Goal: Feedback & Contribution: Submit feedback/report problem

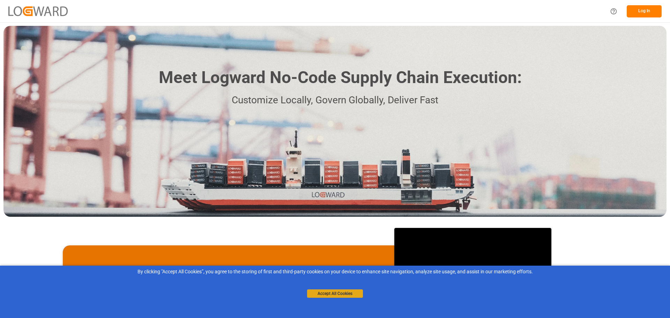
click at [345, 292] on button "Accept All Cookies" at bounding box center [335, 293] width 56 height 8
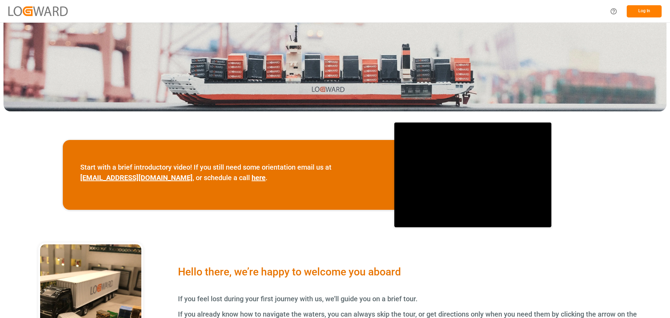
scroll to position [174, 0]
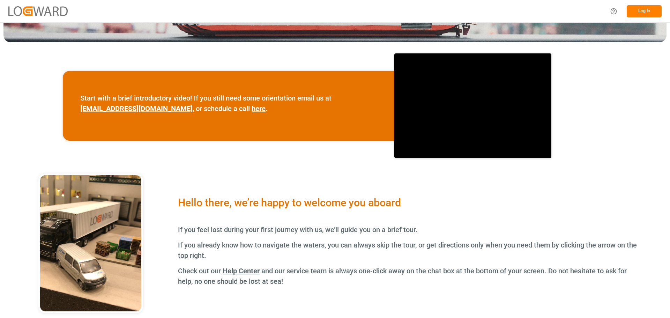
click at [642, 9] on button "Log In" at bounding box center [643, 11] width 35 height 12
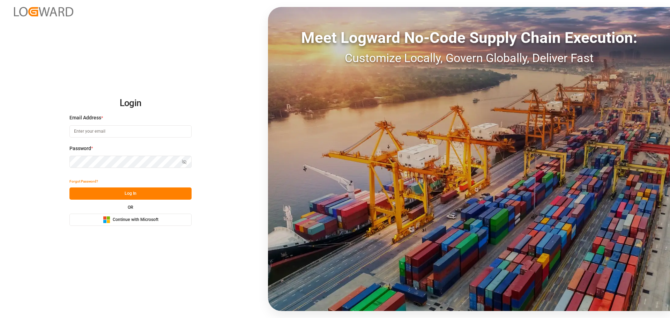
click at [103, 130] on input at bounding box center [130, 131] width 122 height 12
type input "shashidhar.mm@logward.com"
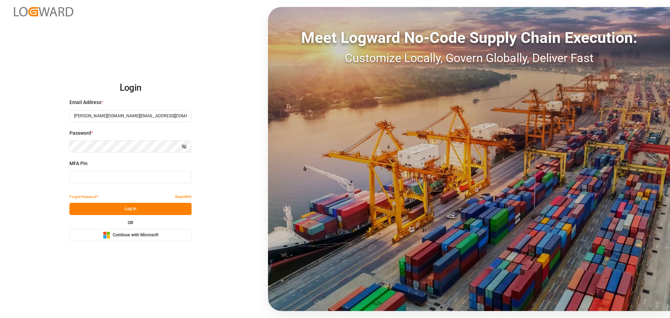
type input "767863"
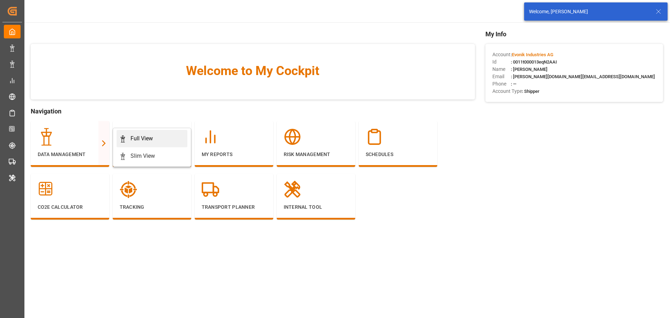
click at [150, 135] on div "Full View" at bounding box center [141, 138] width 22 height 8
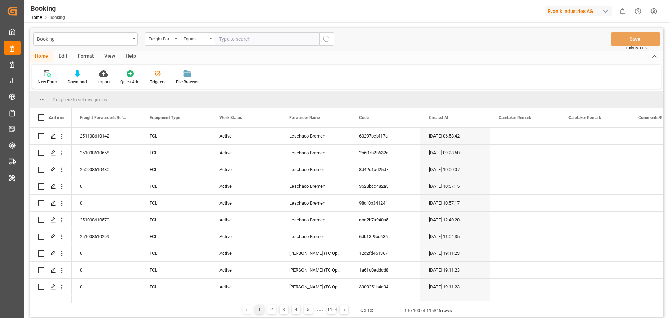
click at [108, 54] on div "View" at bounding box center [109, 57] width 21 height 12
click at [44, 80] on div "Default" at bounding box center [45, 82] width 14 height 6
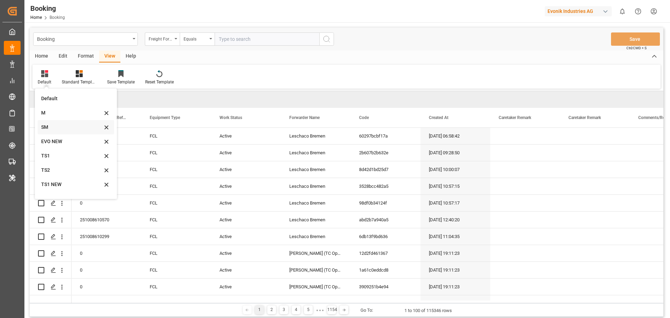
click at [52, 123] on div "SM" at bounding box center [76, 127] width 76 height 14
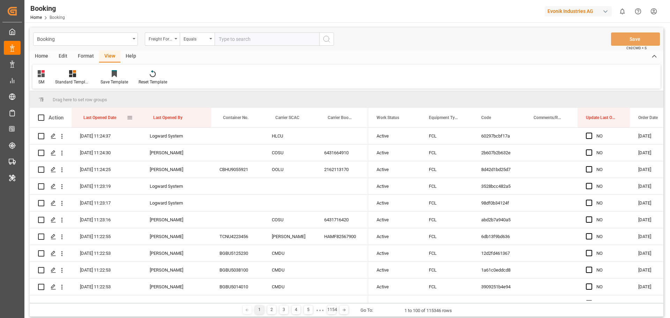
click at [119, 120] on div "Last Opened Date" at bounding box center [104, 118] width 43 height 20
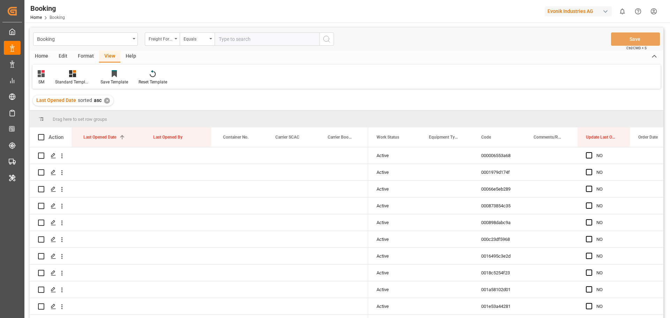
click at [91, 55] on div "Format" at bounding box center [86, 57] width 27 height 12
click at [46, 78] on div "Filter Rows" at bounding box center [47, 77] width 31 height 15
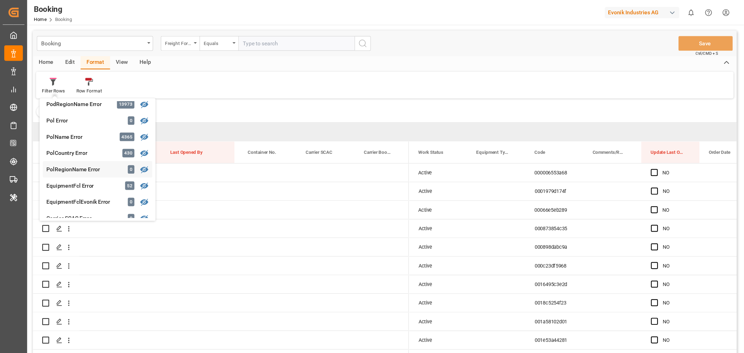
scroll to position [244, 0]
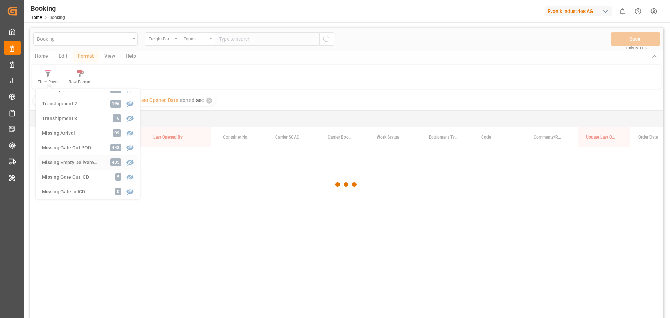
click at [85, 164] on div "Booking Freight Forwarder's Reference No. Equals Save Ctrl/CMD + S Home Edit Fo…" at bounding box center [346, 182] width 633 height 309
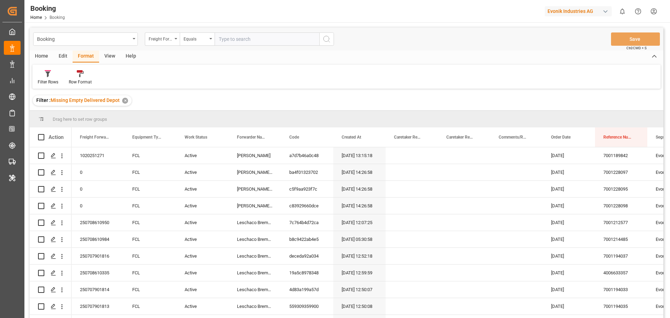
click at [265, 106] on div "Filter : Missing Empty Delivered Depot ✕" at bounding box center [346, 101] width 633 height 20
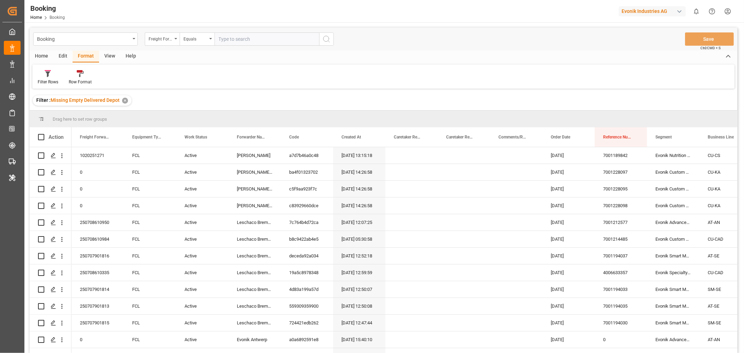
click at [113, 52] on div "View" at bounding box center [109, 57] width 21 height 12
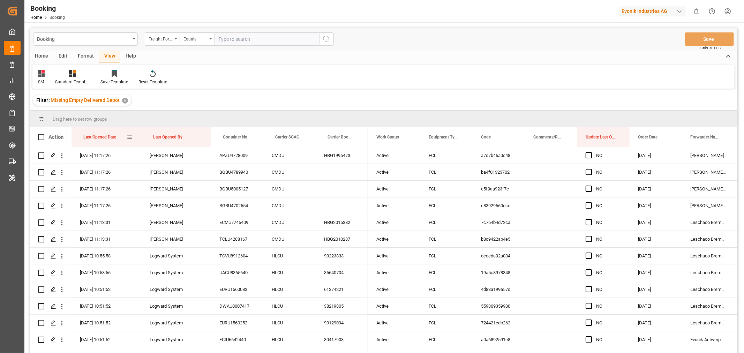
click at [119, 138] on div "Last Opened Date" at bounding box center [104, 137] width 43 height 20
drag, startPoint x: 281, startPoint y: 138, endPoint x: 285, endPoint y: 119, distance: 19.5
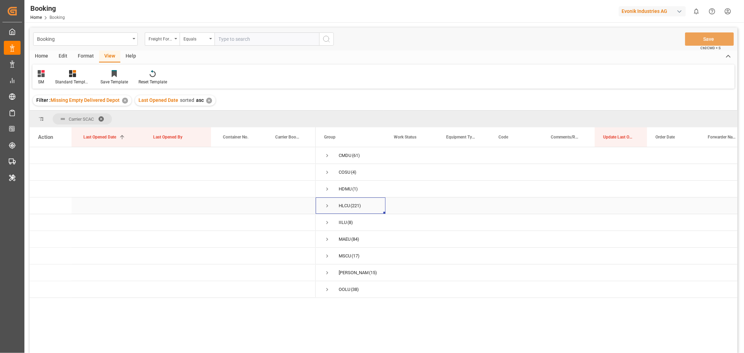
click at [326, 209] on span "Press SPACE to select this row." at bounding box center [327, 206] width 6 height 6
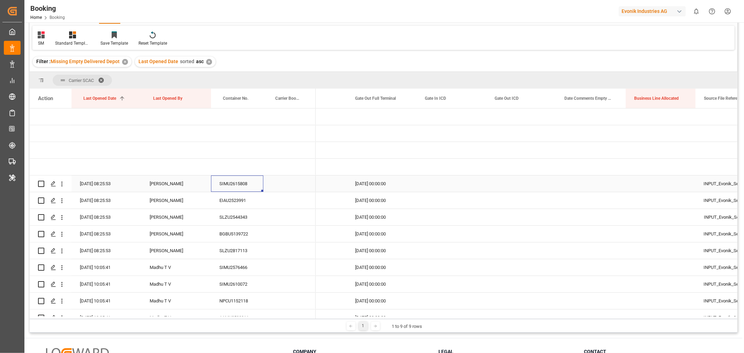
click at [231, 179] on div "SIMU2615808" at bounding box center [237, 183] width 52 height 16
click at [235, 201] on div "EIAU2523991" at bounding box center [237, 200] width 52 height 16
click at [239, 202] on div "EIAU2523991" at bounding box center [237, 200] width 52 height 16
click at [234, 219] on div "SLZU2544343" at bounding box center [237, 217] width 52 height 16
click at [243, 218] on div "SLZU2544343" at bounding box center [237, 217] width 52 height 16
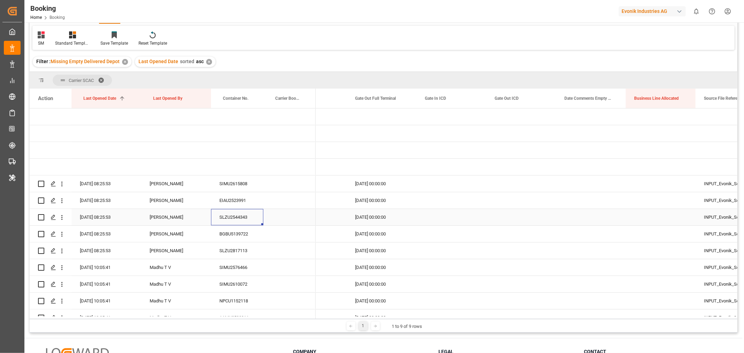
click at [253, 218] on div "SLZU2544343" at bounding box center [237, 217] width 52 height 16
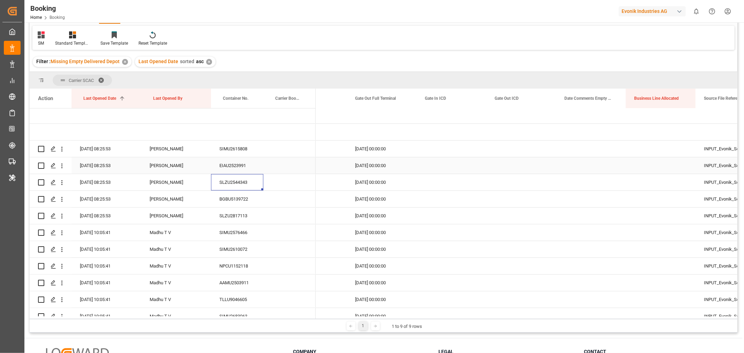
scroll to position [39, 0]
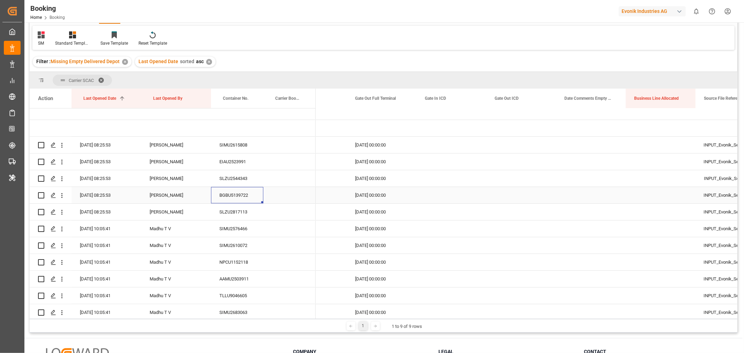
click at [237, 197] on div "BGBU5139722" at bounding box center [237, 195] width 52 height 16
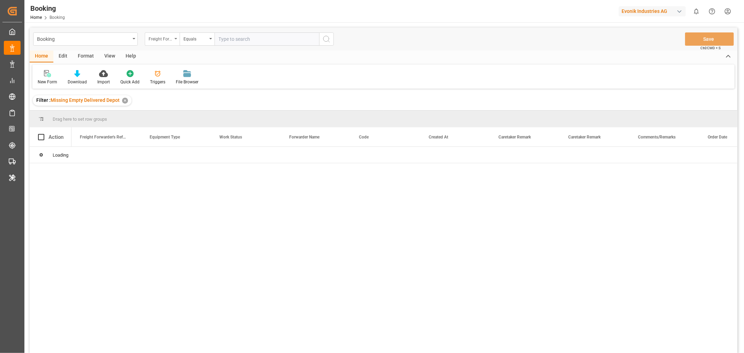
click at [172, 38] on div "Freight Forwarder's Reference No." at bounding box center [161, 38] width 24 height 8
click at [179, 116] on div "Forwarder Name" at bounding box center [197, 115] width 104 height 15
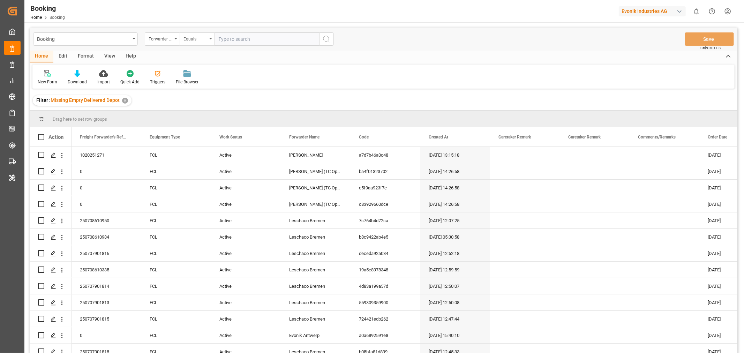
click at [206, 39] on div "Equals" at bounding box center [195, 38] width 24 height 8
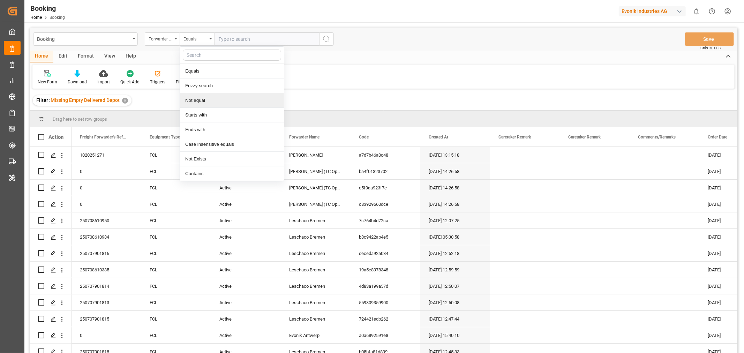
click at [214, 101] on div "Not equal" at bounding box center [232, 100] width 104 height 15
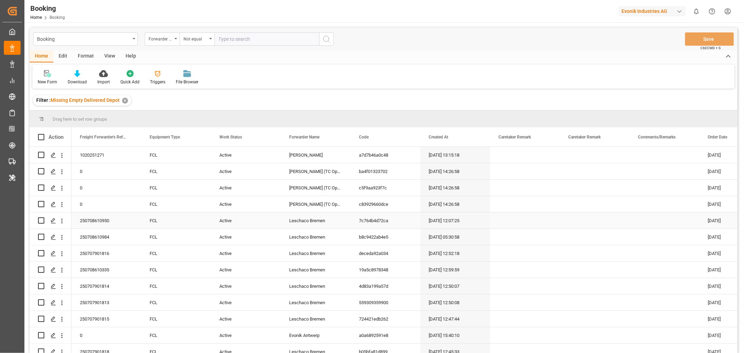
click at [311, 219] on div "Leschaco Bremen" at bounding box center [316, 220] width 70 height 16
click at [241, 43] on input "text" at bounding box center [266, 38] width 105 height 13
paste input "Leschaco Bremen"
type input "Leschaco Bremen"
click at [325, 41] on circle "search button" at bounding box center [326, 39] width 6 height 6
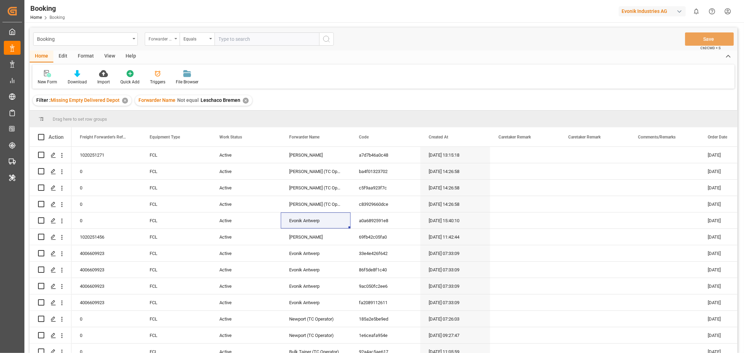
click at [177, 39] on div "Forwarder Name" at bounding box center [162, 38] width 35 height 13
type input "eq"
click at [178, 98] on div "Equipment FCL Evonik" at bounding box center [197, 100] width 104 height 15
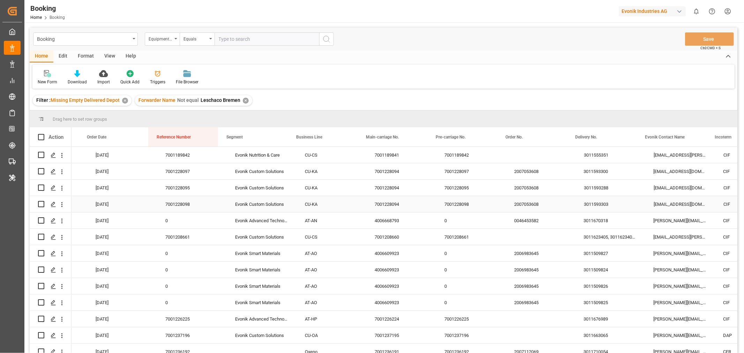
scroll to position [0, 622]
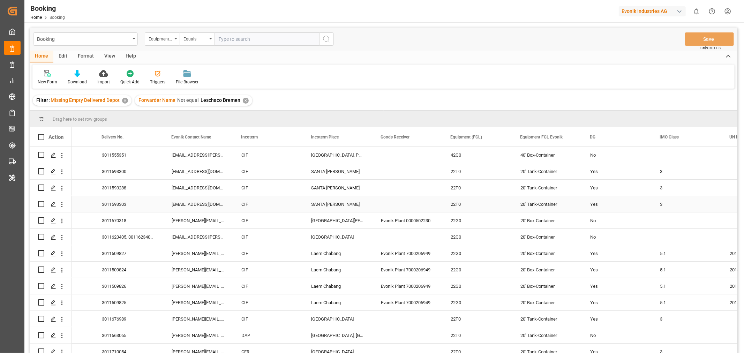
click at [545, 204] on div "20' Tank-Container" at bounding box center [547, 204] width 70 height 16
click at [242, 41] on input "text" at bounding box center [266, 38] width 105 height 13
paste input "20' Tank-Container"
type input "20' Tank-Container"
click at [333, 42] on button "search button" at bounding box center [326, 38] width 15 height 13
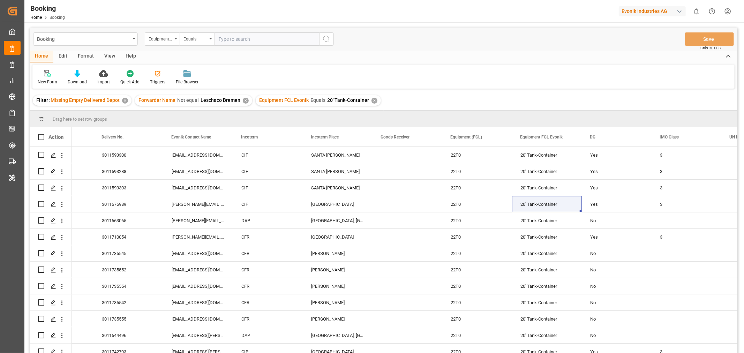
click at [111, 56] on div "View" at bounding box center [109, 57] width 21 height 12
click at [47, 81] on div "Default" at bounding box center [45, 82] width 14 height 6
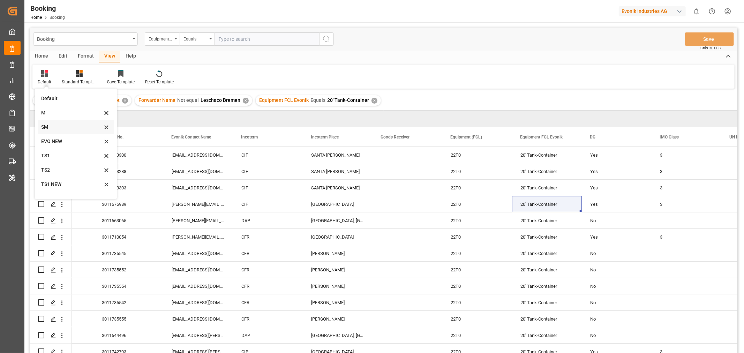
click at [50, 125] on div "SM" at bounding box center [71, 126] width 61 height 7
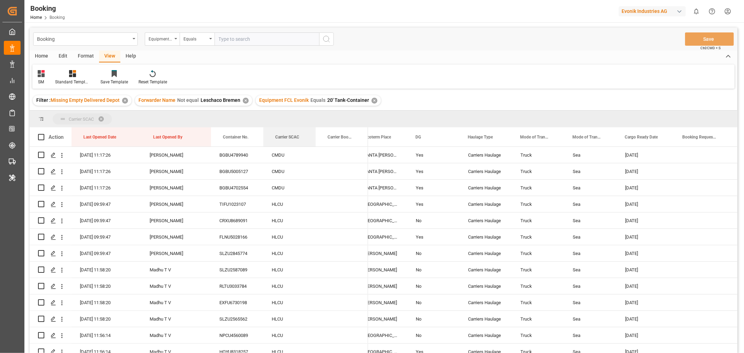
drag, startPoint x: 284, startPoint y: 140, endPoint x: 285, endPoint y: 122, distance: 17.1
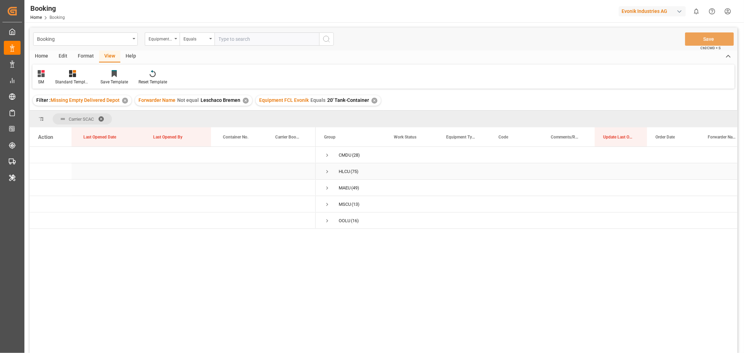
click at [326, 172] on span "Press SPACE to select this row." at bounding box center [327, 171] width 6 height 6
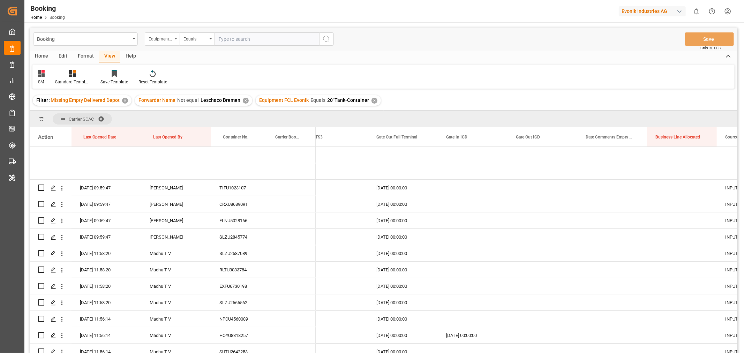
click at [176, 39] on icon "open menu" at bounding box center [175, 38] width 3 height 1
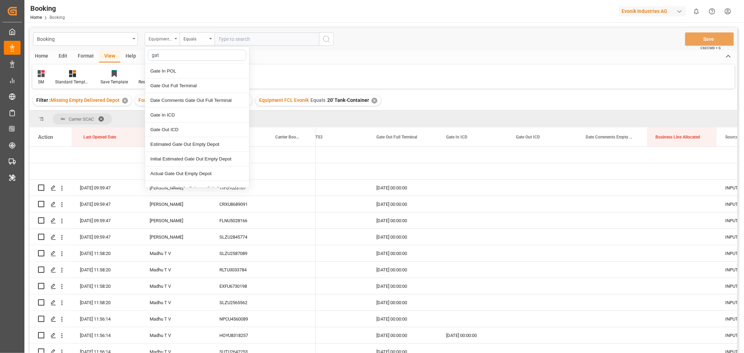
type input "gate"
click at [184, 86] on div "Gate Out Full Terminal" at bounding box center [197, 85] width 104 height 15
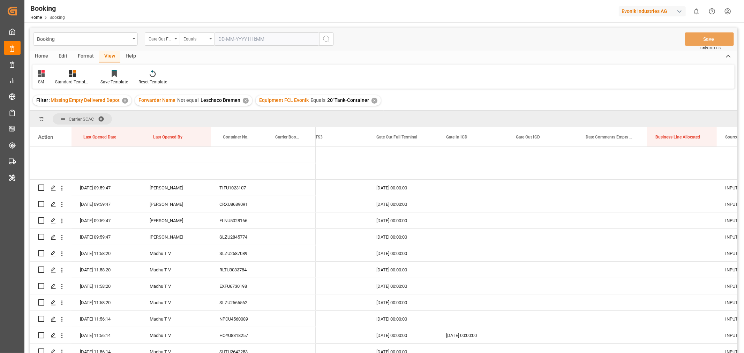
click at [211, 40] on div "Equals" at bounding box center [197, 38] width 35 height 13
click at [205, 103] on div "Less than" at bounding box center [232, 100] width 104 height 15
click at [242, 37] on input "text" at bounding box center [266, 38] width 105 height 13
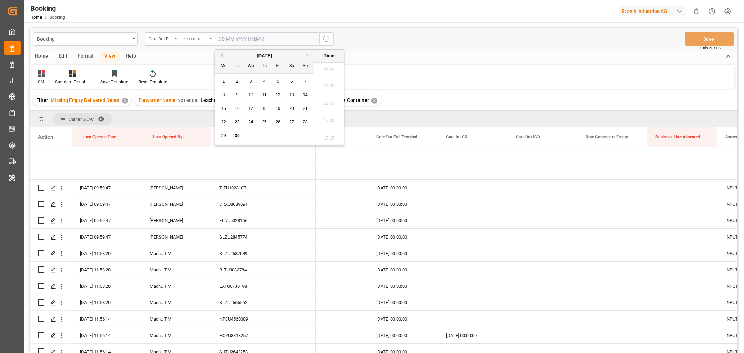
click at [223, 54] on div "[DATE]" at bounding box center [264, 55] width 99 height 7
click at [222, 54] on div "[DATE]" at bounding box center [264, 55] width 99 height 7
click at [221, 55] on button "Previous Month" at bounding box center [220, 55] width 4 height 4
click at [303, 133] on span "31" at bounding box center [305, 135] width 5 height 5
type input "31-08-2025 00:00"
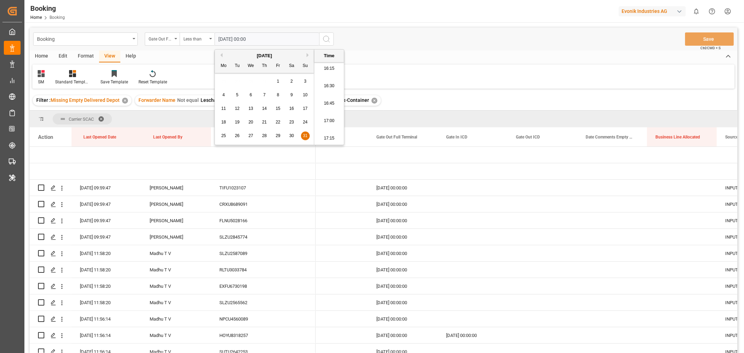
click at [406, 70] on div "SM Standard Templates Save Template Reset Template" at bounding box center [383, 77] width 702 height 24
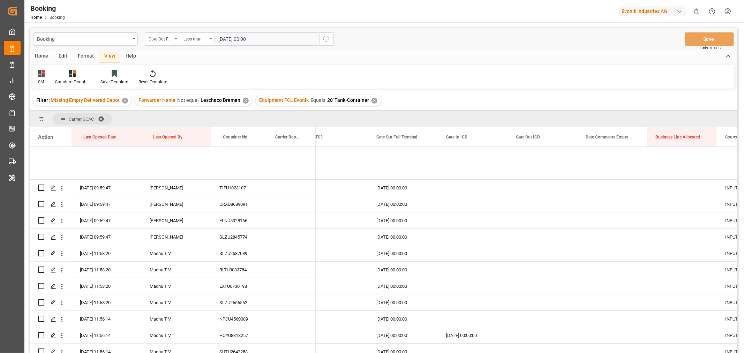
click at [327, 40] on icon "search button" at bounding box center [326, 39] width 8 height 8
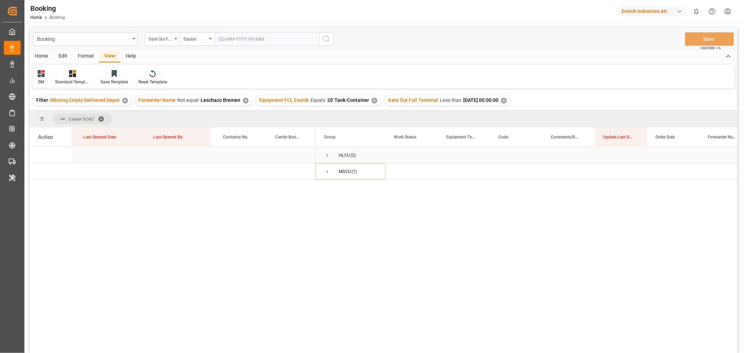
click at [326, 155] on span "Press SPACE to select this row." at bounding box center [327, 155] width 6 height 6
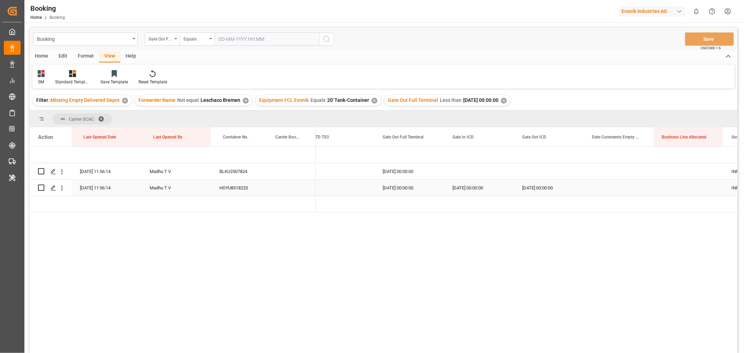
drag, startPoint x: 236, startPoint y: 185, endPoint x: 236, endPoint y: 181, distance: 4.5
click at [236, 184] on div "HOYU8318220" at bounding box center [237, 188] width 52 height 16
click at [241, 185] on div "HOYU8318220" at bounding box center [237, 188] width 52 height 16
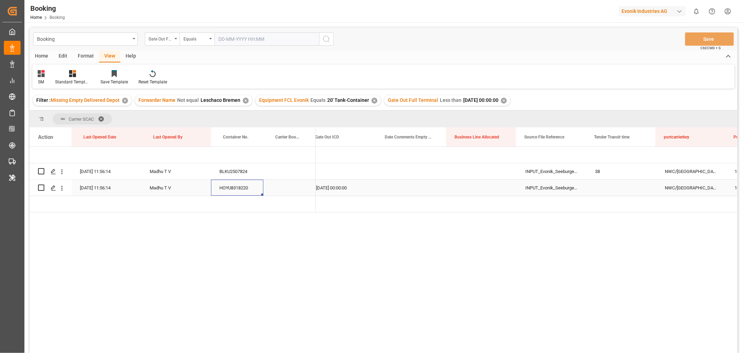
scroll to position [0, 5586]
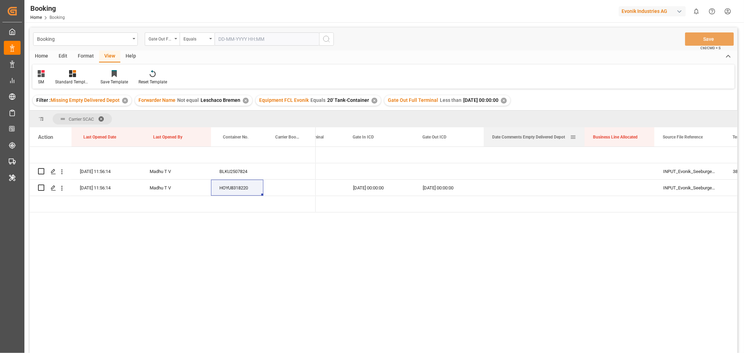
drag, startPoint x: 552, startPoint y: 136, endPoint x: 584, endPoint y: 134, distance: 31.1
click at [584, 134] on div at bounding box center [584, 136] width 3 height 19
click at [533, 167] on div "Press SPACE to select this row." at bounding box center [534, 171] width 101 height 16
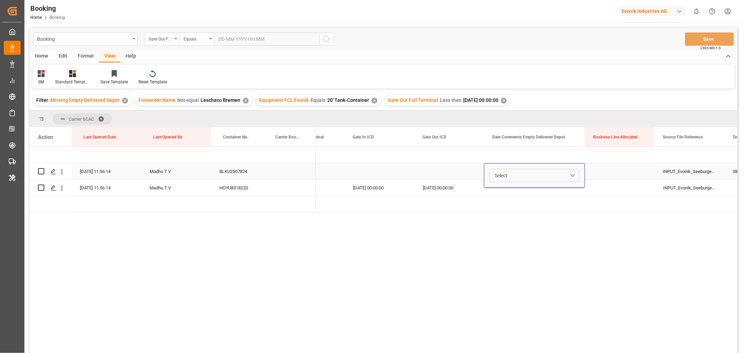
click at [571, 176] on button "Select" at bounding box center [535, 175] width 90 height 13
click at [513, 195] on div "Not provided" at bounding box center [535, 193] width 82 height 7
click at [600, 194] on div "Press SPACE to select this row." at bounding box center [620, 188] width 70 height 16
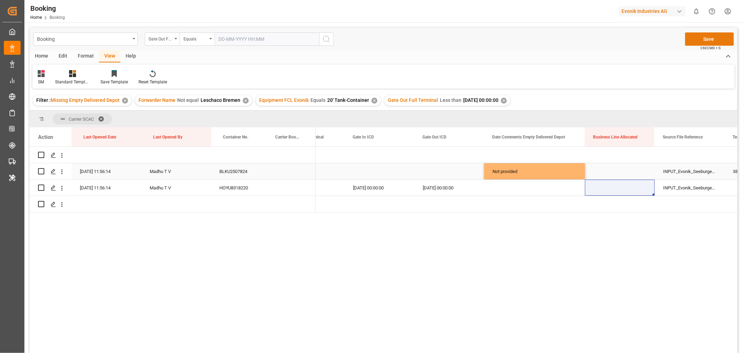
click at [710, 39] on button "Save" at bounding box center [709, 38] width 49 height 13
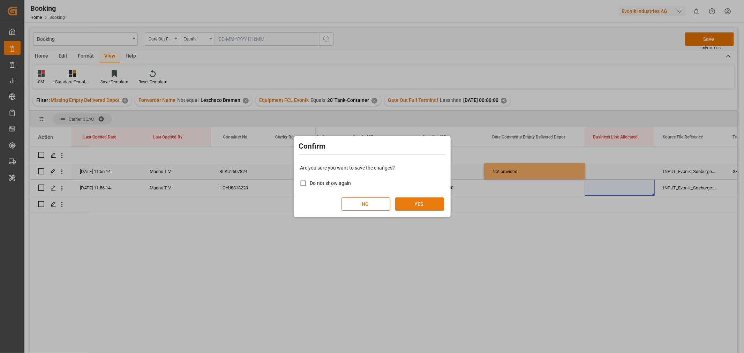
click at [416, 207] on button "YES" at bounding box center [419, 203] width 49 height 13
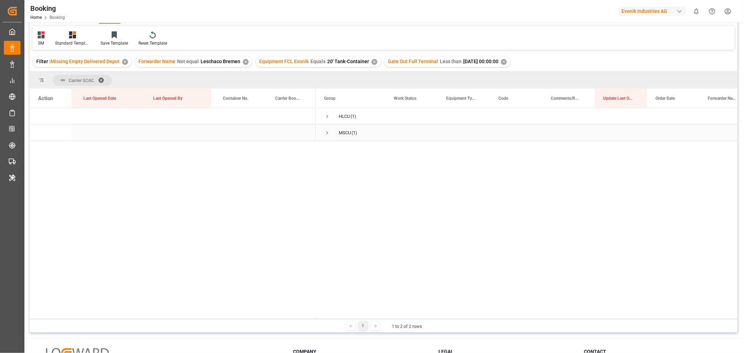
click at [328, 132] on span "Press SPACE to select this row." at bounding box center [327, 133] width 6 height 6
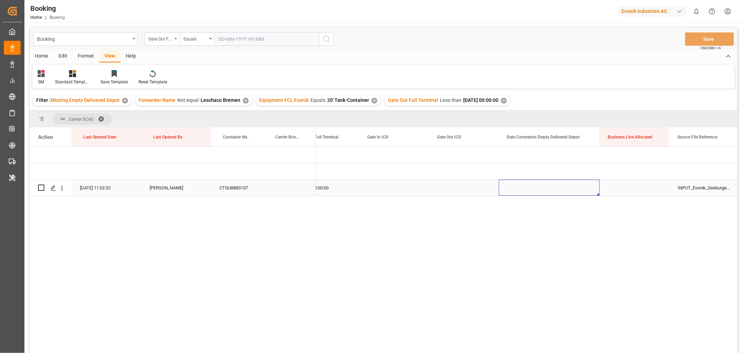
click at [566, 187] on div "Press SPACE to select this row." at bounding box center [549, 188] width 101 height 16
click at [589, 183] on button "Select" at bounding box center [549, 183] width 90 height 13
click at [528, 203] on div "Not provided" at bounding box center [550, 201] width 82 height 7
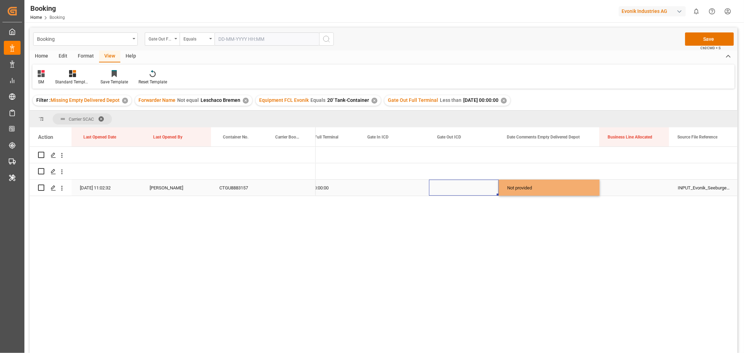
click at [477, 180] on div "Press SPACE to select this row." at bounding box center [464, 188] width 70 height 16
click at [708, 39] on button "Save" at bounding box center [709, 38] width 49 height 13
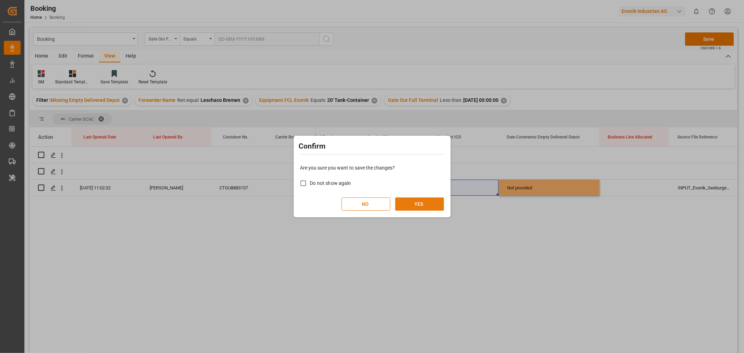
click at [420, 200] on button "YES" at bounding box center [419, 203] width 49 height 13
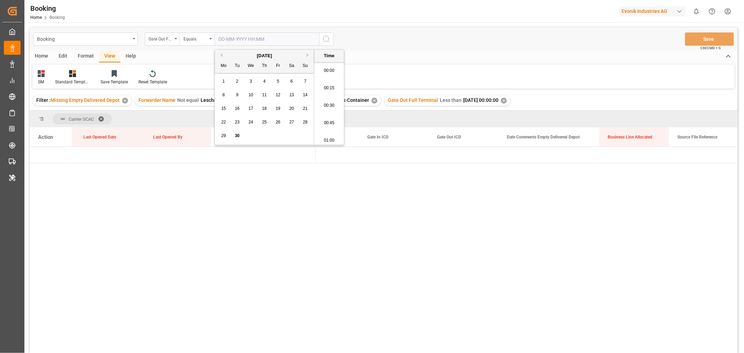
click at [243, 37] on input "text" at bounding box center [266, 38] width 105 height 13
click at [220, 55] on button "Previous Month" at bounding box center [220, 55] width 4 height 4
click at [281, 109] on div "15" at bounding box center [278, 109] width 9 height 8
type input "15-08-2025 00:00"
click at [416, 66] on div "SM Standard Templates Save Template Reset Template" at bounding box center [383, 77] width 702 height 24
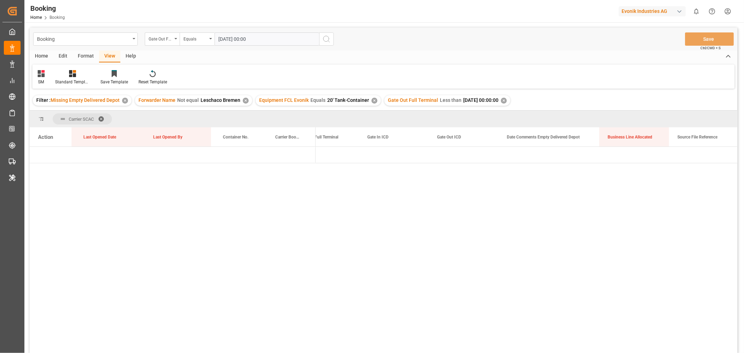
click at [329, 41] on line "search button" at bounding box center [328, 41] width 1 height 1
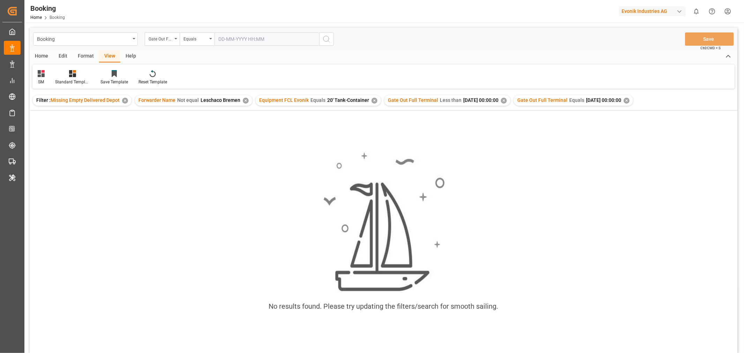
click at [507, 102] on div "✕" at bounding box center [504, 101] width 6 height 6
click at [208, 40] on div "Equals" at bounding box center [197, 38] width 35 height 13
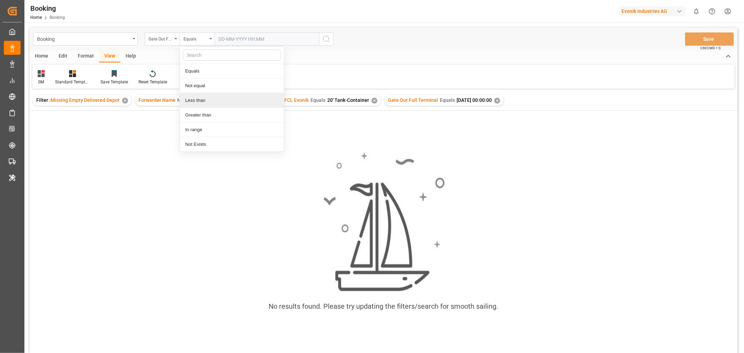
click at [203, 97] on div "Less than" at bounding box center [232, 100] width 104 height 15
click at [252, 40] on input "text" at bounding box center [266, 38] width 105 height 13
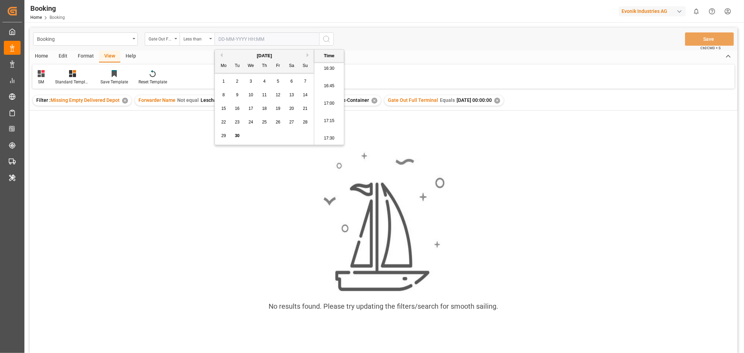
click at [221, 54] on button "Previous Month" at bounding box center [220, 55] width 4 height 4
click at [277, 108] on span "15" at bounding box center [278, 108] width 5 height 5
type input "15-08-2025 00:00"
click at [438, 133] on div "No results found. Please try updating the filters/search for smooth sailing." at bounding box center [384, 241] width 708 height 261
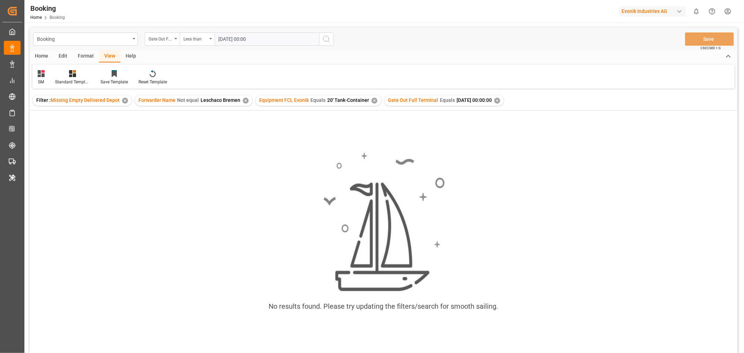
click at [330, 38] on icon "search button" at bounding box center [326, 39] width 8 height 8
click at [499, 102] on div "✕" at bounding box center [497, 101] width 6 height 6
click at [209, 40] on div "Equals" at bounding box center [197, 38] width 35 height 13
click at [219, 100] on div "Less than" at bounding box center [232, 100] width 104 height 15
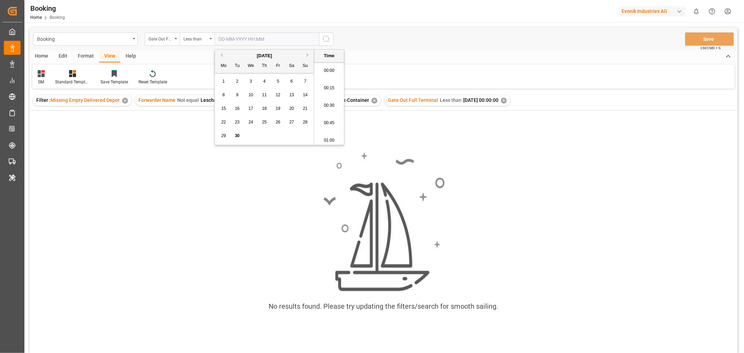
click at [237, 41] on input "text" at bounding box center [266, 38] width 105 height 13
click at [251, 96] on span "10" at bounding box center [250, 94] width 5 height 5
click at [221, 55] on button "Previous Month" at bounding box center [220, 55] width 4 height 4
click at [302, 97] on div "10" at bounding box center [305, 95] width 9 height 8
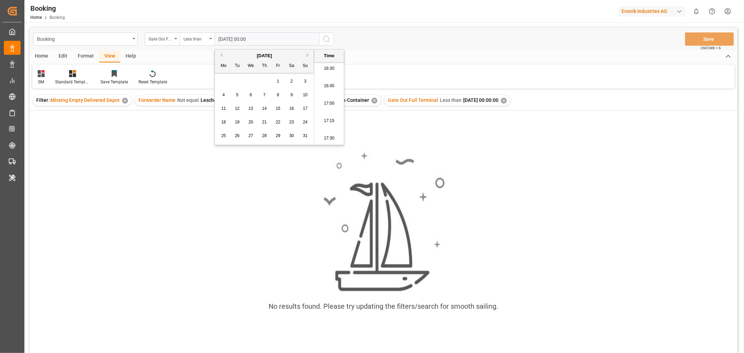
type input "10-08-2025 00:00"
click at [329, 38] on circle "search button" at bounding box center [326, 39] width 6 height 6
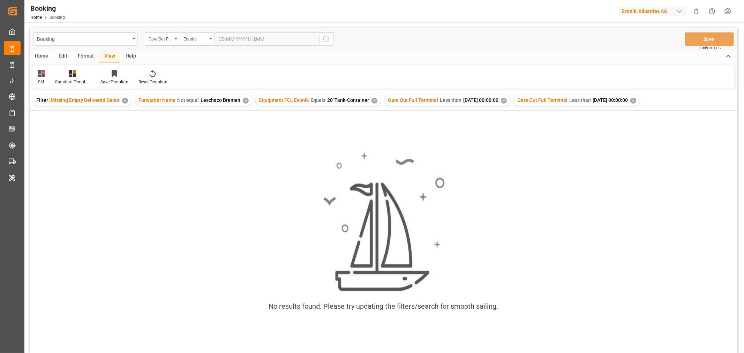
click at [506, 101] on div "✕" at bounding box center [504, 101] width 6 height 6
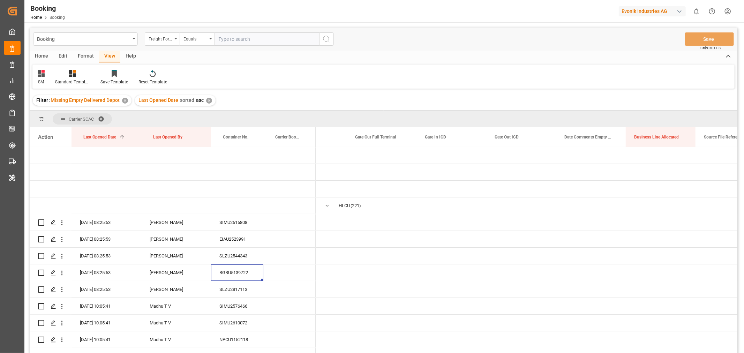
scroll to position [0, 5406]
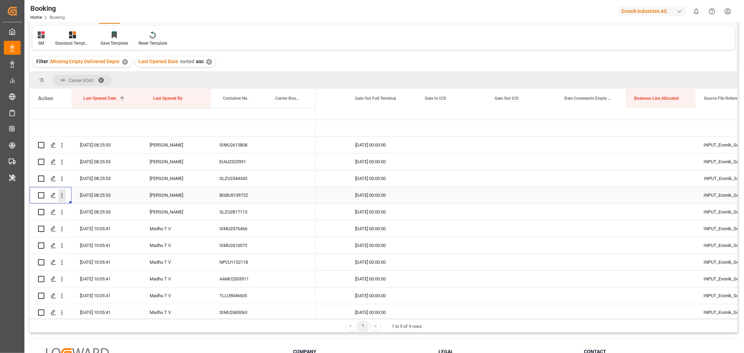
click at [62, 196] on icon "open menu" at bounding box center [61, 195] width 1 height 5
click at [113, 211] on span "Open in new tab" at bounding box center [107, 209] width 63 height 7
click at [239, 212] on div "SLZU2817113" at bounding box center [237, 212] width 52 height 16
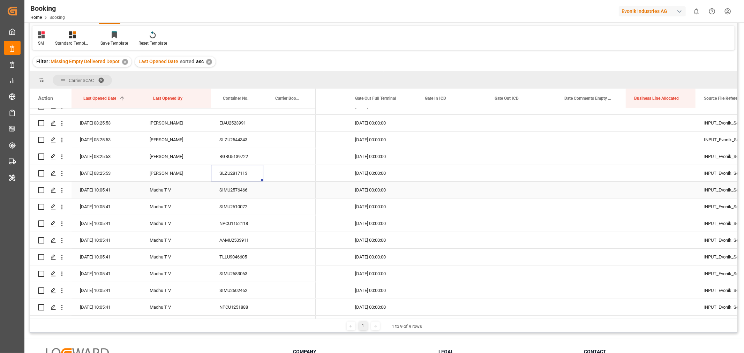
click at [248, 192] on div "SIMU2576466" at bounding box center [237, 190] width 52 height 16
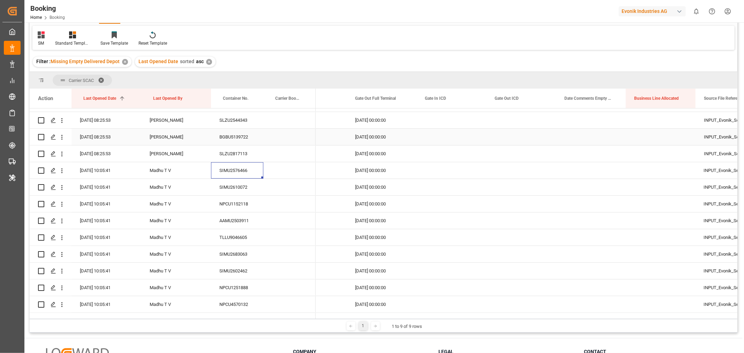
scroll to position [116, 0]
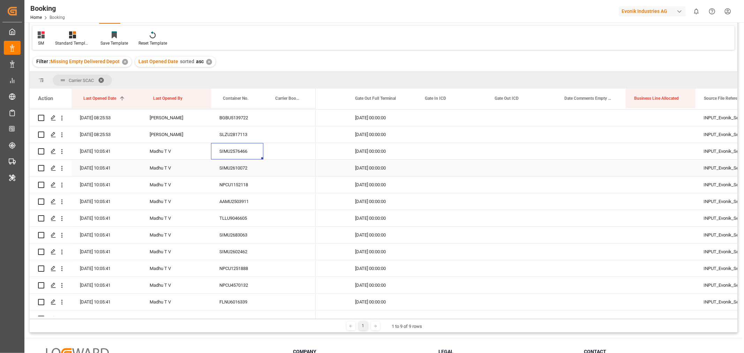
click at [247, 170] on div "SIMU2610072" at bounding box center [237, 168] width 52 height 16
click at [242, 187] on div "NPCU1152118" at bounding box center [237, 184] width 52 height 16
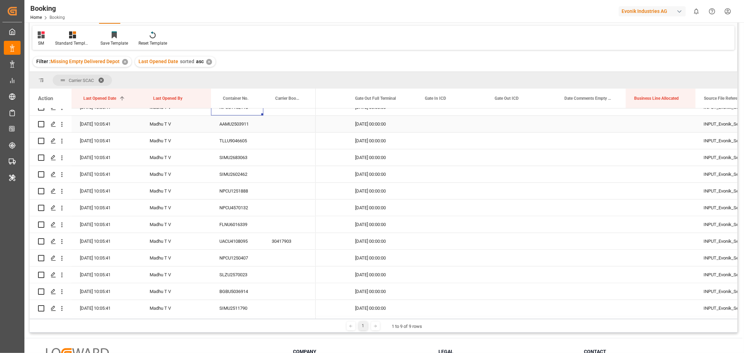
click at [246, 127] on div "AAMU2503911" at bounding box center [237, 124] width 52 height 16
click at [235, 144] on div "TLLU9046605" at bounding box center [237, 141] width 52 height 16
click at [234, 155] on div "SIMU2683063" at bounding box center [237, 157] width 52 height 16
click at [234, 175] on div "SIMU2602462" at bounding box center [237, 174] width 52 height 16
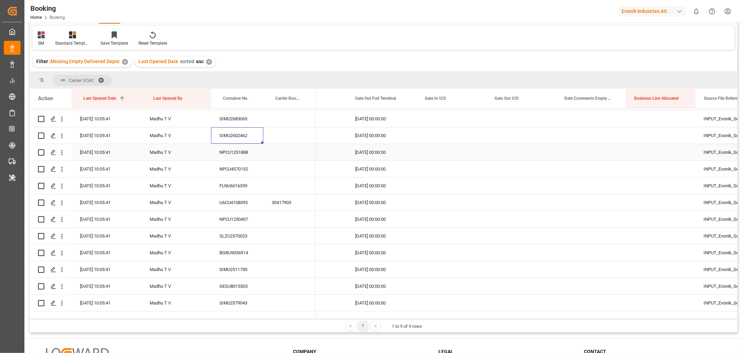
click at [228, 153] on div "NPCU1251888" at bounding box center [237, 152] width 52 height 16
click at [254, 171] on div "NPCU4570132" at bounding box center [237, 169] width 52 height 16
click at [239, 185] on div "FLNU6016339" at bounding box center [237, 186] width 52 height 16
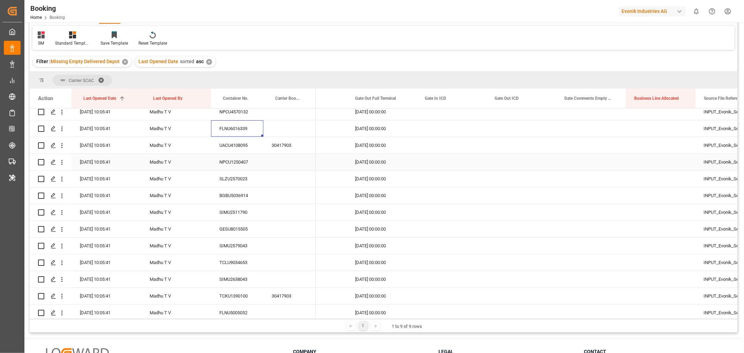
scroll to position [310, 0]
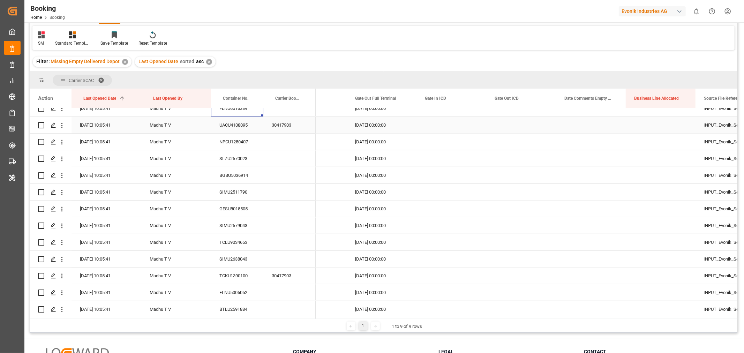
click at [280, 124] on div "30417903" at bounding box center [289, 125] width 52 height 16
click at [537, 61] on div "Filter : Missing Empty Delivered Depot ✕ Last Opened Date sorted asc ✕" at bounding box center [384, 62] width 708 height 20
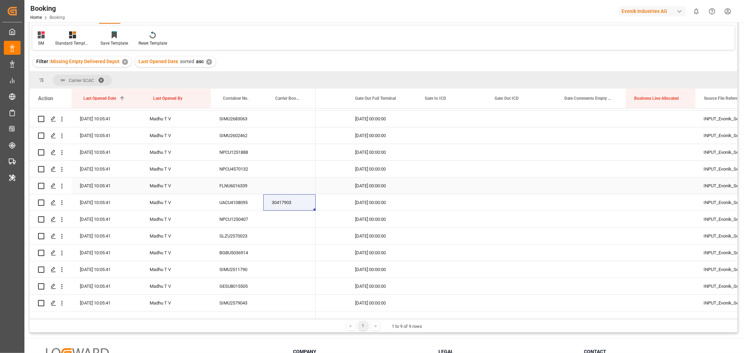
scroll to position [271, 0]
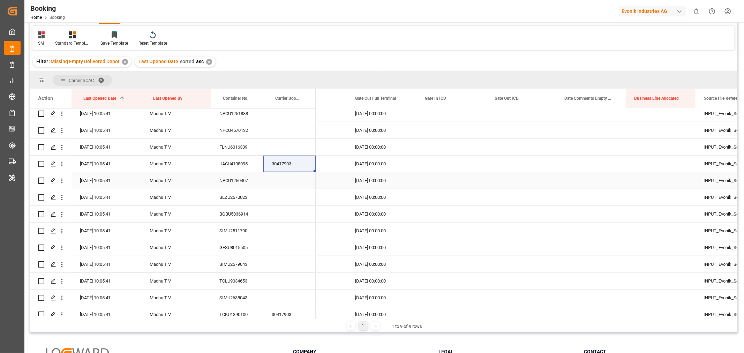
click at [240, 180] on div "NPCU1250407" at bounding box center [237, 180] width 52 height 16
click at [250, 200] on div "SLZU2570023" at bounding box center [237, 197] width 52 height 16
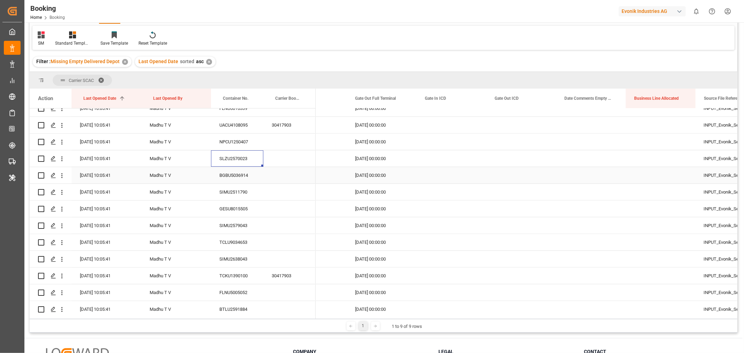
click at [247, 177] on div "BGBU5036914" at bounding box center [237, 175] width 52 height 16
click at [231, 194] on div "SIMU2511790" at bounding box center [237, 192] width 52 height 16
click at [242, 207] on div "GESU8015505" at bounding box center [237, 209] width 52 height 16
click at [244, 207] on div "GESU8015505" at bounding box center [237, 209] width 52 height 16
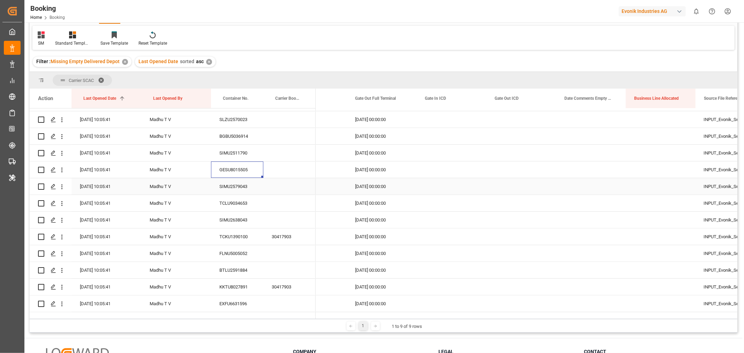
click at [245, 189] on div "SIMU2579043" at bounding box center [237, 186] width 52 height 16
click at [247, 200] on div "TCLU9034653" at bounding box center [237, 203] width 52 height 16
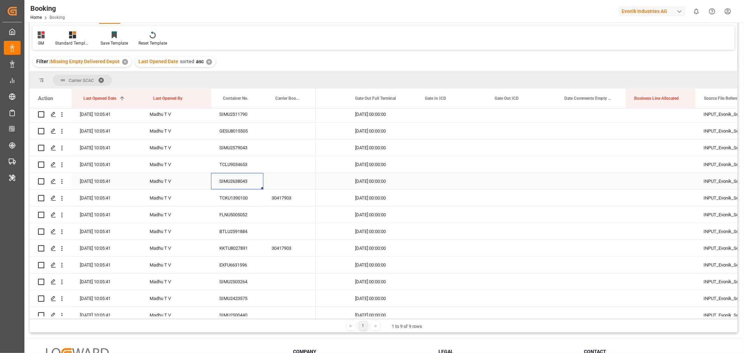
click at [238, 183] on div "SIMU2638043" at bounding box center [237, 181] width 52 height 16
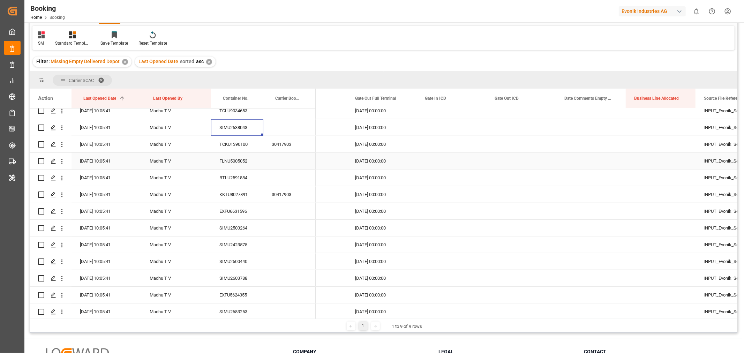
scroll to position [465, 0]
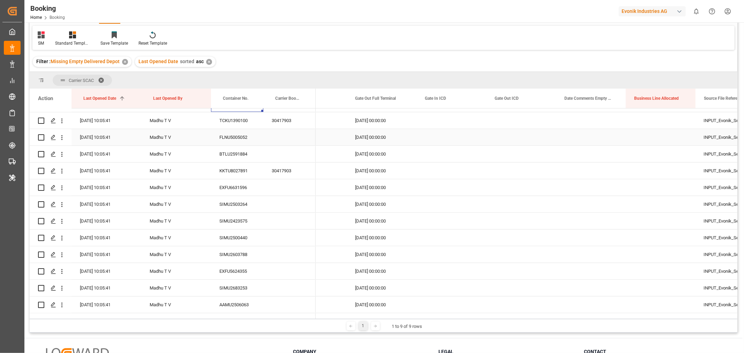
click at [250, 138] on div "FLNU5005052" at bounding box center [237, 137] width 52 height 16
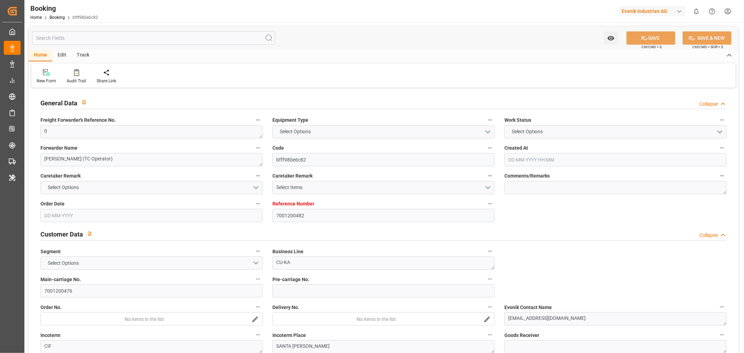
type input "7001200482"
type input "9630420"
type input "Hapag [PERSON_NAME]"
type input "Hapag [PERSON_NAME] Aktiengesellschaft"
type input "NLRTM"
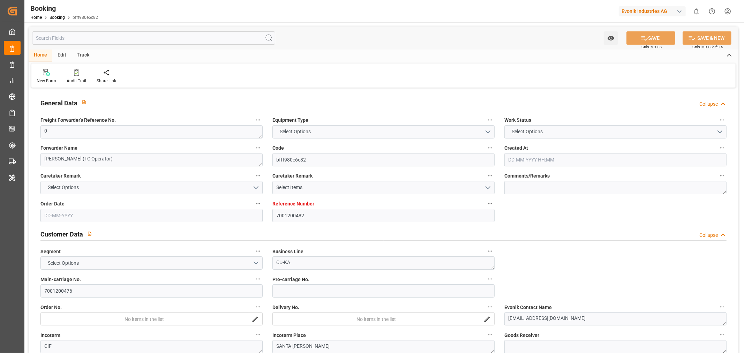
type input "COSMR"
type input "36"
type input "DEHAM"
type input "0"
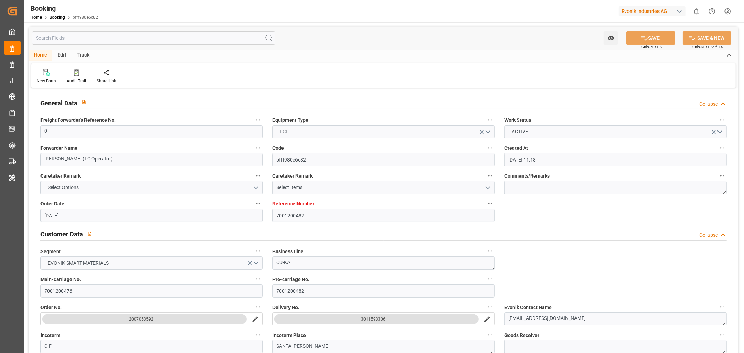
type input "20-06-2025 11:18"
type input "[DATE]"
type input "17-08-2025"
type input "[DATE]"
type input "31-07-2025 00:00"
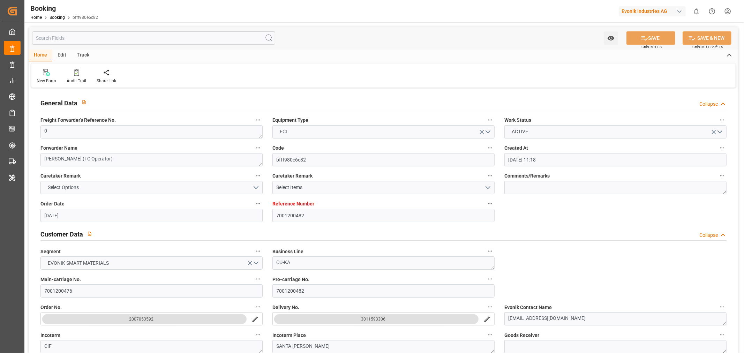
type input "31-07-2025 00:00"
type input "28-07-2025 00:00"
type input "05-09-2025 00:00"
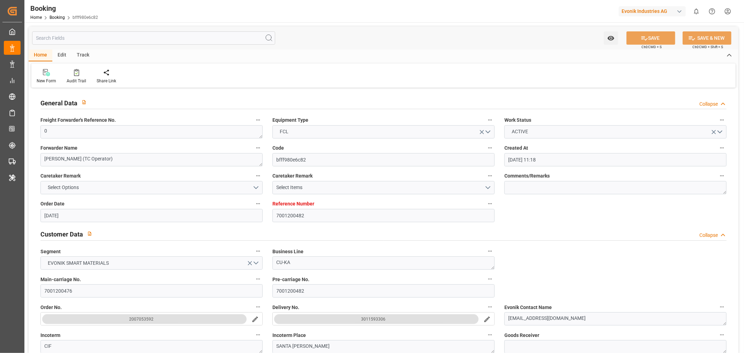
type input "05-09-2025 00:00"
type input "06-08-2025 00:00"
type input "04-08-2025 00:00"
type input "07-08-2025 00:00"
type input "10-08-2025 00:00"
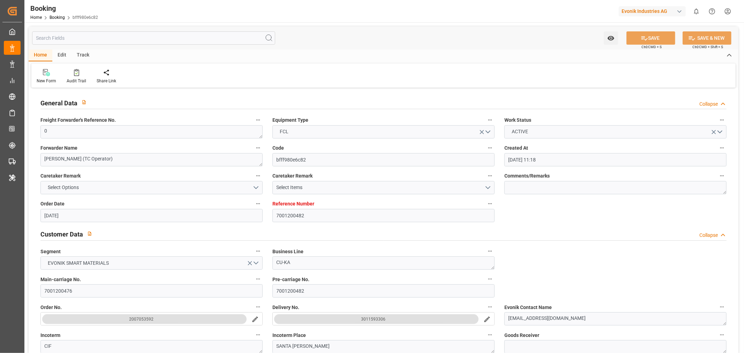
type input "10-08-2025 00:00"
type input "23-09-2025 00:00"
type input "[DATE]"
type input "29-09-2025 08:25"
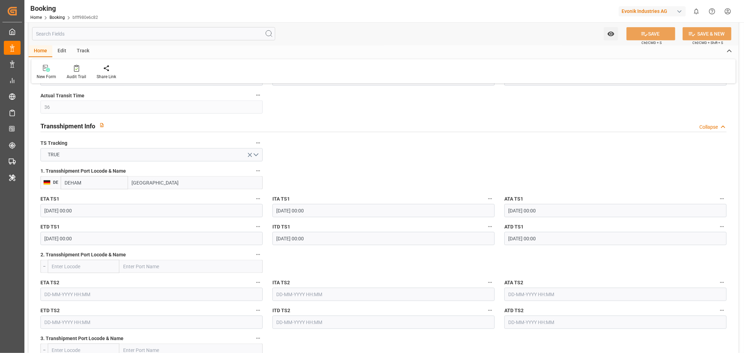
scroll to position [969, 0]
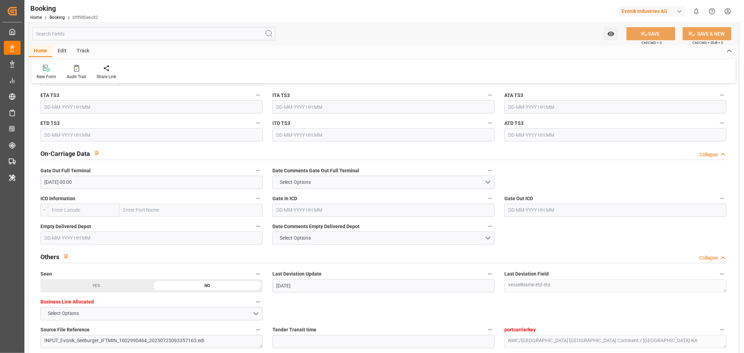
click at [56, 244] on input "text" at bounding box center [151, 238] width 222 height 13
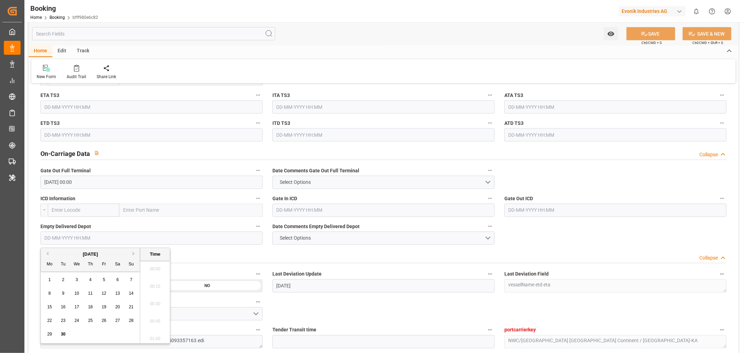
scroll to position [1153, 0]
click at [49, 336] on span "29" at bounding box center [49, 334] width 5 height 5
type input "29-09-2025 00:00"
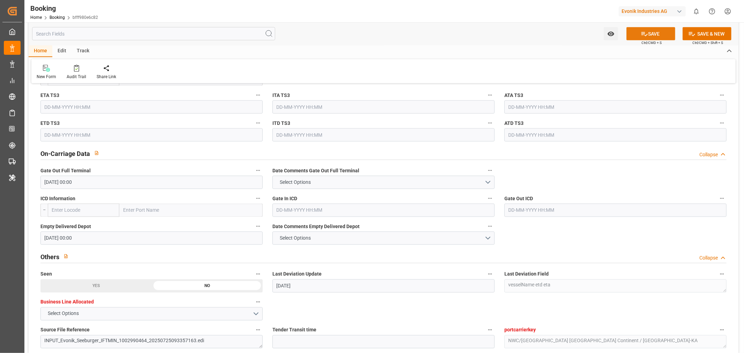
click at [656, 33] on button "SAVE" at bounding box center [650, 33] width 49 height 13
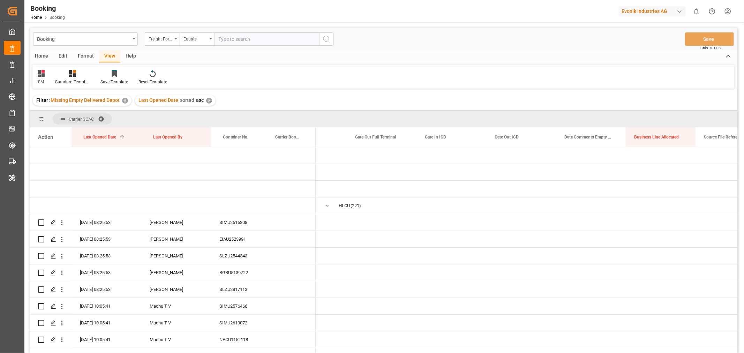
scroll to position [0, 5406]
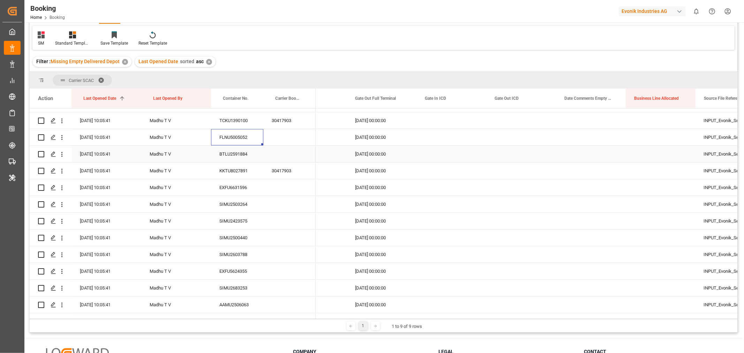
click at [227, 152] on div "BTLU2591884" at bounding box center [237, 154] width 52 height 16
click at [240, 184] on div "EXFU6631596" at bounding box center [237, 187] width 52 height 16
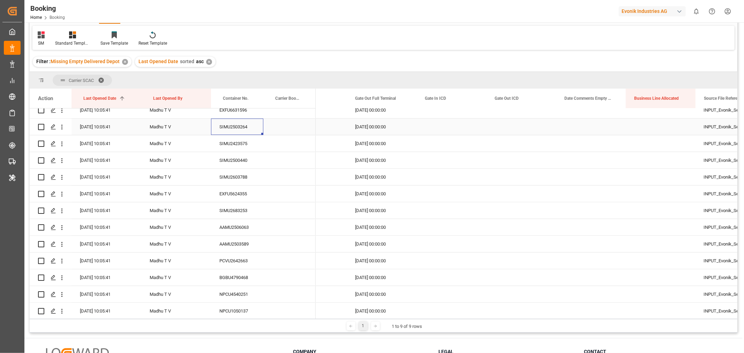
click at [234, 131] on div "SIMU2503264" at bounding box center [237, 127] width 52 height 16
click at [227, 144] on div "SIMU2423575" at bounding box center [237, 143] width 52 height 16
click at [231, 157] on div "SIMU2500440" at bounding box center [237, 160] width 52 height 16
click at [241, 175] on div "SIMU2603788" at bounding box center [237, 177] width 52 height 16
click at [241, 192] on div "EXFU5624355" at bounding box center [237, 194] width 52 height 16
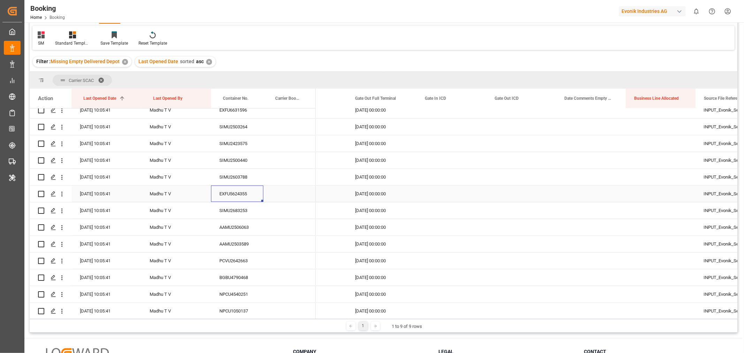
click at [241, 192] on div "EXFU5624355" at bounding box center [237, 194] width 52 height 16
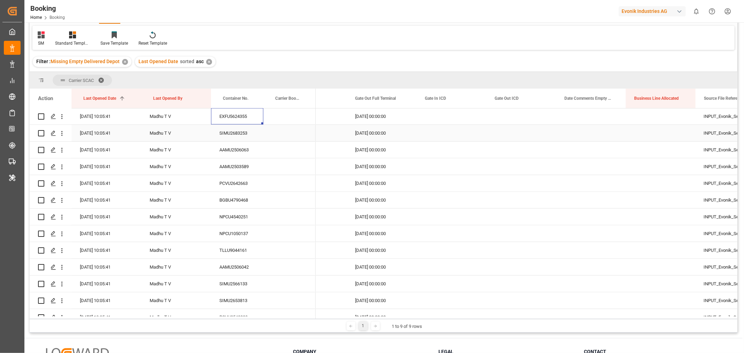
click at [225, 134] on div "SIMU2683253" at bounding box center [237, 133] width 52 height 16
click at [248, 149] on div "AAMU2506063" at bounding box center [237, 150] width 52 height 16
click at [240, 167] on div "AAMU2503589" at bounding box center [237, 166] width 52 height 16
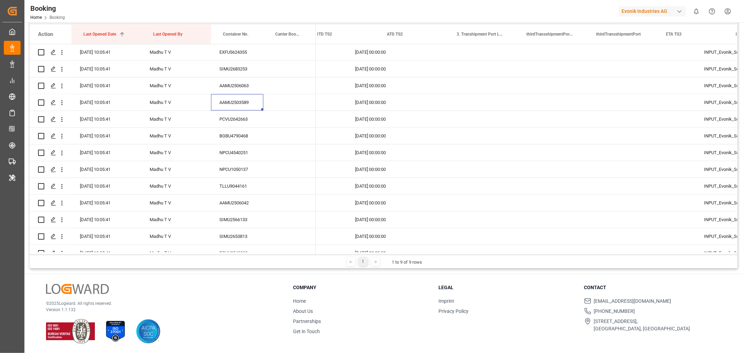
scroll to position [0, 0]
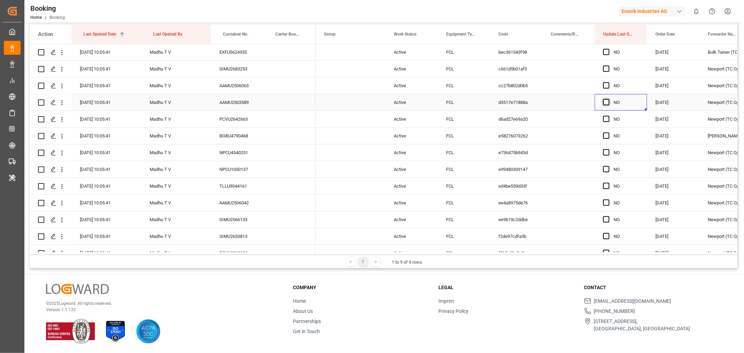
click at [605, 102] on span "Press SPACE to select this row." at bounding box center [606, 102] width 6 height 6
click at [608, 99] on input "Press SPACE to select this row." at bounding box center [608, 99] width 0 height 0
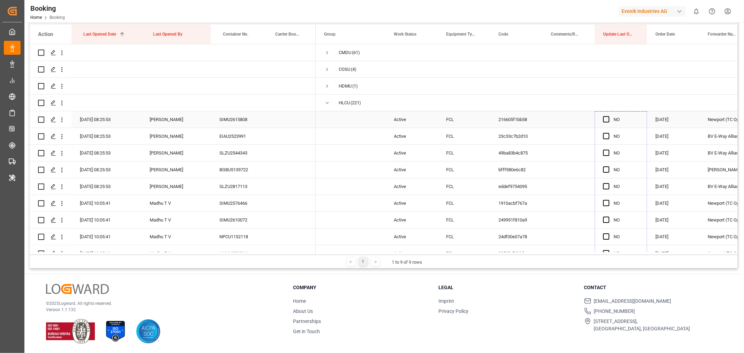
drag, startPoint x: 646, startPoint y: 224, endPoint x: 626, endPoint y: 122, distance: 103.3
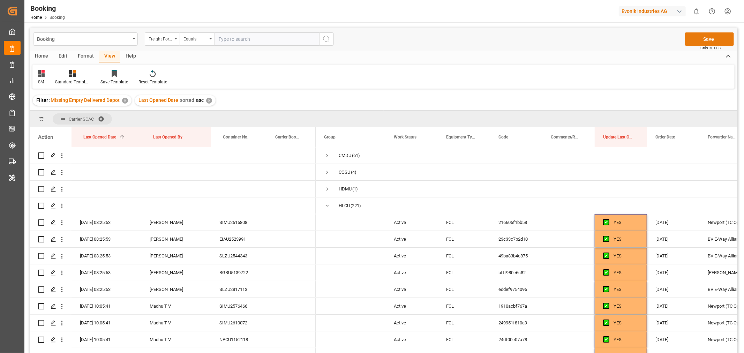
click at [699, 36] on button "Save" at bounding box center [709, 38] width 49 height 13
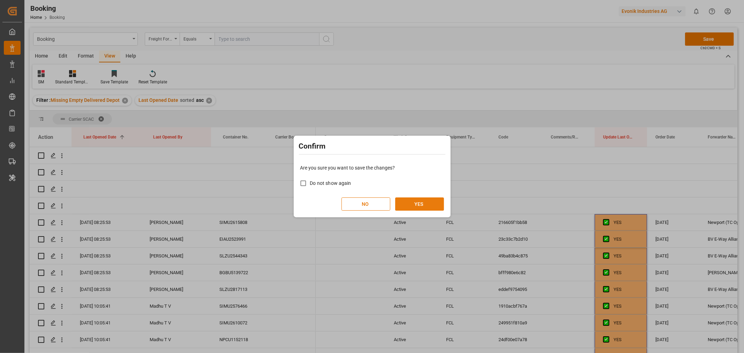
click at [423, 201] on button "YES" at bounding box center [419, 203] width 49 height 13
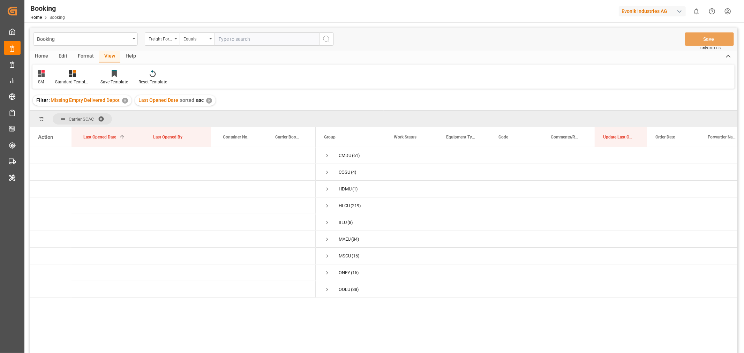
click at [100, 119] on span at bounding box center [103, 119] width 11 height 6
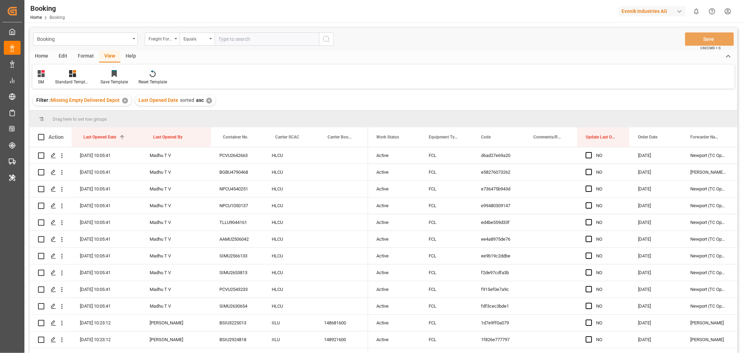
click at [207, 100] on div "✕" at bounding box center [209, 101] width 6 height 6
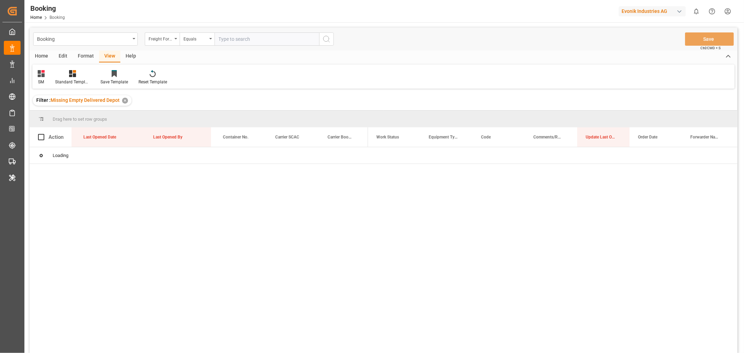
click at [126, 100] on div "✕" at bounding box center [125, 101] width 6 height 6
click at [176, 39] on icon "open menu" at bounding box center [175, 38] width 3 height 1
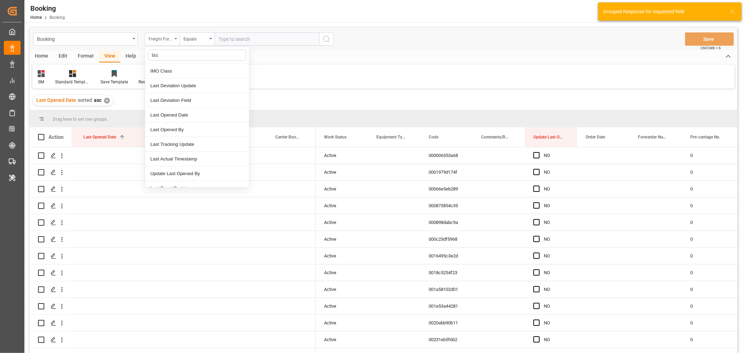
type input "last"
click at [187, 100] on div "Last Opened Date" at bounding box center [197, 100] width 104 height 15
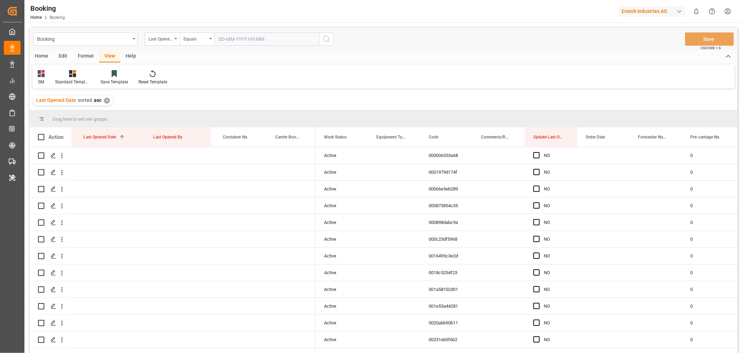
click at [240, 39] on input "text" at bounding box center [266, 38] width 105 height 13
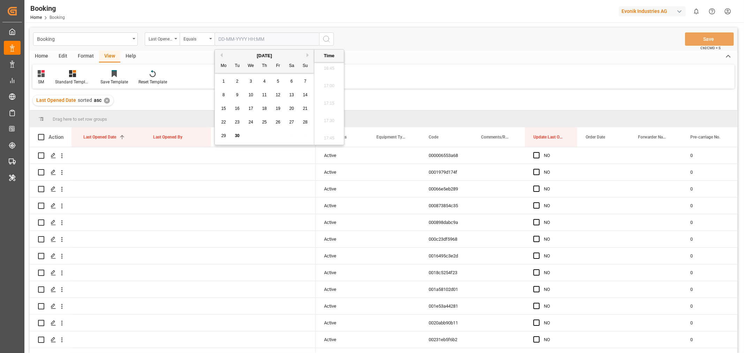
click at [234, 137] on div "30" at bounding box center [237, 136] width 9 height 8
type input "30-09-2025 00:00"
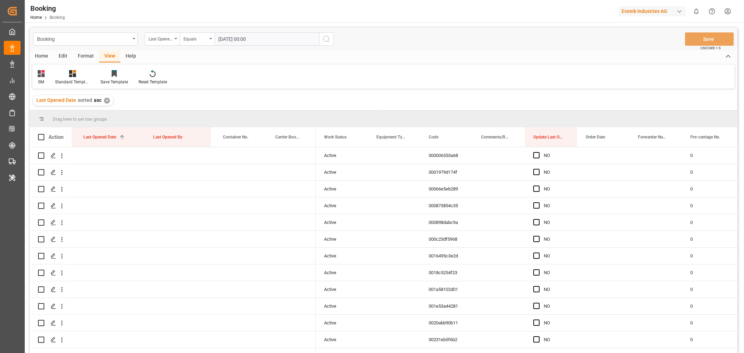
click at [324, 36] on icon "search button" at bounding box center [326, 39] width 8 height 8
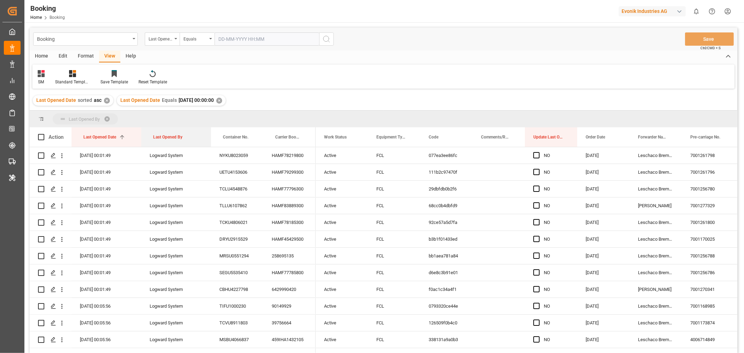
drag, startPoint x: 166, startPoint y: 136, endPoint x: 171, endPoint y: 121, distance: 16.0
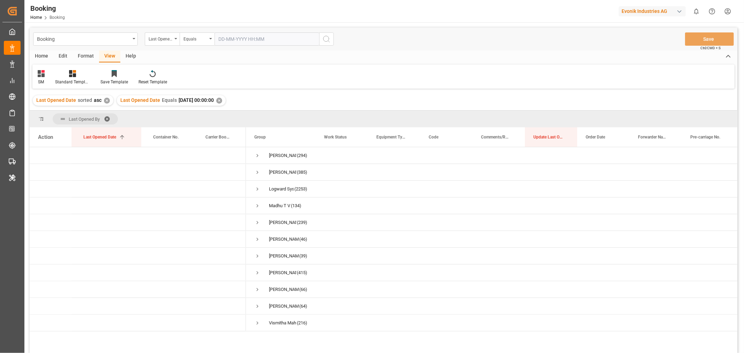
click at [679, 14] on div "button" at bounding box center [679, 11] width 7 height 7
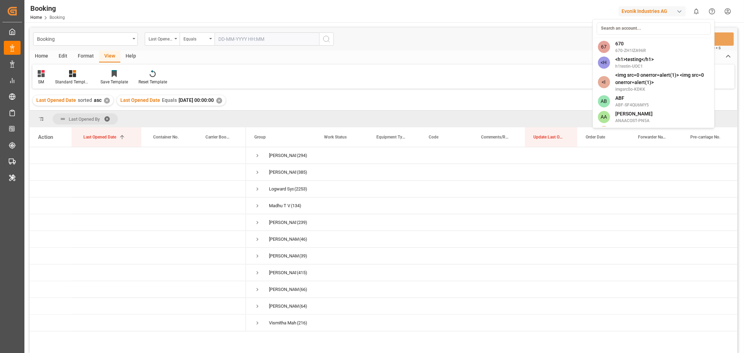
type input "i"
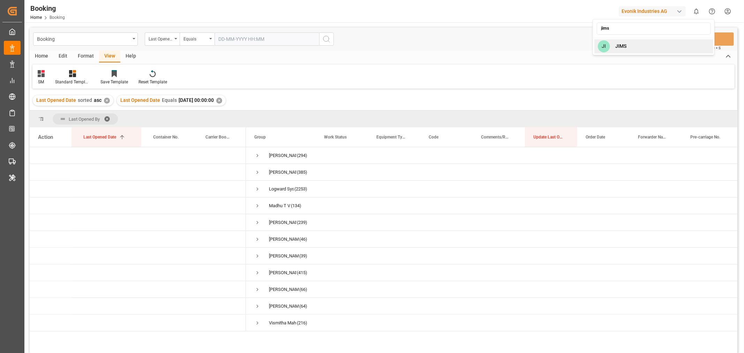
type input "jims"
click at [619, 46] on span "JIMS" at bounding box center [620, 46] width 11 height 7
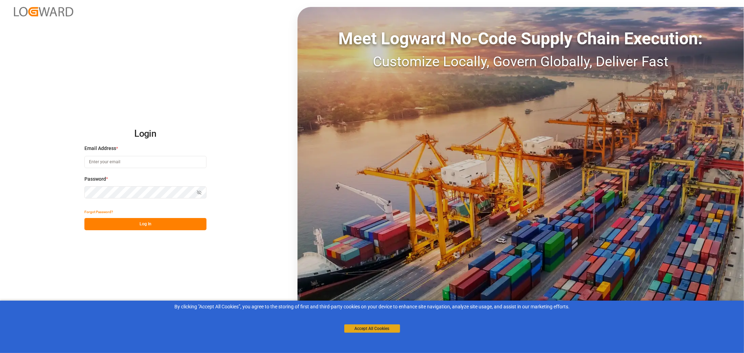
click at [372, 326] on button "Accept All Cookies" at bounding box center [372, 328] width 56 height 8
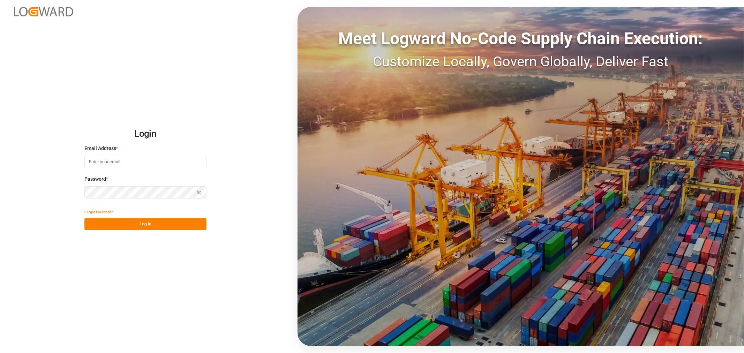
click at [137, 161] on input at bounding box center [145, 162] width 122 height 12
type input "[PERSON_NAME][DOMAIN_NAME][EMAIL_ADDRESS][DOMAIN_NAME]"
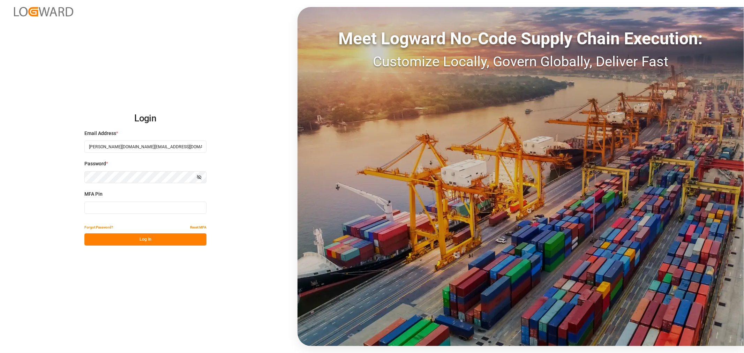
type input "394143"
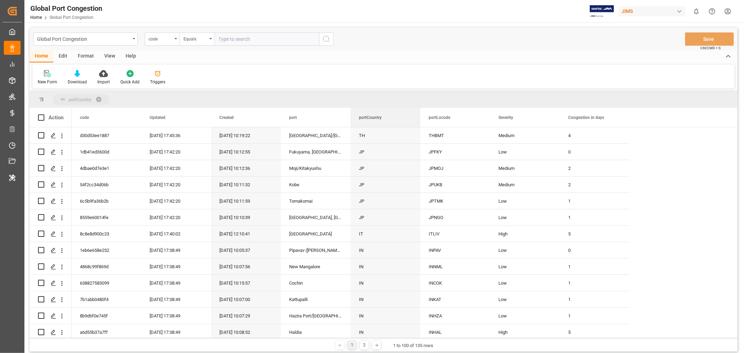
drag, startPoint x: 369, startPoint y: 116, endPoint x: 368, endPoint y: 102, distance: 14.3
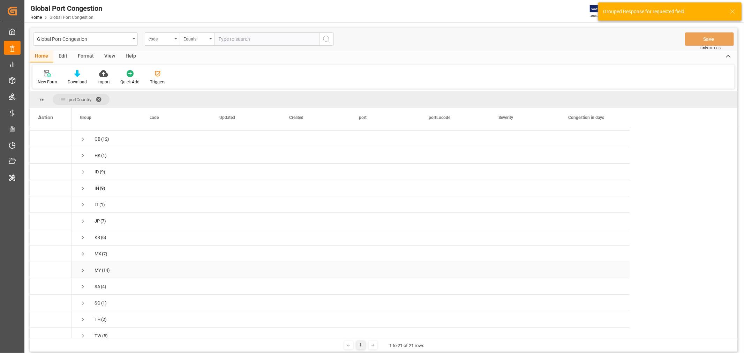
scroll to position [135, 0]
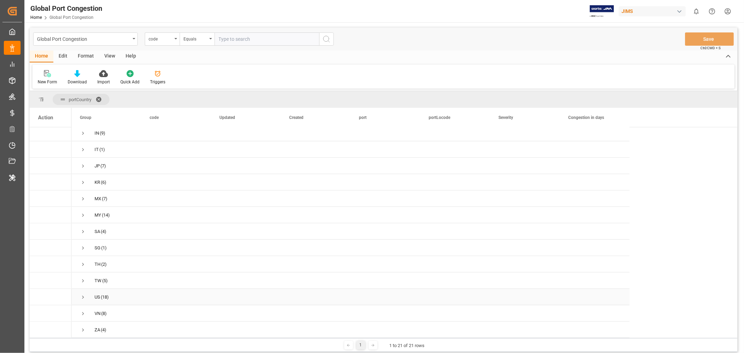
click at [82, 294] on span "Press SPACE to select this row." at bounding box center [83, 297] width 6 height 6
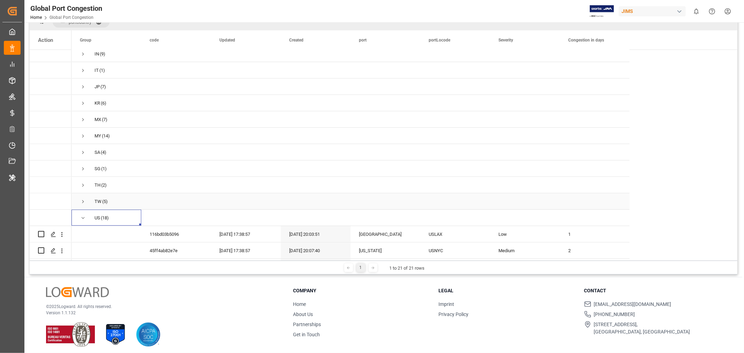
scroll to position [213, 0]
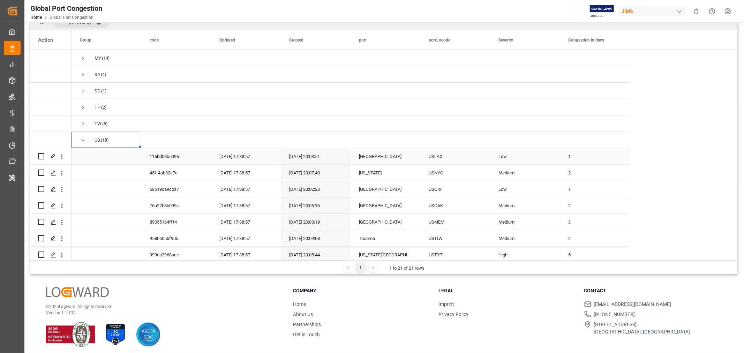
click at [430, 158] on div "USLAX" at bounding box center [455, 156] width 70 height 16
click at [448, 173] on div "USNYC" at bounding box center [455, 173] width 70 height 16
click at [522, 172] on div "Medium" at bounding box center [524, 173] width 53 height 16
click at [525, 151] on div "Low" at bounding box center [524, 157] width 53 height 16
drag, startPoint x: 557, startPoint y: 160, endPoint x: 559, endPoint y: 168, distance: 8.3
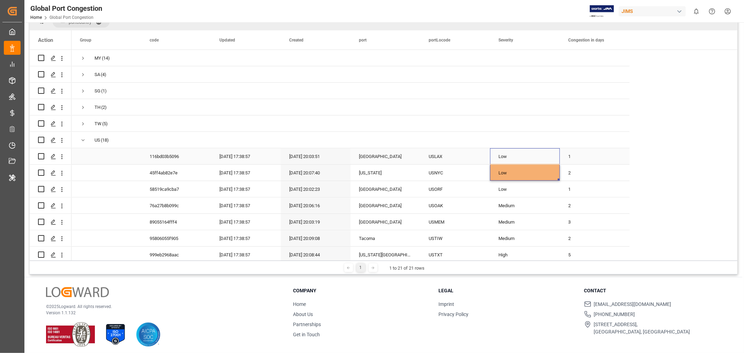
click at [594, 152] on div "1" at bounding box center [595, 156] width 70 height 16
drag, startPoint x: 629, startPoint y: 160, endPoint x: 629, endPoint y: 167, distance: 6.3
click at [454, 189] on div "USORF" at bounding box center [455, 189] width 70 height 16
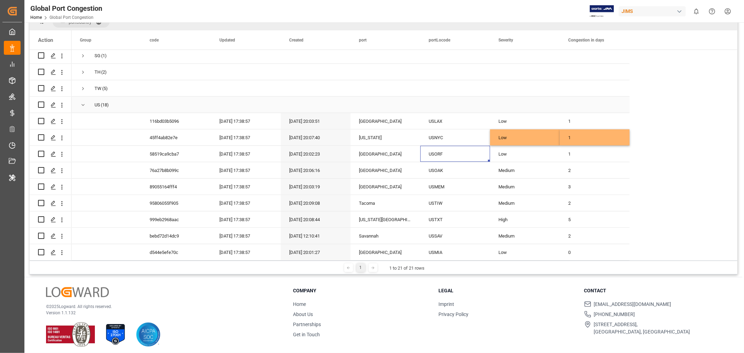
scroll to position [291, 0]
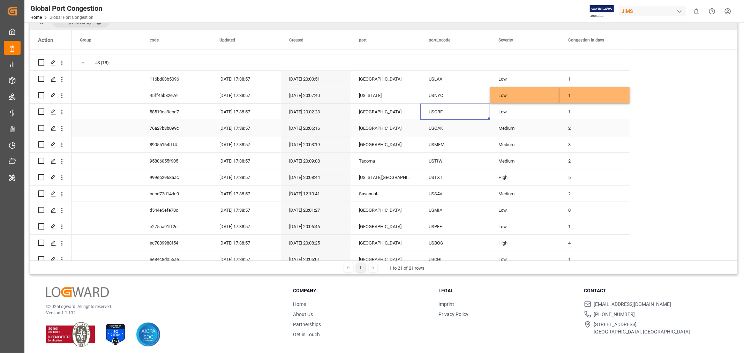
click at [453, 120] on div "USOAK" at bounding box center [455, 128] width 70 height 16
click at [441, 128] on div "USOAK" at bounding box center [455, 128] width 70 height 16
click at [453, 142] on div "USMEM" at bounding box center [455, 144] width 70 height 16
click at [567, 138] on div "3" at bounding box center [595, 144] width 70 height 16
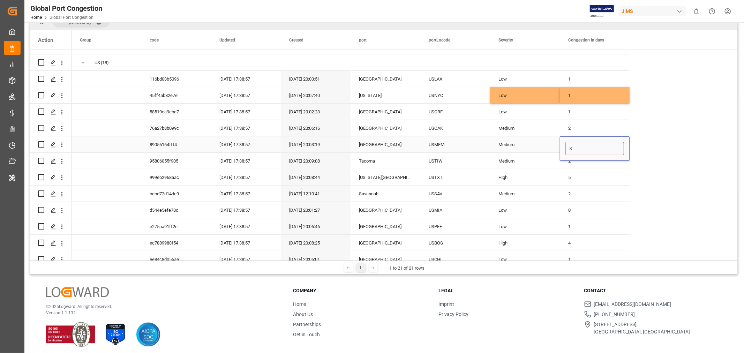
click at [570, 144] on input "3" at bounding box center [594, 148] width 59 height 13
type input "4"
click at [535, 146] on div "Medium" at bounding box center [524, 145] width 53 height 16
click at [439, 157] on div "USTIW" at bounding box center [455, 161] width 70 height 16
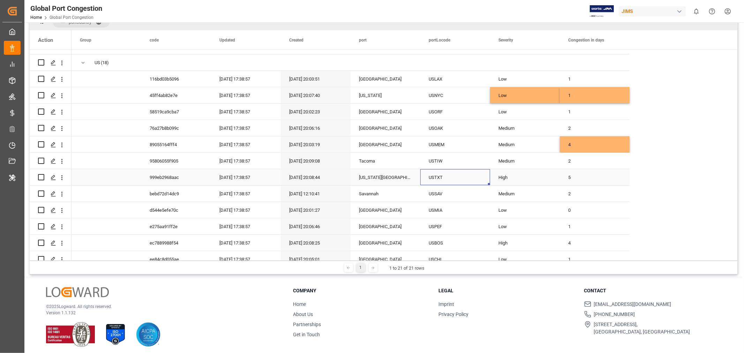
click at [439, 182] on div "USTXT" at bounding box center [455, 177] width 70 height 16
click at [517, 171] on div "High" at bounding box center [524, 178] width 53 height 16
click at [551, 180] on button "open menu" at bounding box center [546, 181] width 10 height 11
click at [522, 195] on div "Low" at bounding box center [525, 201] width 58 height 24
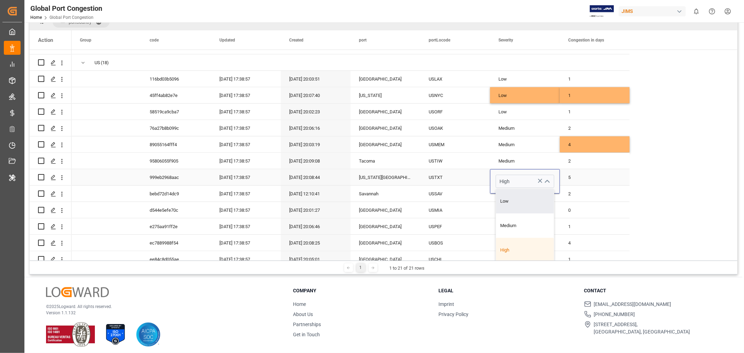
type input "Low"
click at [568, 176] on div "5" at bounding box center [595, 177] width 70 height 16
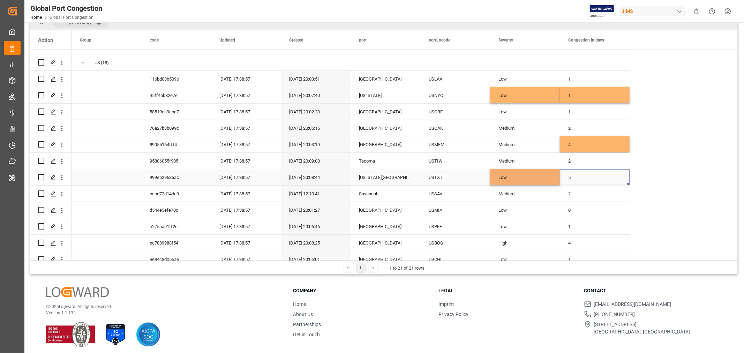
click at [568, 176] on div "5" at bounding box center [595, 177] width 70 height 16
click at [568, 176] on input "5" at bounding box center [594, 181] width 59 height 13
type input "0"
click at [526, 170] on div "Low" at bounding box center [524, 178] width 53 height 16
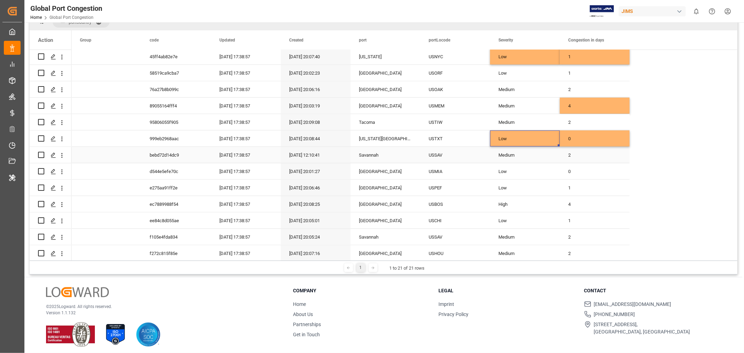
click at [435, 152] on div "USSAV" at bounding box center [455, 155] width 70 height 16
click at [572, 154] on div "2" at bounding box center [595, 155] width 70 height 16
click at [572, 154] on input "2" at bounding box center [594, 158] width 59 height 13
type input "4"
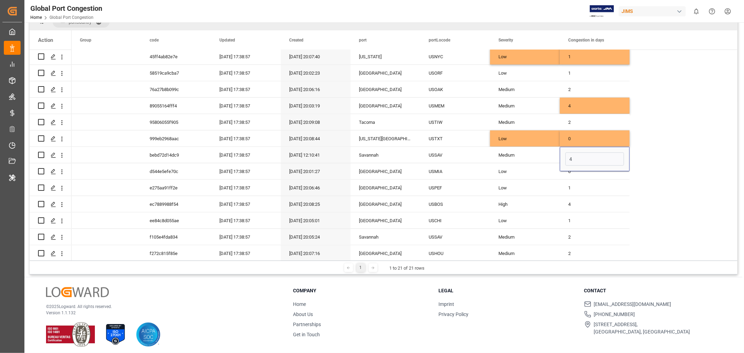
click at [660, 149] on div "AU (4) CA (1) CN (13) DE (5) ES (4) GB (12) HK (1) ID (9) IN (9) IT (1) JP (7) 1" at bounding box center [404, 40] width 666 height 639
click at [453, 167] on div "USMIA" at bounding box center [455, 171] width 70 height 16
click at [534, 153] on div "Medium" at bounding box center [524, 155] width 53 height 16
drag, startPoint x: 557, startPoint y: 159, endPoint x: 557, endPoint y: 168, distance: 9.4
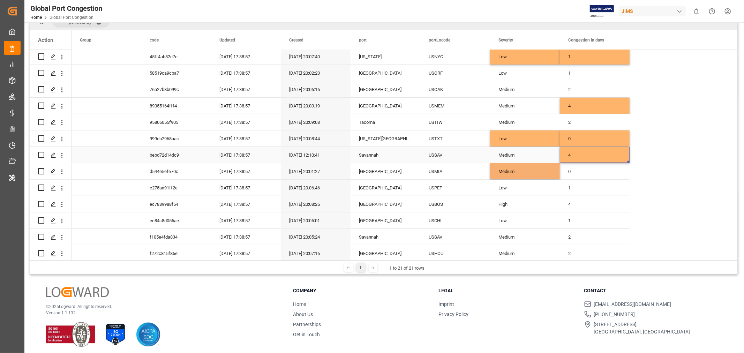
click at [590, 149] on div "4" at bounding box center [595, 155] width 70 height 16
drag, startPoint x: 629, startPoint y: 159, endPoint x: 628, endPoint y: 171, distance: 11.5
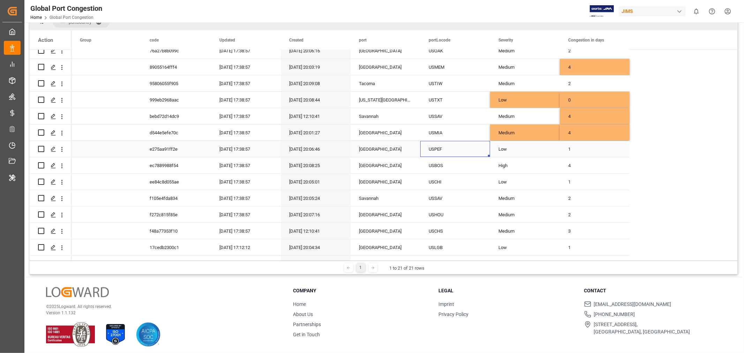
click at [436, 146] on div "USPEF" at bounding box center [455, 149] width 70 height 16
click at [435, 162] on div "USBOS" at bounding box center [455, 165] width 70 height 16
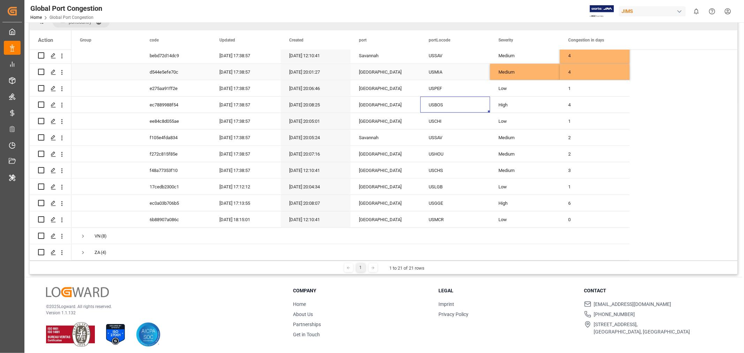
scroll to position [431, 0]
click at [444, 116] on div "USCHI" at bounding box center [455, 121] width 70 height 16
click at [520, 97] on div "High" at bounding box center [524, 105] width 53 height 16
drag, startPoint x: 559, startPoint y: 106, endPoint x: 560, endPoint y: 116, distance: 10.5
click at [577, 115] on div "1" at bounding box center [595, 121] width 70 height 16
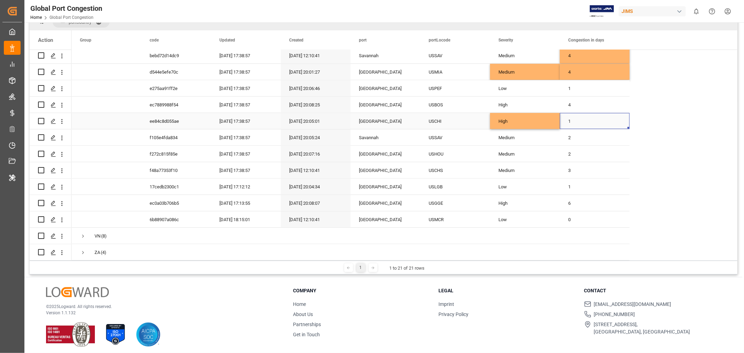
click at [577, 115] on div "1" at bounding box center [595, 121] width 70 height 16
type input "6"
click at [541, 98] on div "High" at bounding box center [524, 105] width 53 height 16
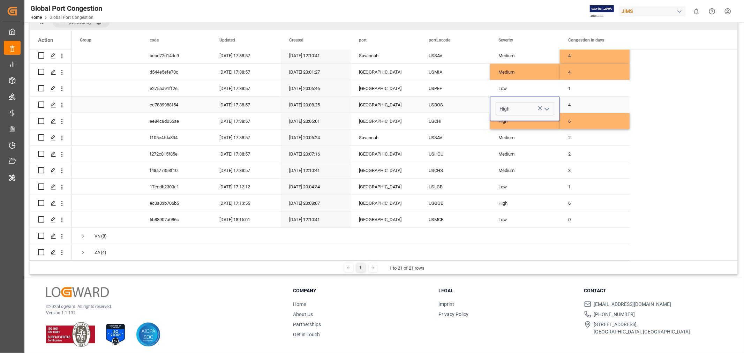
click at [551, 104] on button "open menu" at bounding box center [546, 109] width 10 height 11
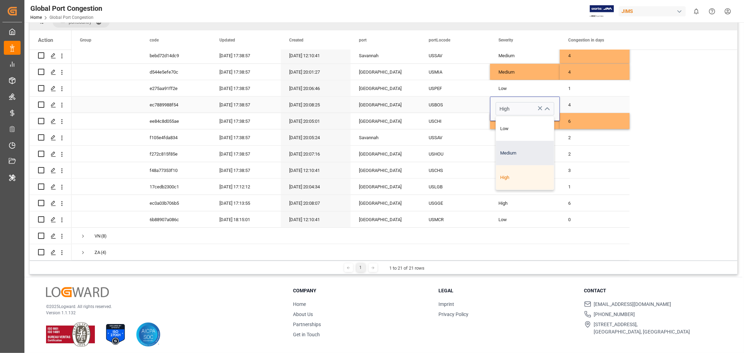
click at [517, 147] on div "Medium" at bounding box center [525, 153] width 58 height 24
type input "Medium"
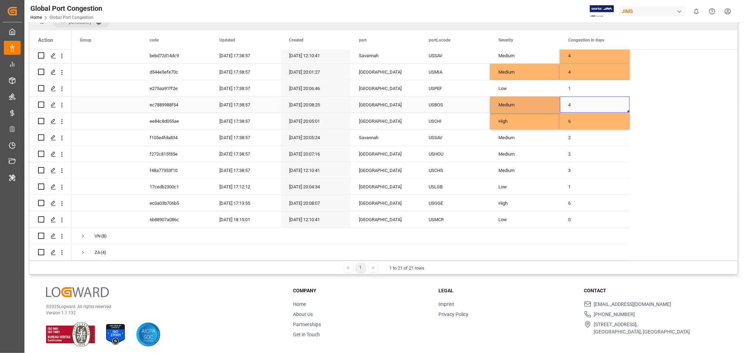
click at [596, 97] on div "4" at bounding box center [595, 105] width 70 height 16
click at [437, 135] on div "USSAV" at bounding box center [455, 137] width 70 height 16
click at [570, 134] on div "2" at bounding box center [595, 137] width 70 height 16
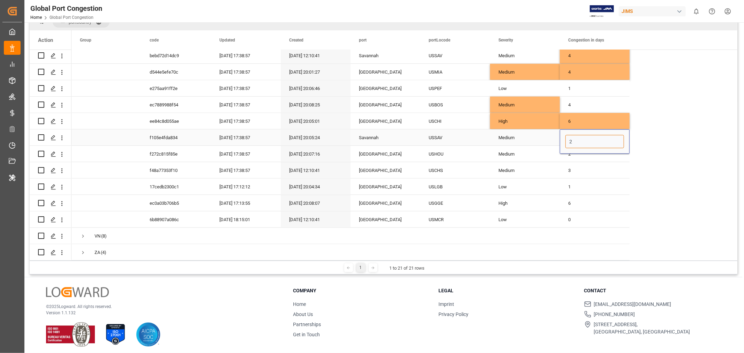
click at [570, 135] on input "2" at bounding box center [594, 141] width 59 height 13
type input "4"
click at [445, 153] on div "USHOU" at bounding box center [455, 154] width 70 height 16
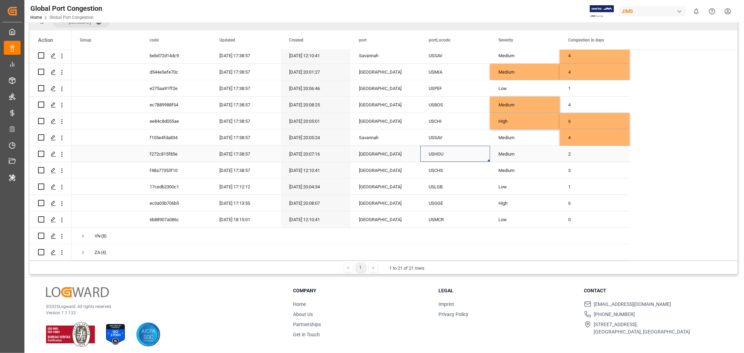
click at [569, 151] on div "2" at bounding box center [595, 154] width 70 height 16
click at [569, 151] on input "2" at bounding box center [594, 157] width 59 height 13
type input "4"
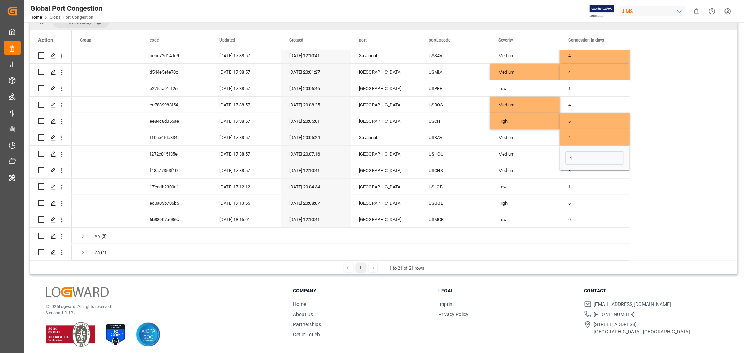
click at [515, 154] on div "Medium" at bounding box center [524, 154] width 53 height 16
click at [441, 166] on div "USCHS" at bounding box center [455, 170] width 70 height 16
click at [541, 186] on div "Low" at bounding box center [524, 187] width 53 height 16
drag, startPoint x: 557, startPoint y: 191, endPoint x: 553, endPoint y: 166, distance: 25.5
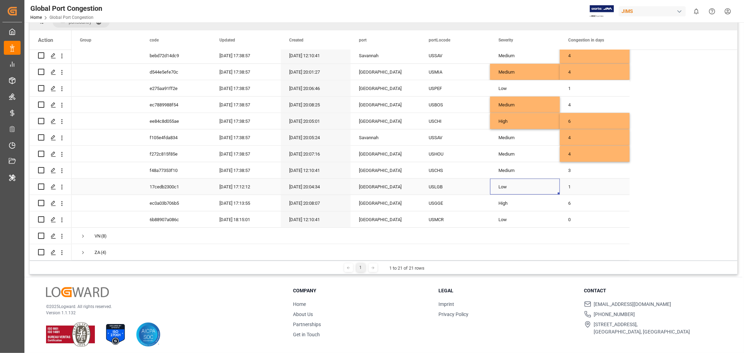
click at [594, 187] on div "1" at bounding box center [595, 187] width 70 height 16
drag, startPoint x: 628, startPoint y: 191, endPoint x: 627, endPoint y: 171, distance: 20.3
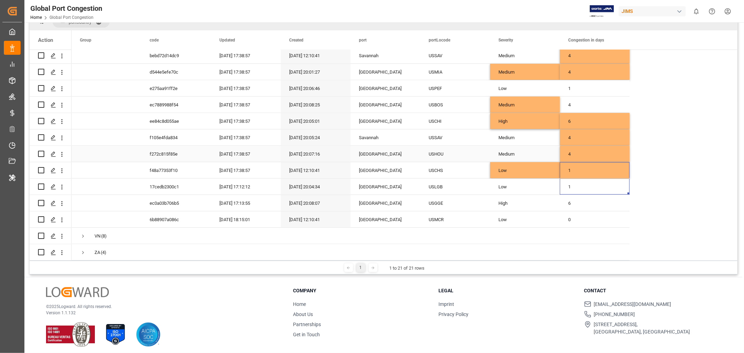
scroll to position [2, 0]
click at [444, 180] on div "USLGB" at bounding box center [455, 187] width 70 height 16
click at [377, 198] on div "Georgetown" at bounding box center [386, 203] width 70 height 16
click at [438, 199] on div "USGGE" at bounding box center [455, 203] width 70 height 16
click at [435, 201] on div "USGGE" at bounding box center [455, 203] width 70 height 16
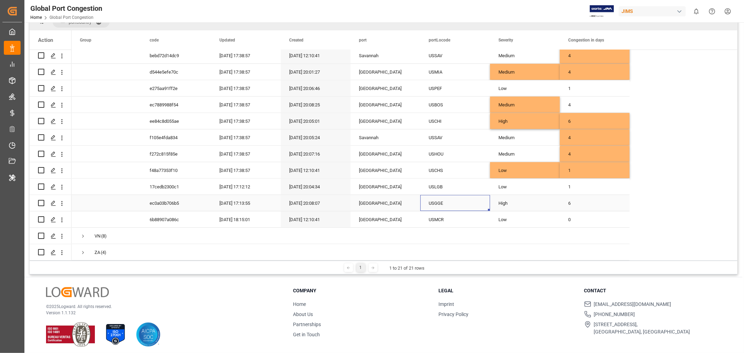
click at [435, 201] on div "USGGE" at bounding box center [455, 203] width 70 height 16
click at [440, 213] on div "USMCR" at bounding box center [455, 219] width 70 height 16
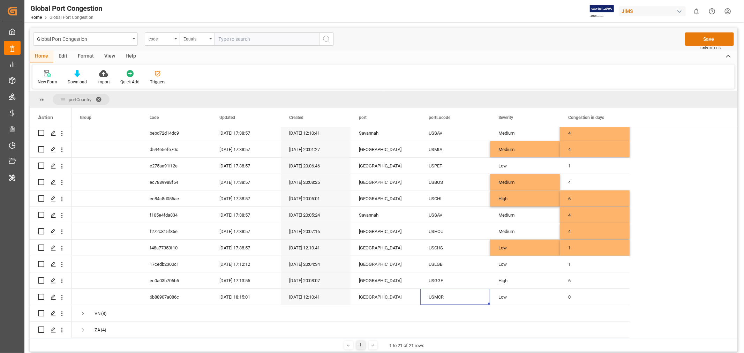
click at [711, 40] on button "Save" at bounding box center [709, 38] width 49 height 13
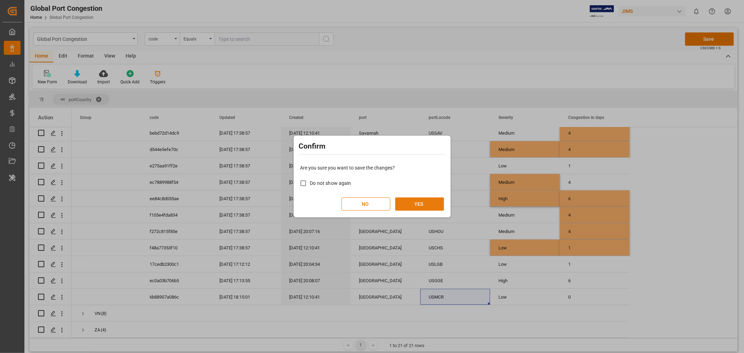
click at [421, 203] on button "YES" at bounding box center [419, 203] width 49 height 13
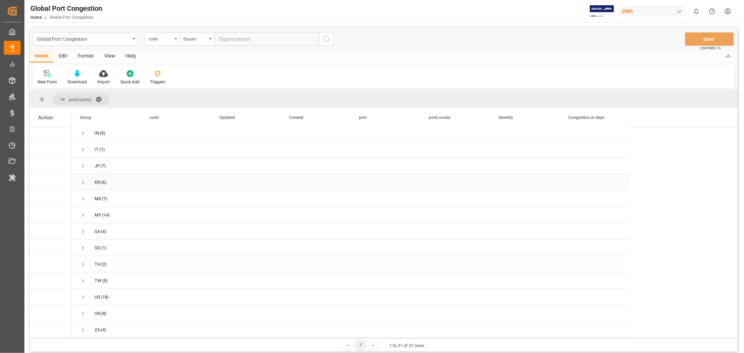
scroll to position [2, 0]
click at [84, 213] on span "Press SPACE to select this row." at bounding box center [83, 215] width 6 height 6
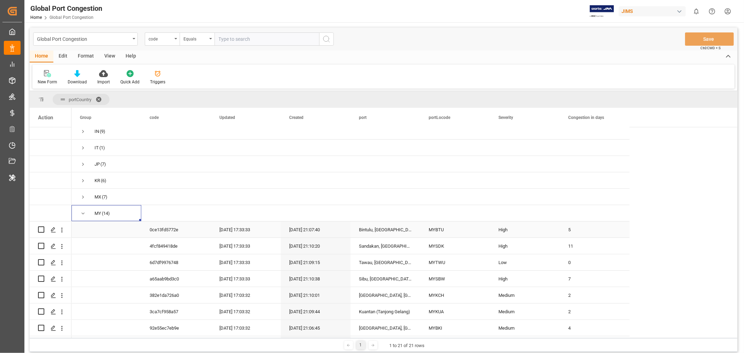
click at [437, 231] on div "MYBTU" at bounding box center [455, 229] width 70 height 16
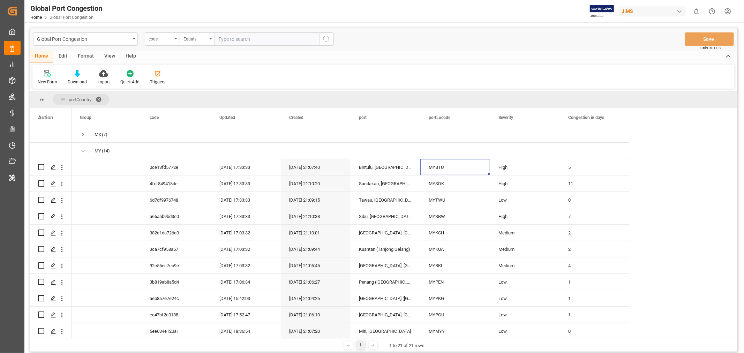
scroll to position [213, 0]
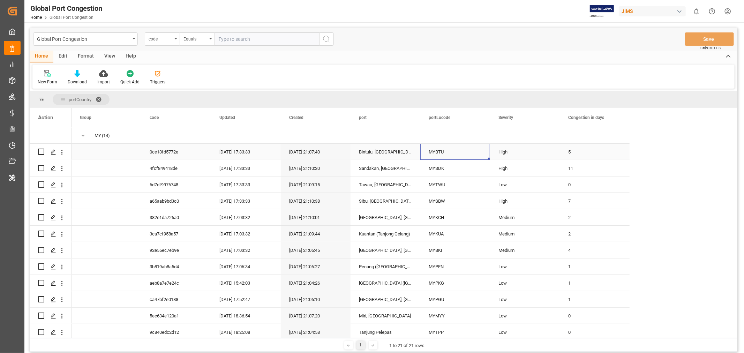
click at [529, 144] on div "High" at bounding box center [524, 152] width 53 height 16
click at [535, 149] on div "High" at bounding box center [524, 152] width 53 height 16
click at [551, 153] on input "High" at bounding box center [525, 155] width 59 height 13
click at [548, 153] on icon "open menu" at bounding box center [547, 156] width 8 height 8
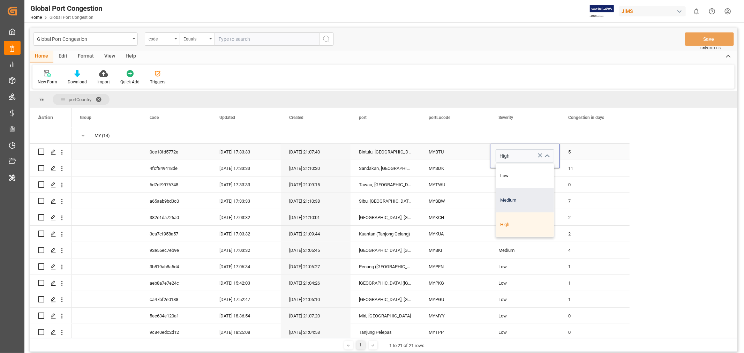
click at [515, 197] on div "Medium" at bounding box center [525, 200] width 58 height 24
type input "Medium"
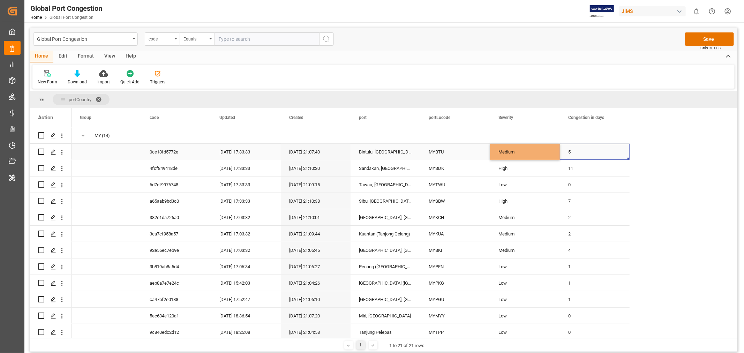
click at [569, 149] on div "5" at bounding box center [595, 152] width 70 height 16
type input "4"
click at [508, 149] on div "Medium" at bounding box center [524, 152] width 53 height 16
click at [455, 165] on div "MYSDK" at bounding box center [455, 168] width 70 height 16
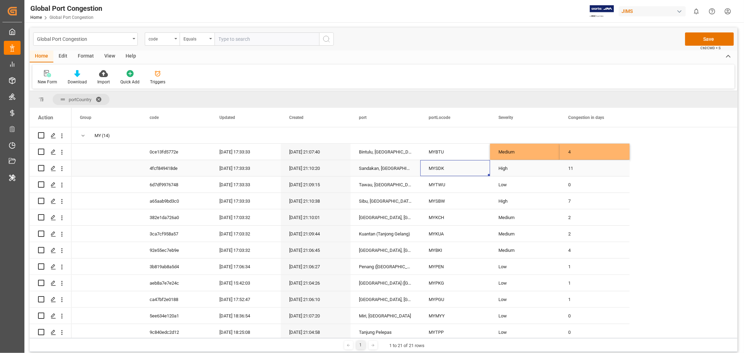
click at [572, 164] on div "11" at bounding box center [595, 168] width 70 height 16
click at [572, 166] on input "11" at bounding box center [594, 172] width 59 height 13
type input "10"
click at [648, 168] on div "AU (4) CA (1) CN (13) DE (5) ES (4) GB (12) HK (1) ID (9) IN (9) IT (1) JP (7) 4" at bounding box center [404, 201] width 666 height 574
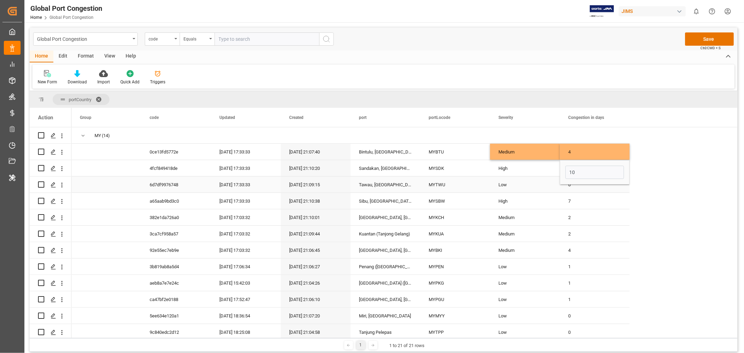
click at [438, 177] on div "MYTWU" at bounding box center [455, 184] width 70 height 16
click at [438, 197] on div "MYSBW" at bounding box center [455, 201] width 70 height 16
click at [432, 212] on div "MYKCH" at bounding box center [455, 217] width 70 height 16
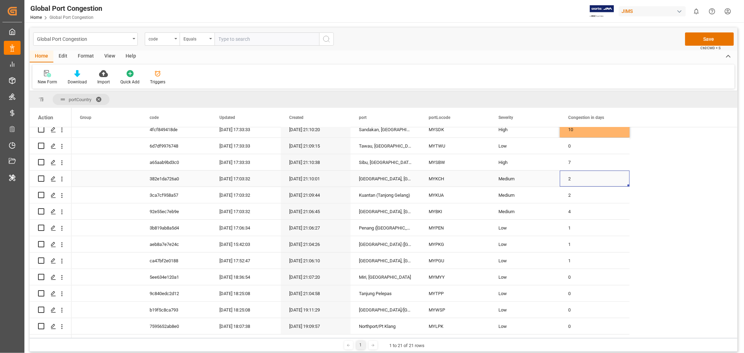
click at [569, 174] on div "2" at bounding box center [595, 179] width 70 height 16
click at [569, 176] on input "2" at bounding box center [594, 182] width 59 height 13
type input "4"
click at [664, 174] on div "AU (4) CA (1) CN (13) DE (5) ES (4) GB (12) HK (1) ID (9) IN (9) IT (1) JP (7) 4" at bounding box center [404, 162] width 666 height 574
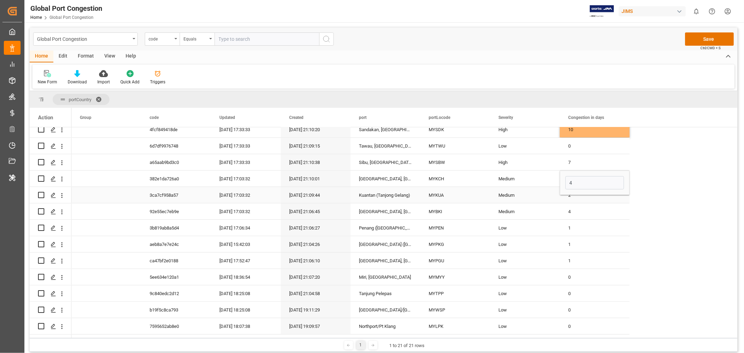
click at [446, 191] on div "MYKUA" at bounding box center [455, 195] width 70 height 16
click at [536, 193] on div "Medium" at bounding box center [524, 195] width 53 height 16
click at [535, 193] on div "Medium" at bounding box center [524, 195] width 53 height 16
click at [548, 199] on icon "open menu" at bounding box center [547, 199] width 8 height 8
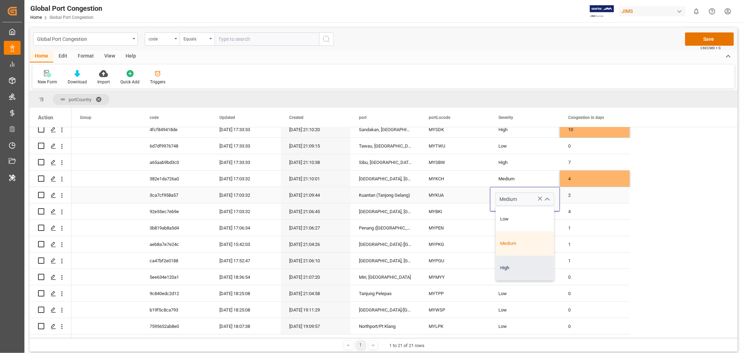
click at [534, 263] on div "High" at bounding box center [525, 268] width 58 height 24
type input "High"
click at [571, 193] on div "2" at bounding box center [595, 195] width 70 height 16
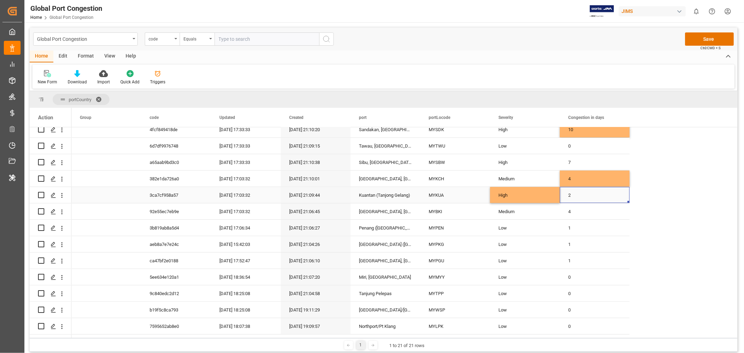
click at [571, 193] on div "2" at bounding box center [595, 195] width 70 height 16
click at [571, 193] on input "2" at bounding box center [594, 199] width 59 height 13
type input "5"
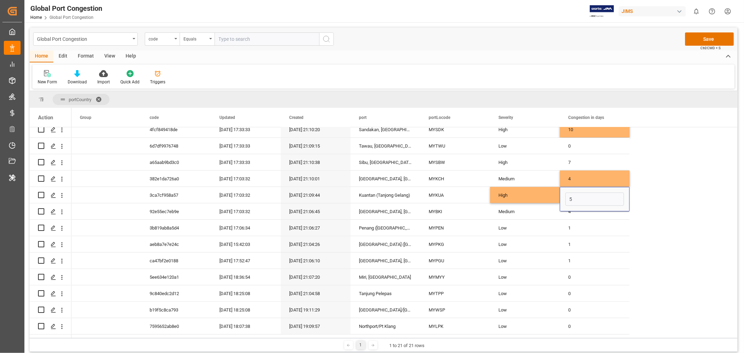
click at [664, 188] on div "AU (4) CA (1) CN (13) DE (5) ES (4) GB (12) HK (1) ID (9) IN (9) IT (1) JP (7) 4" at bounding box center [404, 162] width 666 height 574
click at [531, 192] on div "High" at bounding box center [524, 195] width 53 height 16
click at [437, 211] on div "MYBKI" at bounding box center [455, 211] width 70 height 16
click at [539, 226] on div "Low" at bounding box center [524, 228] width 53 height 16
drag, startPoint x: 559, startPoint y: 233, endPoint x: 557, endPoint y: 213, distance: 19.9
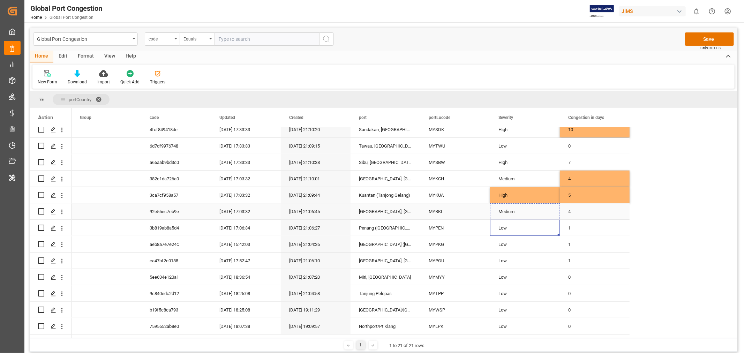
click at [558, 214] on div "AU (4) CA (1) CN (13) DE (5) ES (4) GB (12) HK (1) ID (9) IN (9) IT (1) JP (7) …" at bounding box center [350, 162] width 558 height 574
click at [582, 229] on div "1" at bounding box center [595, 228] width 70 height 16
drag, startPoint x: 629, startPoint y: 234, endPoint x: 625, endPoint y: 212, distance: 22.6
click at [625, 212] on div "AU (4) CA (1) CN (13) DE (5) ES (4) GB (12) HK (1) ID (9) IN (9) IT (1) JP (7) …" at bounding box center [350, 162] width 558 height 574
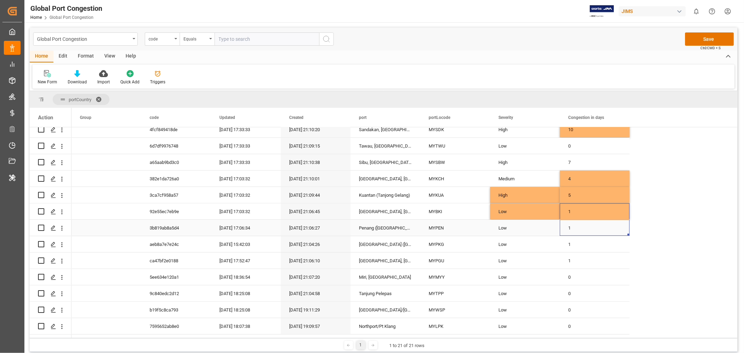
click at [431, 232] on div "MYPEN" at bounding box center [455, 228] width 70 height 16
click at [445, 244] on div "MYPKG" at bounding box center [455, 244] width 70 height 16
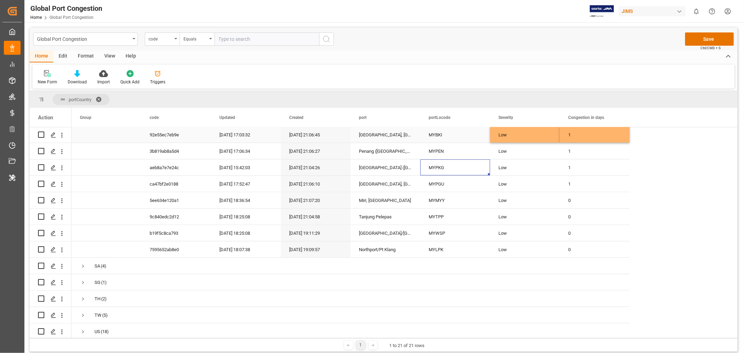
scroll to position [329, 0]
click at [449, 180] on div "MYPGU" at bounding box center [455, 183] width 70 height 16
click at [541, 180] on div "Low" at bounding box center [524, 183] width 53 height 16
click at [550, 184] on icon "open menu" at bounding box center [547, 187] width 8 height 8
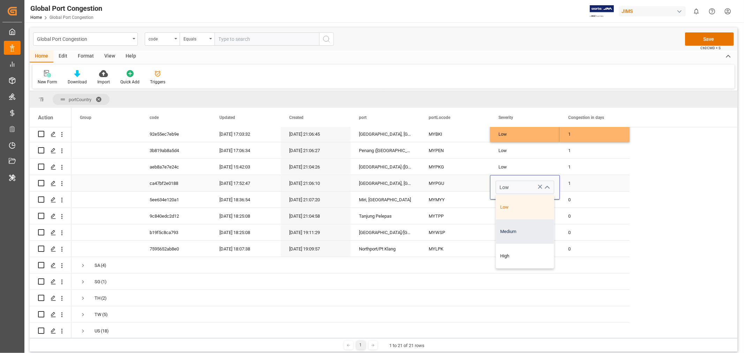
click at [526, 229] on div "Medium" at bounding box center [525, 231] width 58 height 24
type input "Medium"
click at [570, 179] on div "1" at bounding box center [595, 183] width 70 height 16
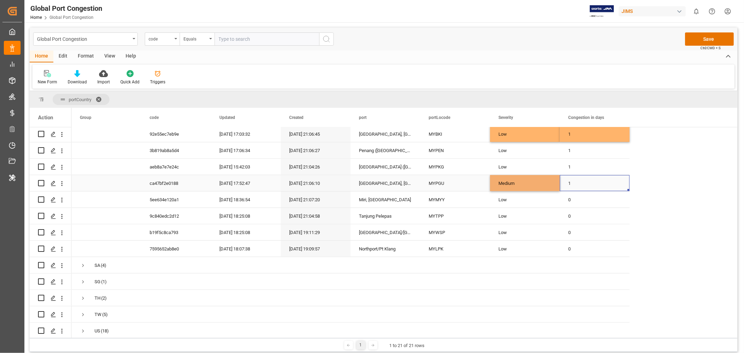
click at [570, 179] on div "1" at bounding box center [595, 183] width 70 height 16
click at [570, 181] on input "1" at bounding box center [594, 187] width 59 height 13
type input "2"
click at [686, 175] on div "AU (4) CA (1) CN (13) DE (5) ES (4) GB (12) HK (1) ID (9) IN (9) IT (1) JP (7) 4" at bounding box center [404, 85] width 666 height 574
click at [539, 177] on div "Medium" at bounding box center [524, 183] width 53 height 16
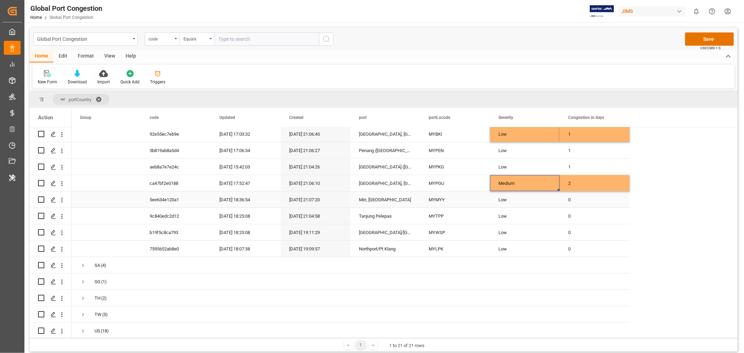
click at [435, 198] on div "MYMYY" at bounding box center [455, 199] width 70 height 16
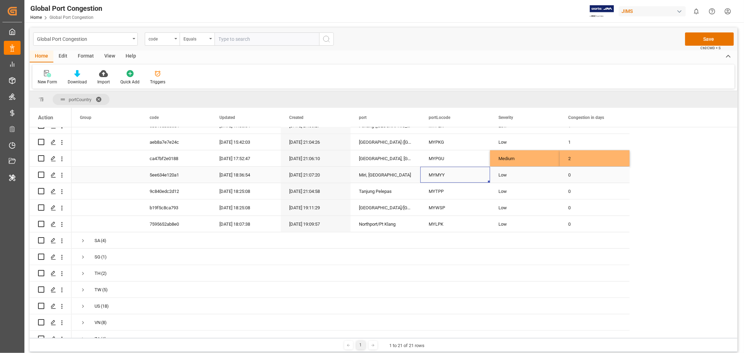
scroll to position [365, 0]
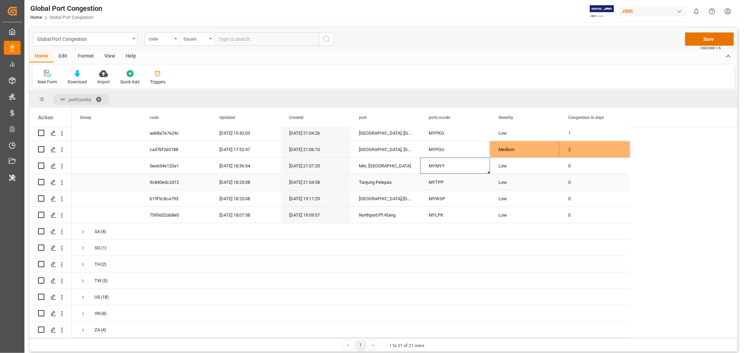
click at [447, 174] on div "MYTPP" at bounding box center [455, 182] width 70 height 16
click at [443, 191] on div "MYWSP" at bounding box center [455, 198] width 70 height 16
click at [449, 212] on div "MYLPK" at bounding box center [455, 215] width 70 height 16
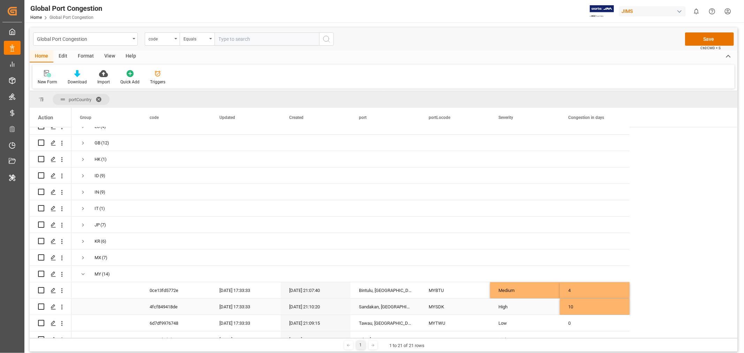
scroll to position [55, 0]
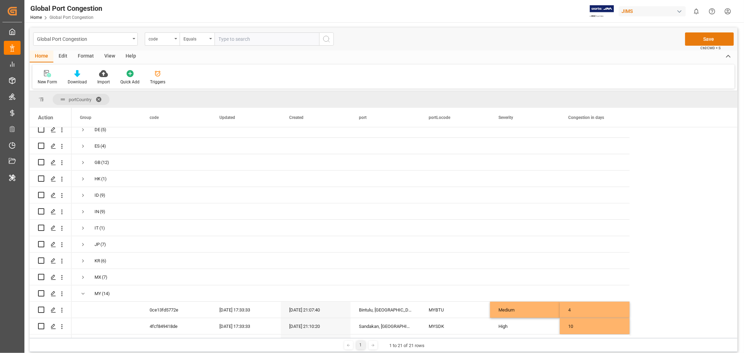
click at [707, 38] on button "Save" at bounding box center [709, 38] width 49 height 13
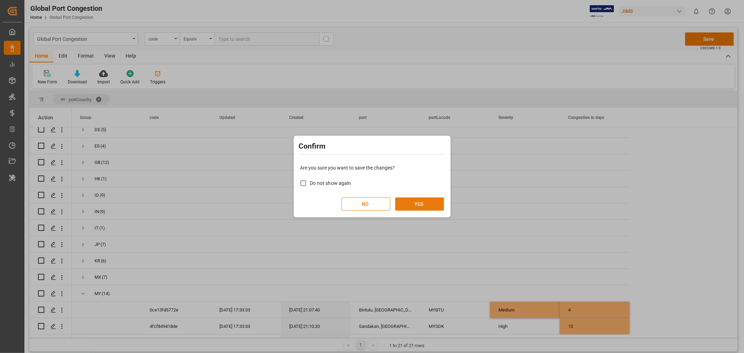
click at [411, 202] on button "YES" at bounding box center [419, 203] width 49 height 13
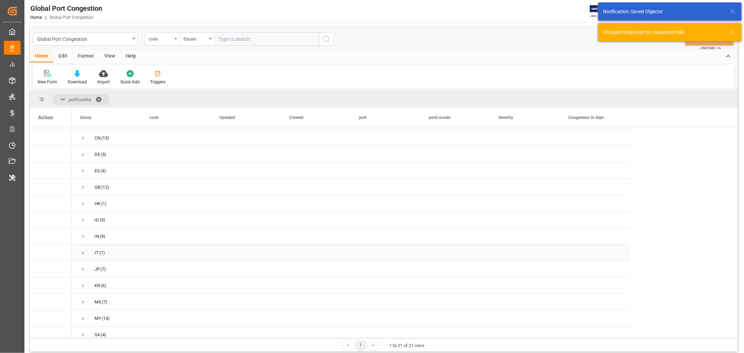
scroll to position [0, 0]
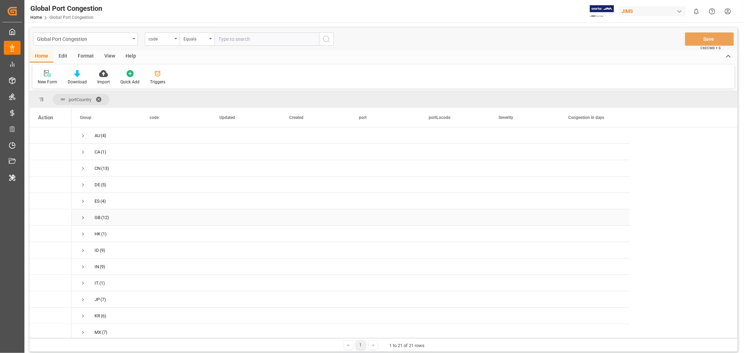
click at [82, 218] on span "Press SPACE to select this row." at bounding box center [83, 217] width 6 height 6
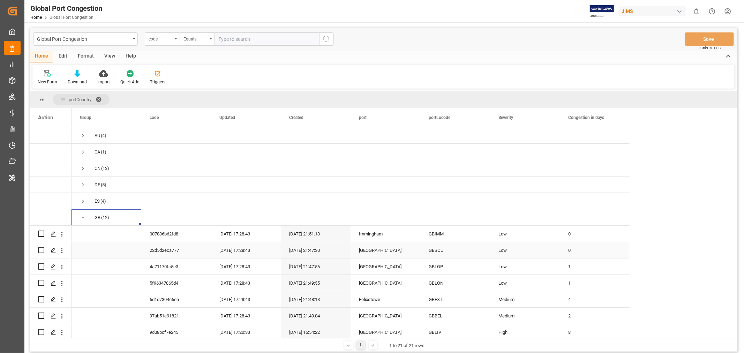
click at [437, 241] on div "GBIMM" at bounding box center [455, 234] width 70 height 16
click at [524, 227] on div "Low" at bounding box center [524, 234] width 53 height 16
click at [549, 236] on icon "open menu" at bounding box center [547, 238] width 8 height 8
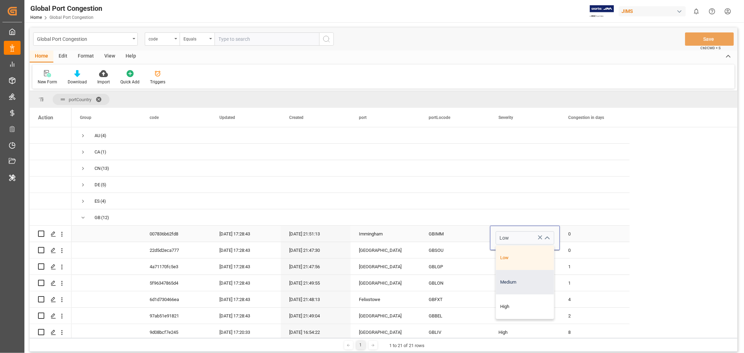
click at [515, 283] on div "Medium" at bounding box center [525, 282] width 58 height 24
type input "Medium"
click at [571, 233] on div "0" at bounding box center [595, 234] width 70 height 16
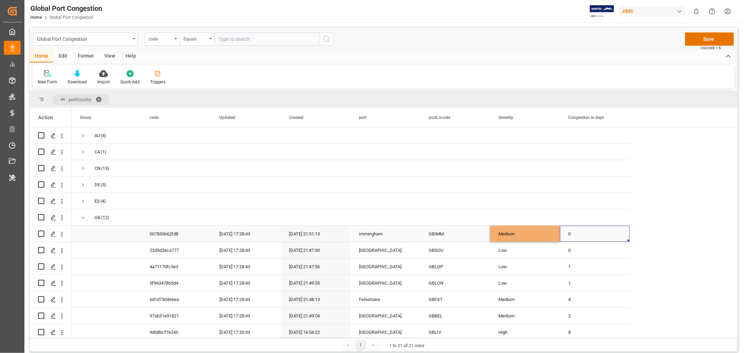
click at [571, 233] on div "0" at bounding box center [595, 234] width 70 height 16
click at [571, 232] on input "0" at bounding box center [594, 237] width 59 height 13
type input "4"
click at [508, 231] on div "Medium" at bounding box center [524, 234] width 53 height 16
click at [416, 249] on div "Southampton" at bounding box center [386, 250] width 70 height 16
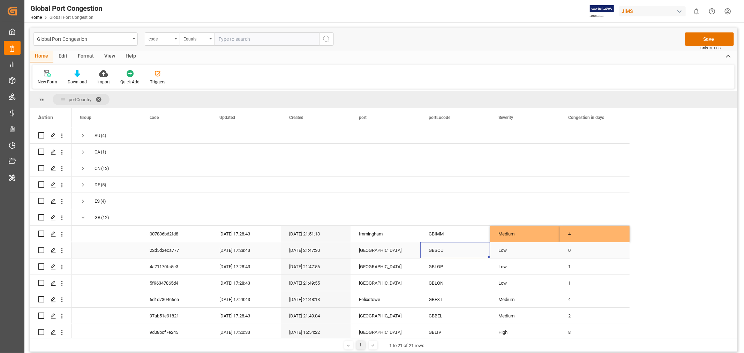
click at [437, 249] on div "GBSOU" at bounding box center [455, 250] width 70 height 16
click at [572, 261] on div "1" at bounding box center [595, 266] width 70 height 16
drag, startPoint x: 628, startPoint y: 270, endPoint x: 623, endPoint y: 245, distance: 24.8
click at [443, 258] on div "GBLGP" at bounding box center [455, 266] width 70 height 16
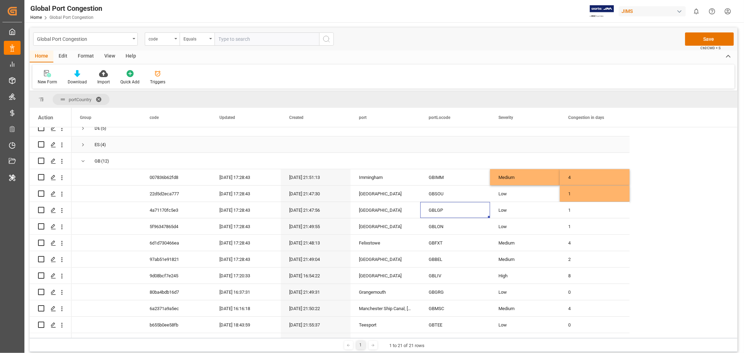
scroll to position [116, 0]
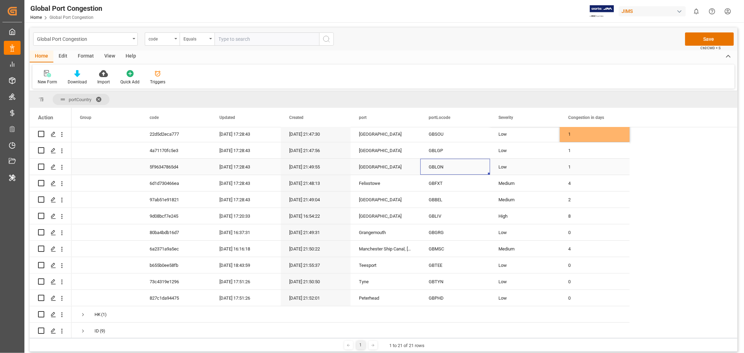
click at [464, 162] on div "GBLON" at bounding box center [455, 167] width 70 height 16
click at [444, 180] on div "GBFXT" at bounding box center [455, 183] width 70 height 16
click at [468, 193] on div "GBBEL" at bounding box center [455, 199] width 70 height 16
click at [518, 197] on div "Medium" at bounding box center [524, 200] width 53 height 16
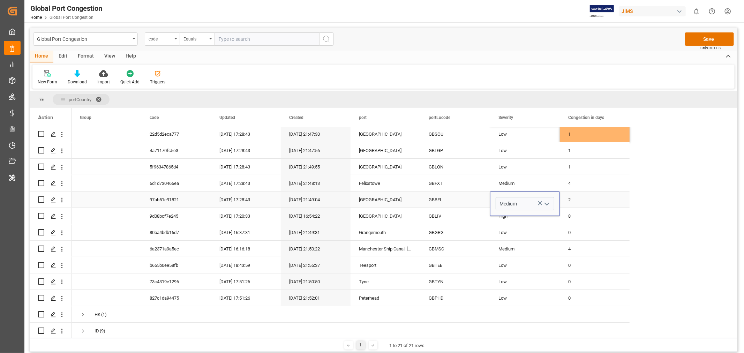
click at [546, 201] on icon "open menu" at bounding box center [547, 204] width 8 height 8
click at [521, 214] on div "Low" at bounding box center [525, 223] width 58 height 24
type input "Low"
click at [573, 199] on div "2" at bounding box center [595, 199] width 70 height 16
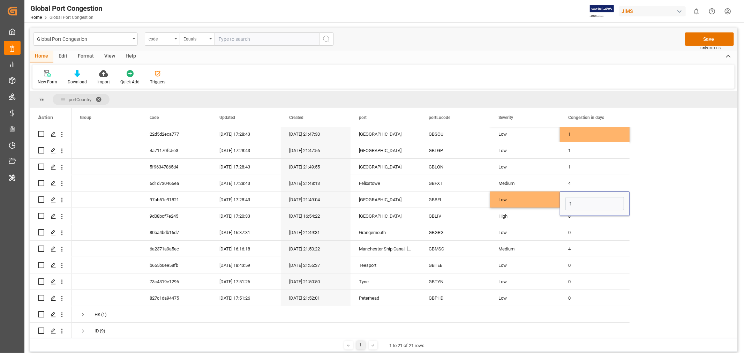
type input "1"
click at [640, 196] on div "AU (4) CA (1) CN (13) DE (5) ES (4) GB (12) HK (1) ID (9) IN (9) IT (1) JP (7) 4" at bounding box center [404, 281] width 666 height 541
click at [537, 193] on div "Low" at bounding box center [524, 200] width 53 height 16
click at [443, 209] on div "GBLIV" at bounding box center [455, 216] width 70 height 16
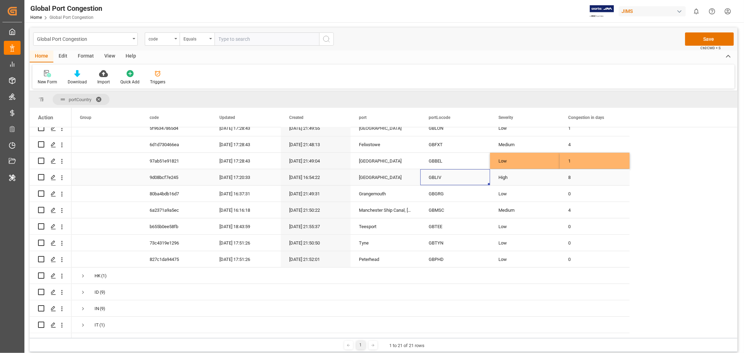
click at [520, 176] on div "High" at bounding box center [524, 178] width 53 height 16
click at [548, 181] on polyline "open menu" at bounding box center [547, 182] width 4 height 2
click at [520, 219] on div "Medium" at bounding box center [525, 225] width 58 height 24
type input "Medium"
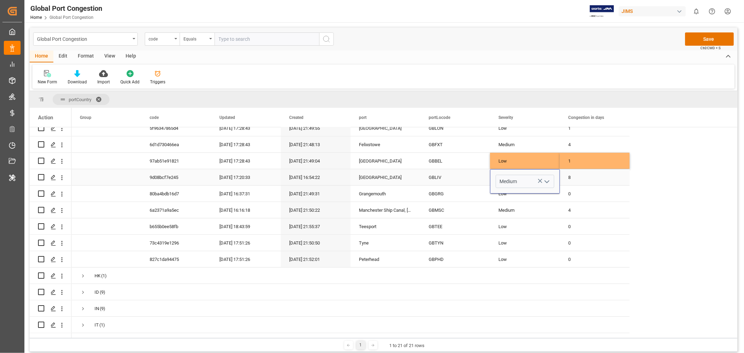
click at [566, 172] on div "8" at bounding box center [595, 177] width 70 height 16
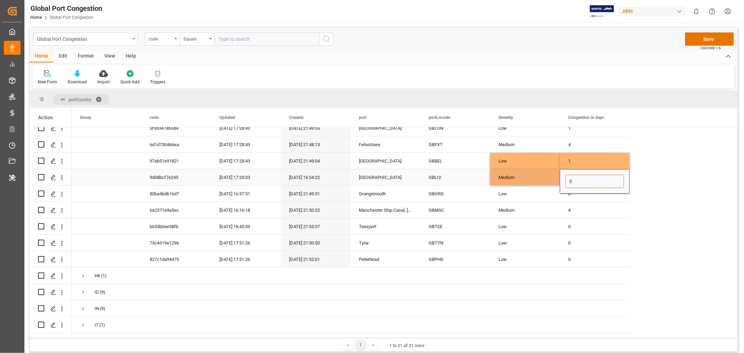
click at [566, 175] on input "8" at bounding box center [594, 181] width 59 height 13
type input "2"
click at [446, 187] on div "GBGRG" at bounding box center [455, 194] width 70 height 16
click at [541, 193] on div "Low" at bounding box center [524, 194] width 53 height 16
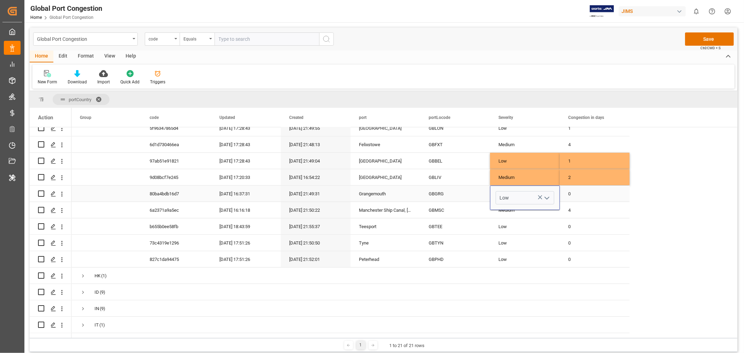
click at [550, 197] on icon "open menu" at bounding box center [547, 198] width 8 height 8
click at [521, 262] on div "High" at bounding box center [525, 266] width 58 height 24
type input "High"
click at [573, 188] on div "0" at bounding box center [595, 194] width 70 height 16
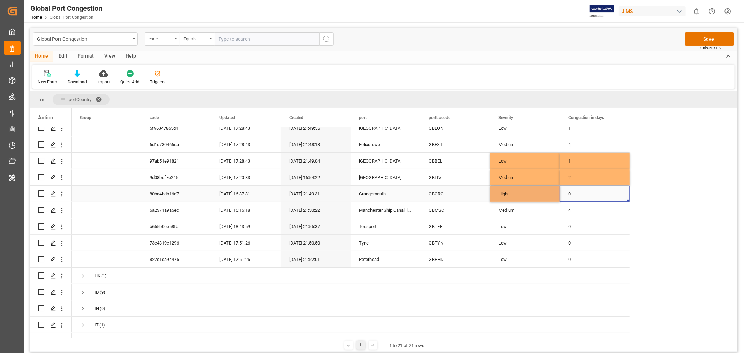
click at [573, 188] on div "0" at bounding box center [595, 194] width 70 height 16
click at [573, 188] on div "0" at bounding box center [595, 198] width 70 height 24
click at [573, 194] on input "0" at bounding box center [594, 197] width 59 height 13
type input "31"
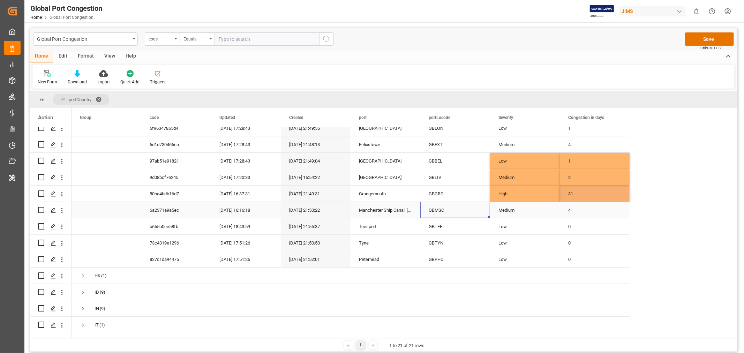
click at [447, 203] on div "GBMSC" at bounding box center [455, 210] width 70 height 16
click at [442, 205] on div "GBMSC" at bounding box center [455, 210] width 70 height 16
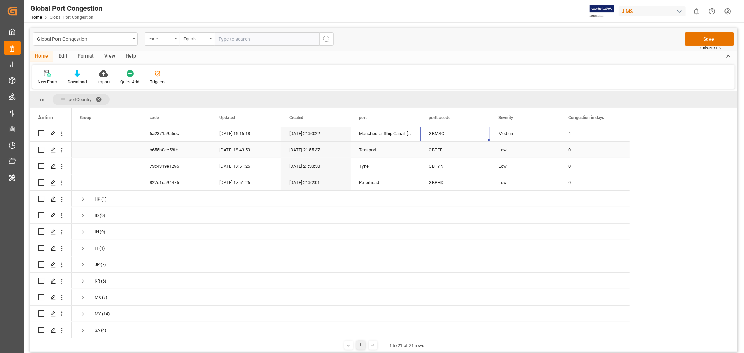
scroll to position [232, 0]
click at [439, 150] on div "GBTEE" at bounding box center [455, 149] width 70 height 16
click at [449, 160] on div "GBTYN" at bounding box center [455, 165] width 70 height 16
click at [442, 182] on div "GBPHD" at bounding box center [455, 182] width 70 height 16
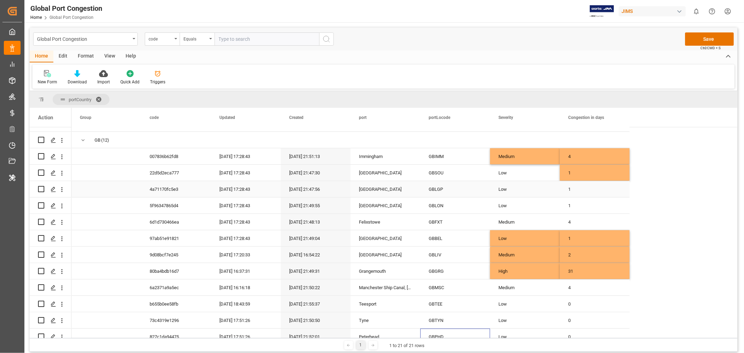
scroll to position [0, 0]
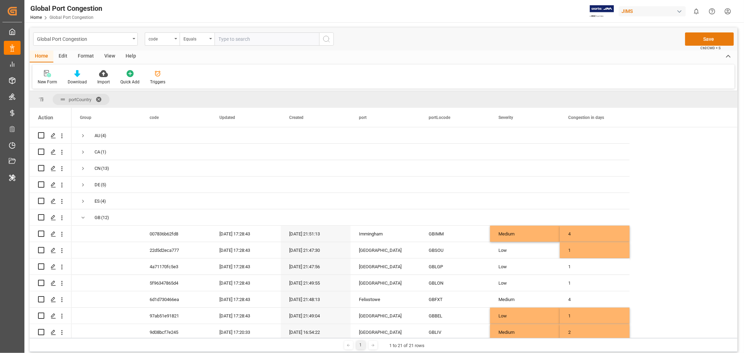
click at [712, 35] on button "Save" at bounding box center [709, 38] width 49 height 13
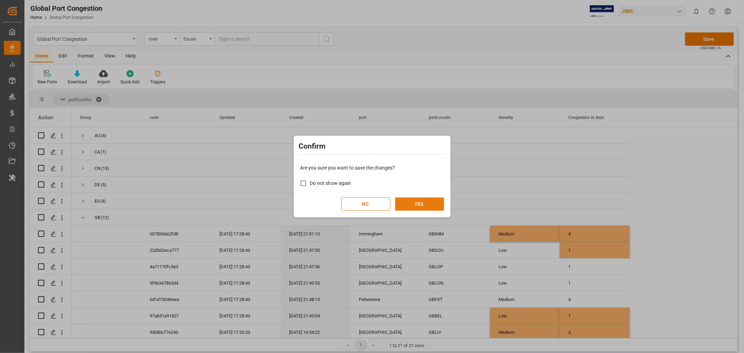
click at [432, 202] on button "YES" at bounding box center [419, 203] width 49 height 13
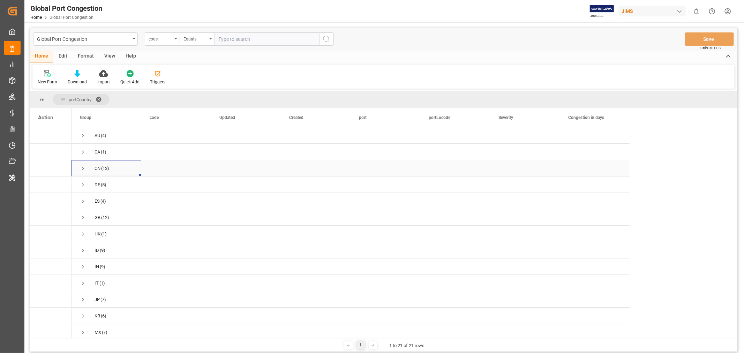
click at [82, 169] on span "Press SPACE to select this row." at bounding box center [83, 168] width 6 height 6
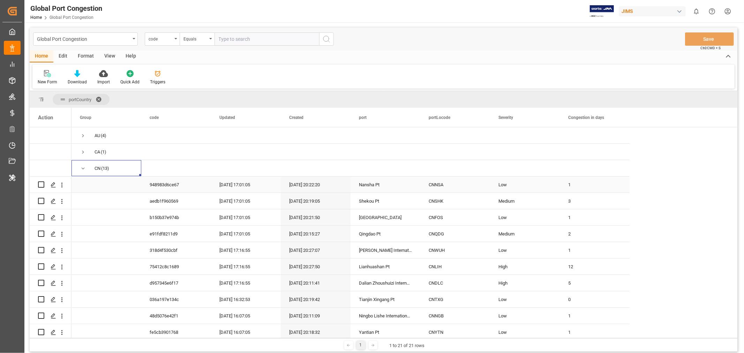
click at [441, 186] on div "CNNSA" at bounding box center [455, 184] width 70 height 16
click at [531, 200] on div "Medium" at bounding box center [524, 201] width 53 height 16
drag, startPoint x: 559, startPoint y: 208, endPoint x: 559, endPoint y: 193, distance: 14.7
click at [559, 193] on div "Medium" at bounding box center [525, 201] width 70 height 16
drag, startPoint x: 558, startPoint y: 208, endPoint x: 557, endPoint y: 191, distance: 16.8
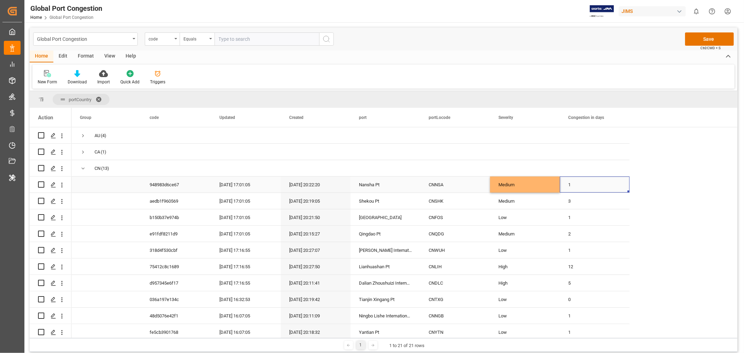
click at [571, 186] on div "1" at bounding box center [595, 184] width 70 height 16
click at [571, 186] on input "1" at bounding box center [594, 188] width 59 height 13
type input "4"
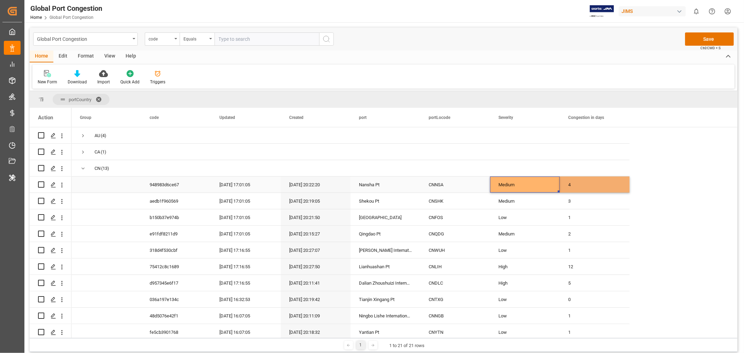
click at [539, 187] on div "Medium" at bounding box center [524, 185] width 53 height 16
click at [430, 203] on div "CNSHK" at bounding box center [455, 201] width 70 height 16
click at [455, 203] on div "CNSHK" at bounding box center [455, 201] width 70 height 16
click at [597, 183] on div "4" at bounding box center [595, 184] width 70 height 16
drag, startPoint x: 628, startPoint y: 191, endPoint x: 627, endPoint y: 202, distance: 10.9
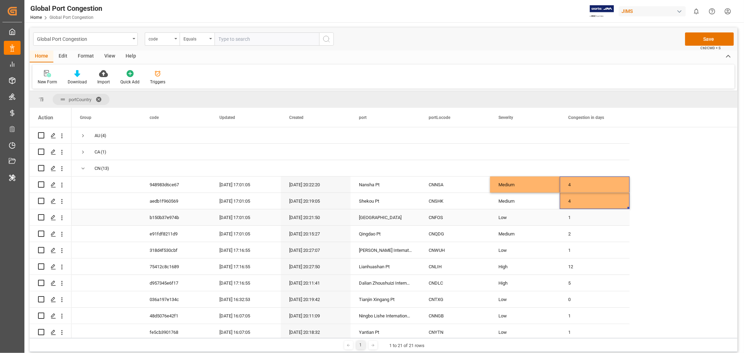
click at [439, 220] on div "CNFOS" at bounding box center [455, 217] width 70 height 16
click at [430, 236] on div "CNQDG" at bounding box center [455, 234] width 70 height 16
click at [598, 215] on div "1" at bounding box center [595, 217] width 70 height 16
drag, startPoint x: 629, startPoint y: 221, endPoint x: 629, endPoint y: 230, distance: 8.7
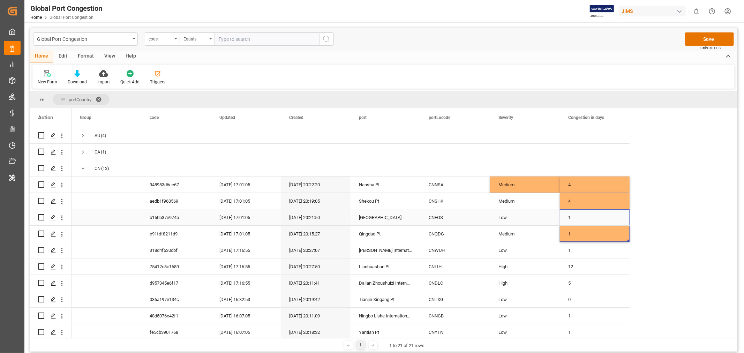
click at [504, 218] on div "Low" at bounding box center [524, 218] width 53 height 16
drag, startPoint x: 559, startPoint y: 221, endPoint x: 558, endPoint y: 233, distance: 11.2
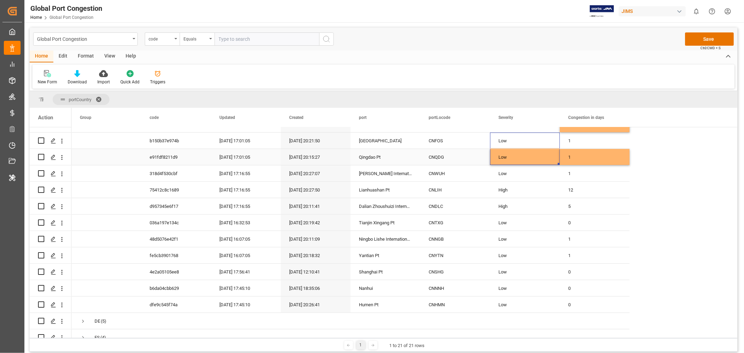
scroll to position [77, 0]
click at [444, 171] on div "CNWUH" at bounding box center [455, 173] width 70 height 16
click at [525, 187] on div "High" at bounding box center [524, 189] width 53 height 16
drag, startPoint x: 558, startPoint y: 194, endPoint x: 555, endPoint y: 171, distance: 22.5
click at [555, 171] on div "AU (4) CA (1) CN (13) DE (5) ES (4) GB (12) HK (1) ID (9) IN (9) IT (1) JP (7) …" at bounding box center [350, 328] width 558 height 557
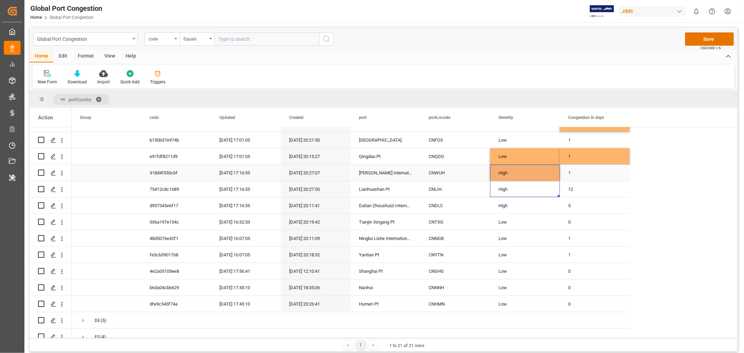
click at [571, 169] on div "1" at bounding box center [595, 173] width 70 height 16
type input "6"
click at [445, 173] on div "CNWUH" at bounding box center [455, 173] width 70 height 16
click at [437, 190] on div "CNLIH" at bounding box center [455, 189] width 70 height 16
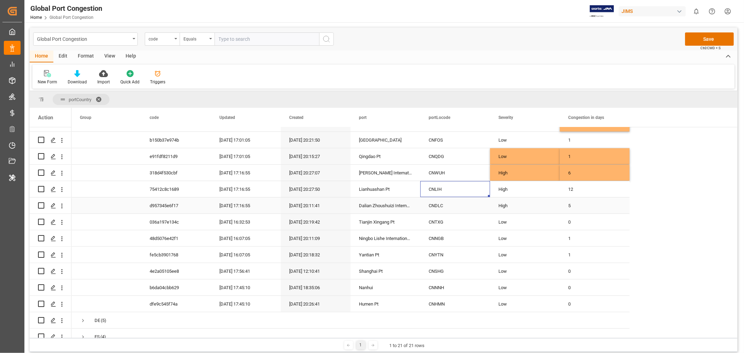
click at [437, 208] on div "CNDLC" at bounding box center [455, 205] width 70 height 16
click at [528, 205] on div "High" at bounding box center [524, 206] width 53 height 16
click at [545, 208] on icon "open menu" at bounding box center [547, 210] width 8 height 8
click at [519, 249] on div "Medium" at bounding box center [525, 254] width 58 height 24
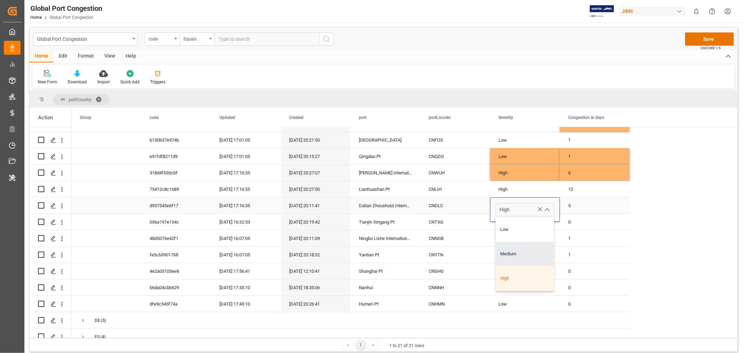
type input "Medium"
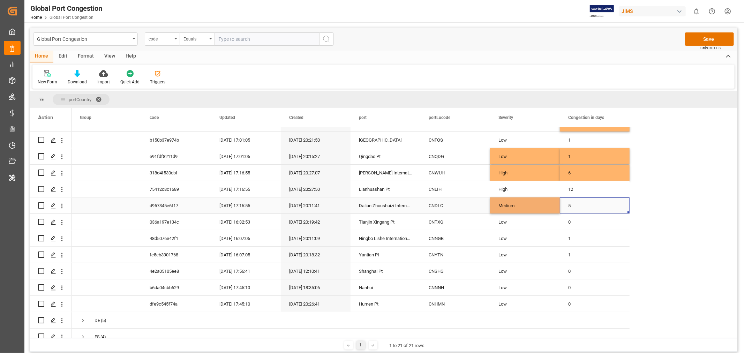
click at [569, 204] on div "5" at bounding box center [595, 205] width 70 height 16
type input "2"
click at [446, 216] on div "CNTXG" at bounding box center [455, 222] width 70 height 16
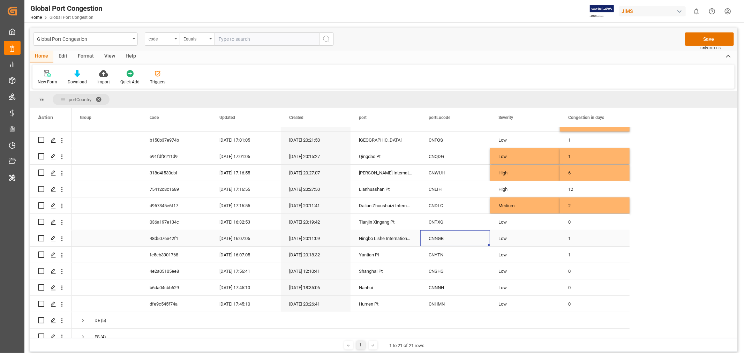
click at [442, 239] on div "CNNGB" at bounding box center [455, 238] width 70 height 16
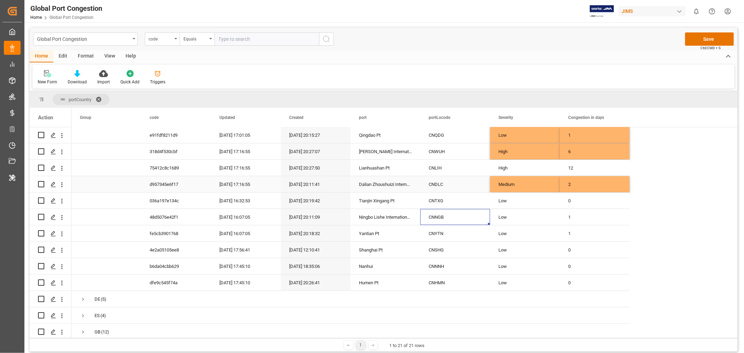
scroll to position [116, 0]
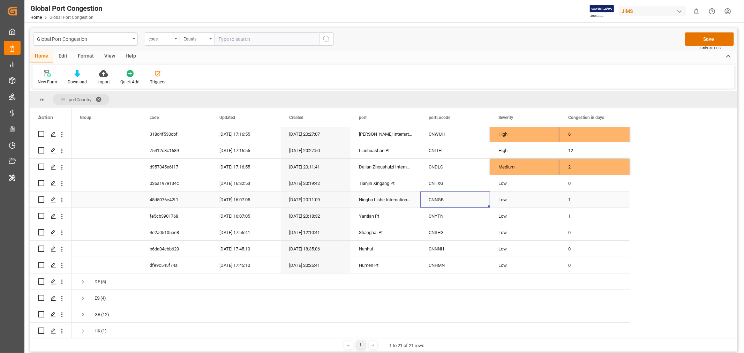
click at [536, 193] on div "Low" at bounding box center [524, 200] width 53 height 16
click at [549, 200] on icon "open menu" at bounding box center [547, 204] width 8 height 8
click at [517, 239] on div "Medium" at bounding box center [525, 248] width 58 height 24
type input "Medium"
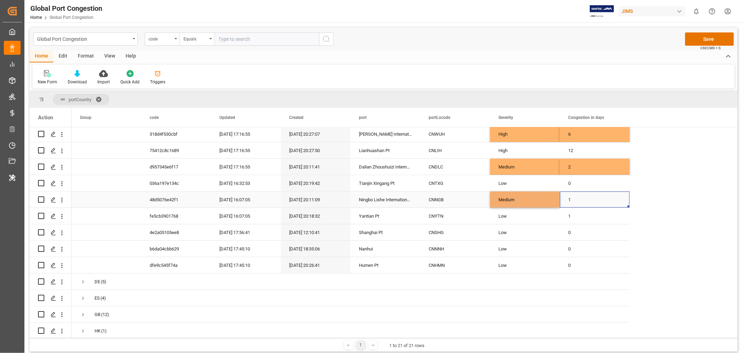
click at [567, 201] on div "1" at bounding box center [595, 199] width 70 height 16
type input "2"
click at [438, 211] on div "CNYTN" at bounding box center [455, 216] width 70 height 16
click at [541, 198] on div "Medium" at bounding box center [524, 200] width 53 height 16
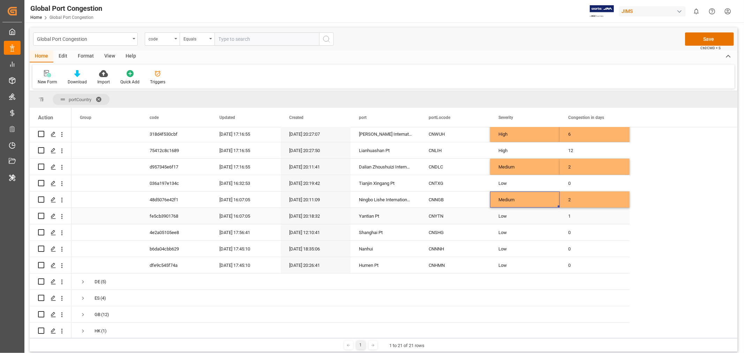
click at [539, 216] on div "Low" at bounding box center [524, 216] width 53 height 16
click at [549, 221] on icon "open menu" at bounding box center [547, 220] width 8 height 8
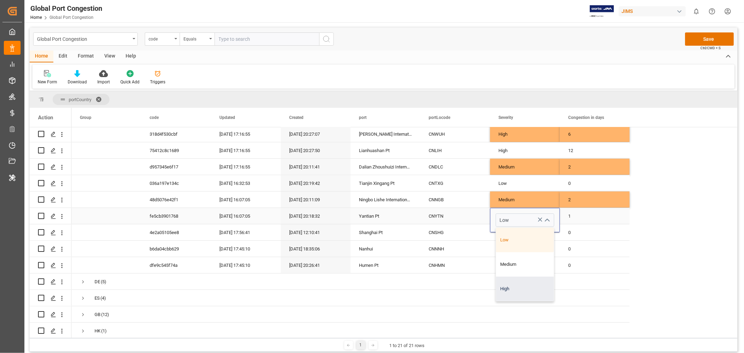
click at [519, 284] on div "High" at bounding box center [525, 289] width 58 height 24
type input "High"
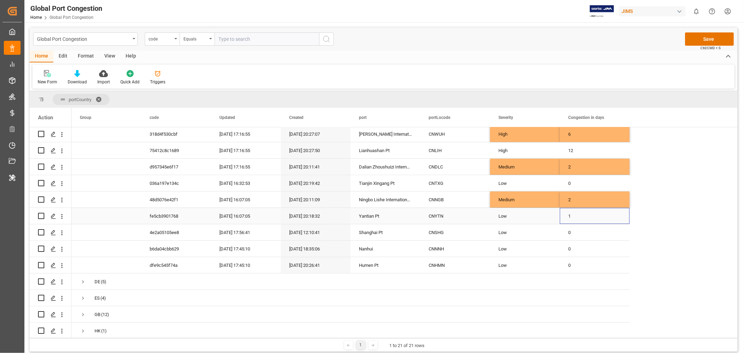
click at [568, 212] on div "1" at bounding box center [595, 216] width 70 height 16
type input "5"
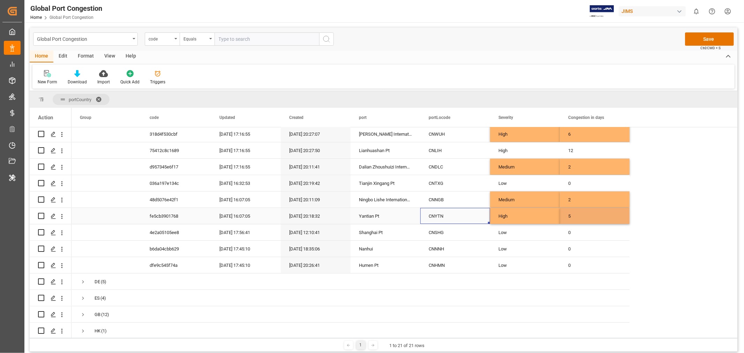
click at [460, 216] on div "CNYTN" at bounding box center [455, 216] width 70 height 16
click at [440, 229] on div "CNSHG" at bounding box center [455, 232] width 70 height 16
click at [447, 248] on div "CNNNH" at bounding box center [455, 249] width 70 height 16
click at [450, 264] on div "CNHMN" at bounding box center [455, 265] width 70 height 16
click at [711, 38] on button "Save" at bounding box center [709, 38] width 49 height 13
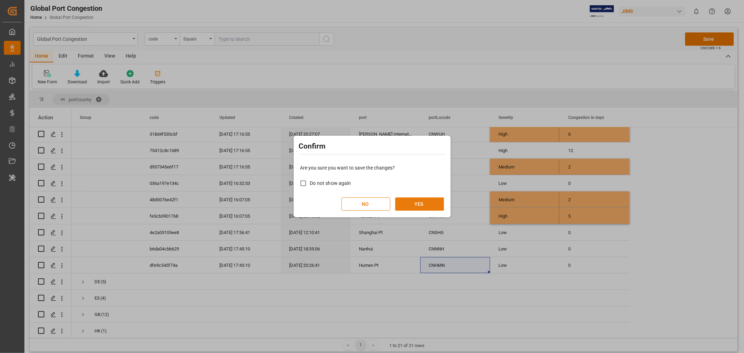
click at [419, 203] on button "YES" at bounding box center [419, 203] width 49 height 13
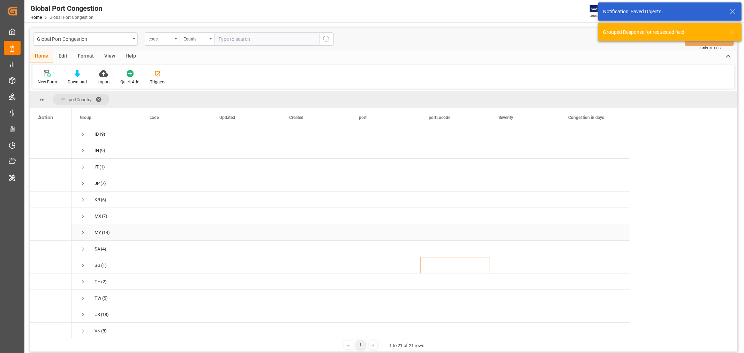
scroll to position [0, 0]
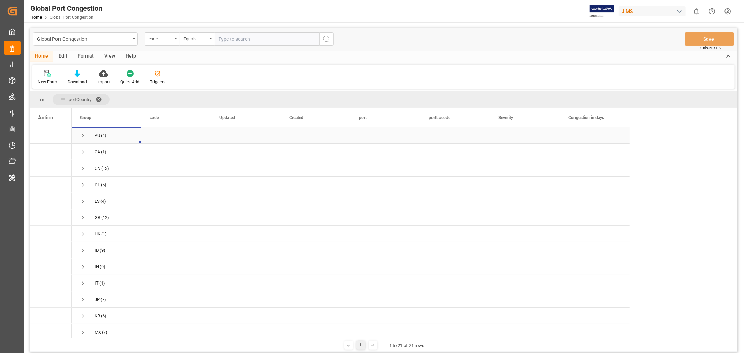
click at [83, 136] on span "Press SPACE to select this row." at bounding box center [83, 136] width 6 height 6
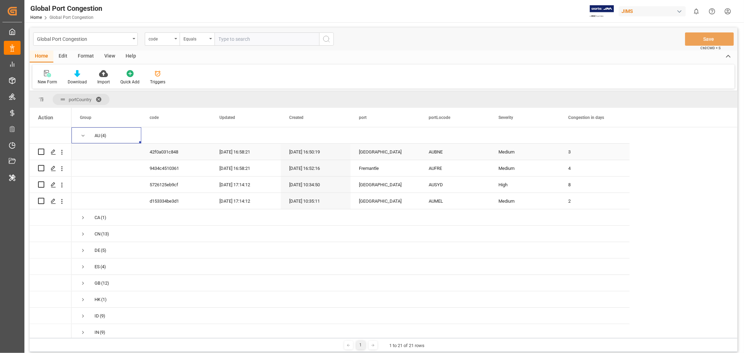
click at [441, 153] on div "AUBNE" at bounding box center [455, 152] width 70 height 16
click at [574, 152] on div "3" at bounding box center [595, 152] width 70 height 16
click at [574, 152] on input "3" at bounding box center [594, 155] width 59 height 13
type input "2"
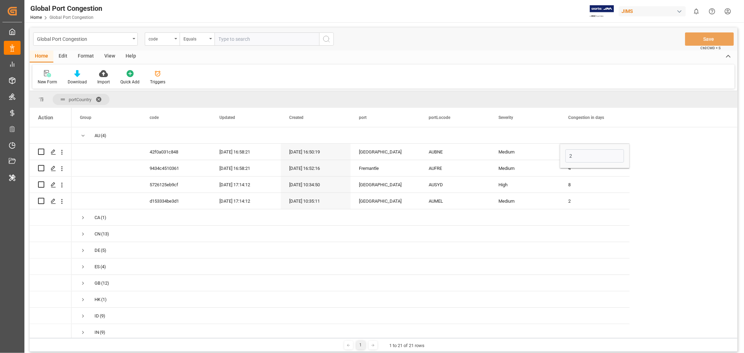
click at [649, 158] on div "AU (4) CA (1) CN (13) DE (5) ES (4) GB (12) HK (1) ID (9) IN (9) IT (1) JP (7) 2" at bounding box center [404, 332] width 666 height 410
click at [501, 163] on div "Medium" at bounding box center [524, 168] width 53 height 16
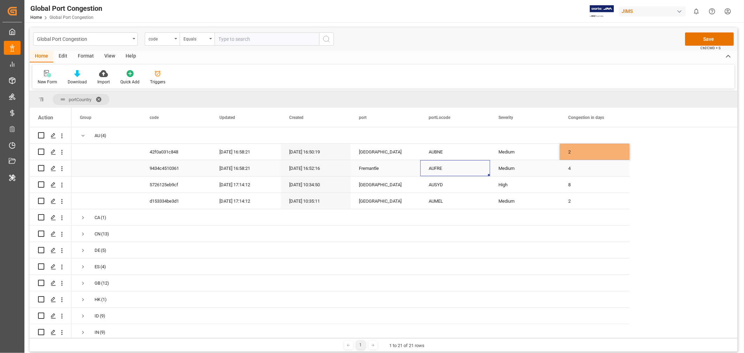
click at [438, 169] on div "AUFRE" at bounding box center [455, 168] width 70 height 16
click at [572, 170] on div "4" at bounding box center [595, 168] width 70 height 16
click at [572, 170] on input "4" at bounding box center [594, 172] width 59 height 13
type input "5"
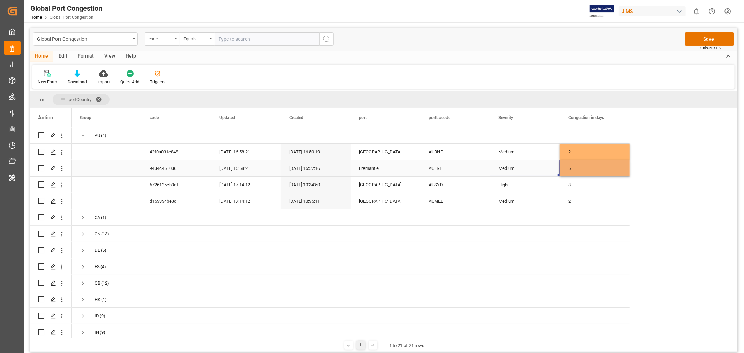
click at [525, 170] on div "Medium" at bounding box center [524, 168] width 53 height 16
click at [548, 172] on polyline "open menu" at bounding box center [547, 173] width 4 height 2
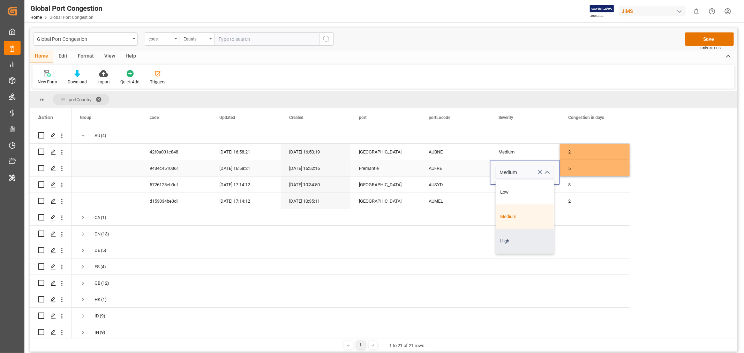
click at [522, 248] on div "High" at bounding box center [525, 241] width 58 height 24
type input "High"
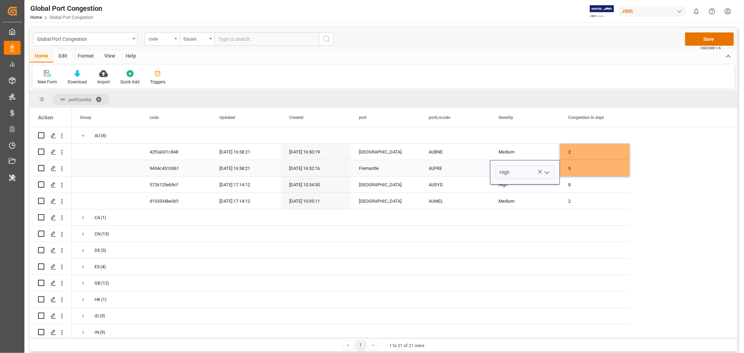
click at [468, 170] on div "AUFRE" at bounding box center [455, 168] width 70 height 16
click at [445, 183] on div "AUSYD" at bounding box center [455, 184] width 70 height 16
click at [533, 190] on div "High" at bounding box center [524, 185] width 53 height 16
click at [549, 189] on icon "open menu" at bounding box center [547, 189] width 8 height 8
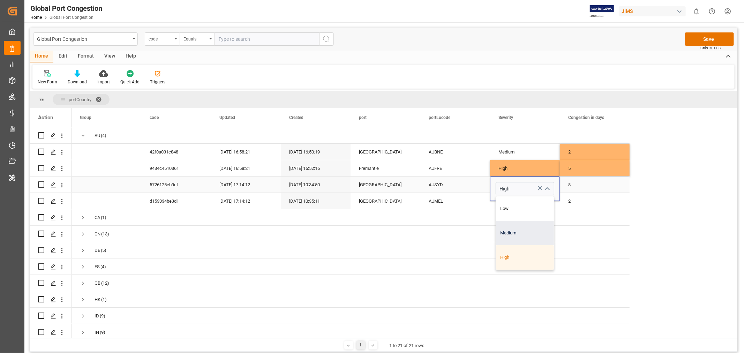
click at [520, 230] on div "Medium" at bounding box center [525, 233] width 58 height 24
type input "Medium"
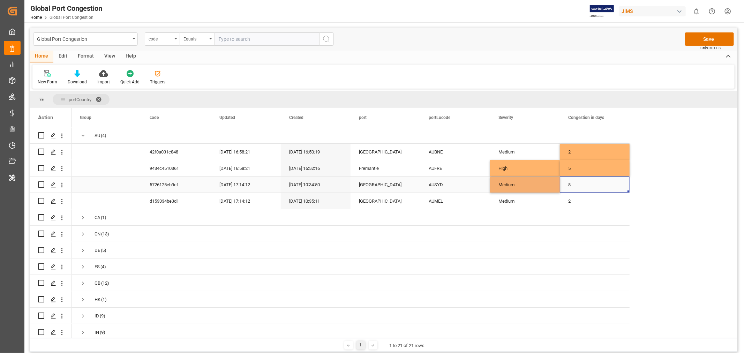
click at [571, 186] on div "8" at bounding box center [595, 184] width 70 height 16
click at [571, 186] on input "8" at bounding box center [594, 188] width 59 height 13
type input "2"
click at [534, 200] on div "Medium" at bounding box center [524, 201] width 53 height 16
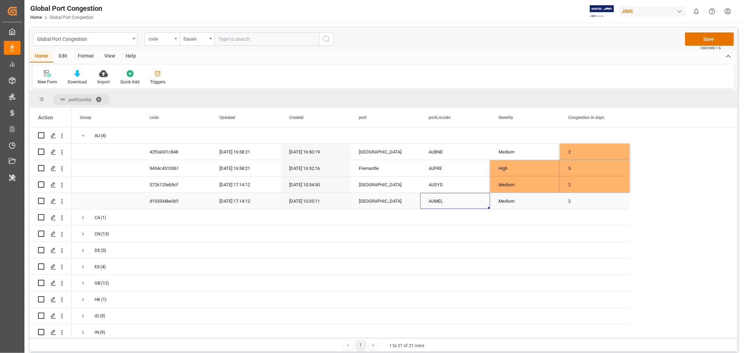
click at [440, 204] on div "AUMEL" at bounding box center [455, 201] width 70 height 16
click at [570, 201] on div "2" at bounding box center [595, 201] width 70 height 16
click at [570, 201] on input "2" at bounding box center [594, 204] width 59 height 13
type input "3"
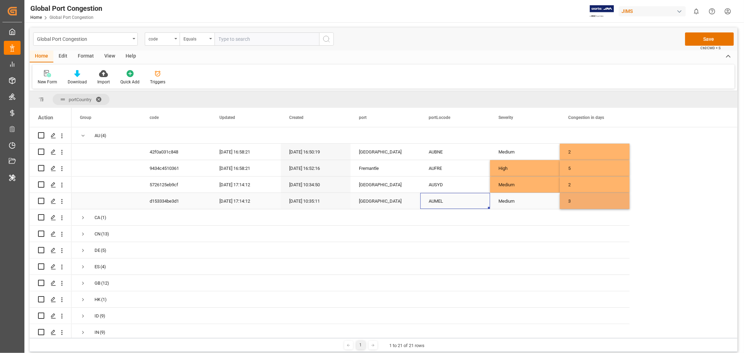
click at [464, 194] on div "AUMEL" at bounding box center [455, 201] width 70 height 16
click at [710, 39] on button "Save" at bounding box center [709, 38] width 49 height 13
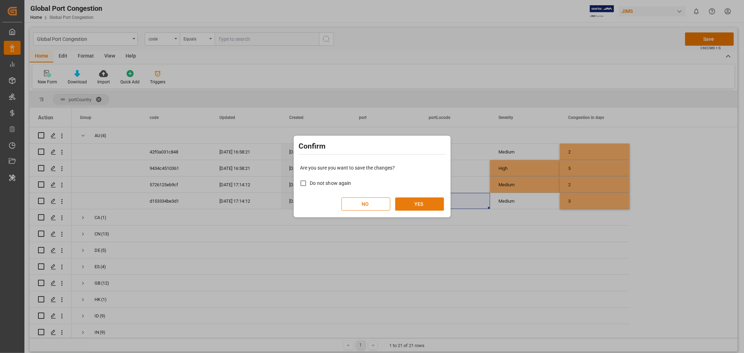
click at [421, 203] on button "YES" at bounding box center [419, 203] width 49 height 13
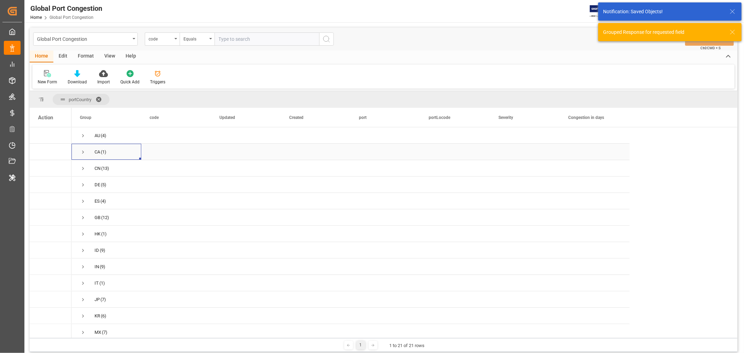
click at [84, 153] on span "Press SPACE to select this row." at bounding box center [83, 152] width 6 height 6
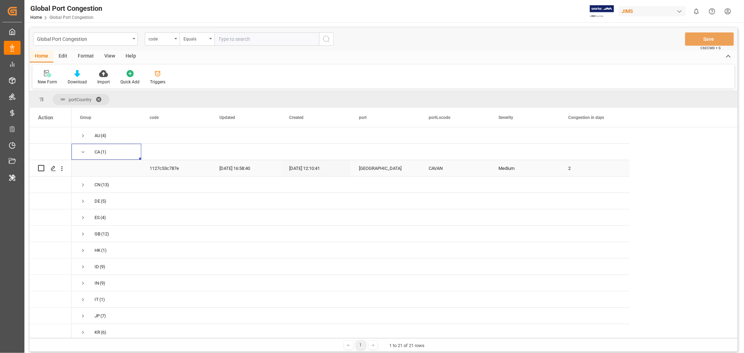
click at [437, 168] on div "CAVAN" at bounding box center [455, 168] width 70 height 16
click at [578, 168] on div "2" at bounding box center [595, 168] width 70 height 16
type input "4"
click at [486, 168] on div "CAVAN" at bounding box center [455, 168] width 70 height 16
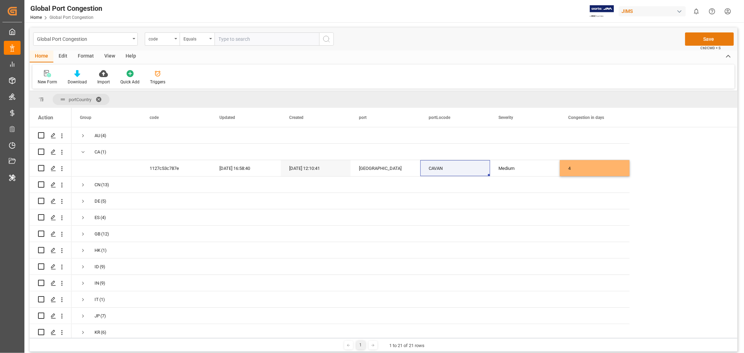
click at [705, 36] on button "Save" at bounding box center [709, 38] width 49 height 13
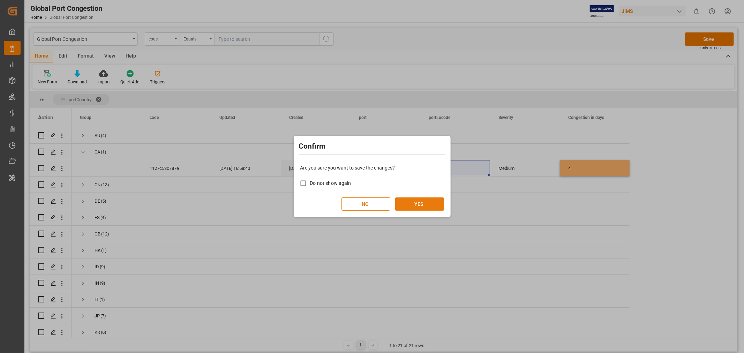
click at [424, 198] on button "YES" at bounding box center [419, 203] width 49 height 13
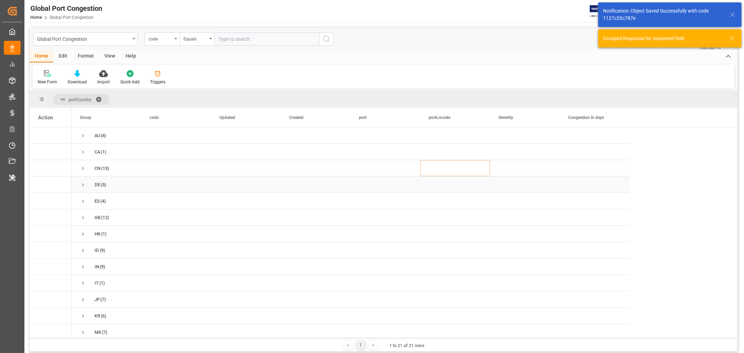
click at [83, 186] on span "Press SPACE to select this row." at bounding box center [83, 185] width 6 height 6
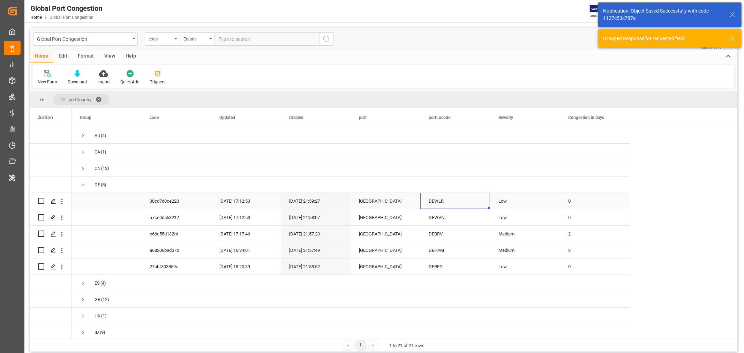
click at [438, 201] on div "DEWLR" at bounding box center [455, 201] width 70 height 16
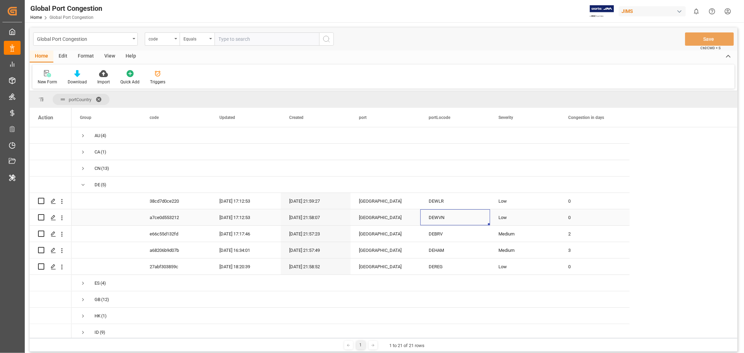
click at [430, 218] on div "DEWVN" at bounding box center [455, 217] width 70 height 16
click at [564, 217] on div "0" at bounding box center [595, 217] width 70 height 16
click at [571, 221] on input "0" at bounding box center [594, 221] width 59 height 13
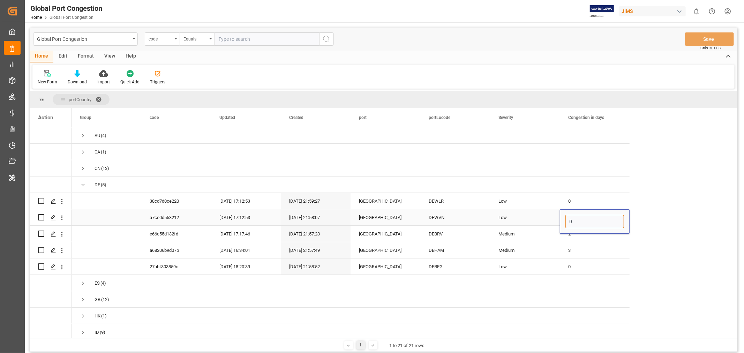
click at [571, 221] on input "0" at bounding box center [594, 221] width 59 height 13
type input "1"
click at [503, 221] on div "Low" at bounding box center [524, 218] width 53 height 16
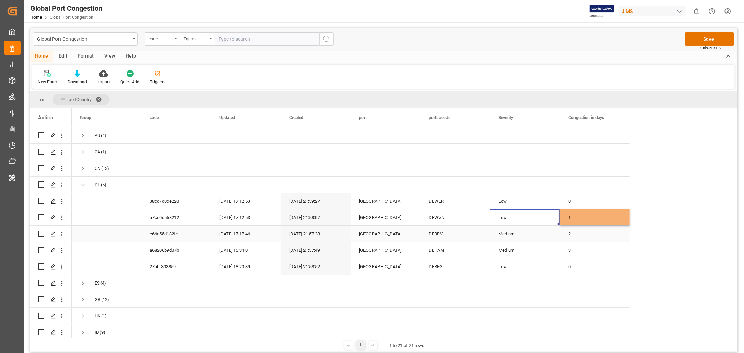
click at [436, 238] on div "DEBRV" at bounding box center [455, 234] width 70 height 16
click at [606, 213] on div "1" at bounding box center [595, 217] width 70 height 16
drag, startPoint x: 629, startPoint y: 221, endPoint x: 629, endPoint y: 232, distance: 10.1
click at [522, 210] on div "Low" at bounding box center [524, 218] width 53 height 16
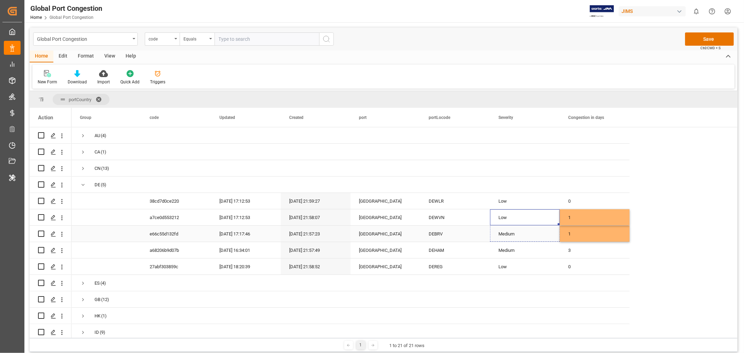
drag, startPoint x: 557, startPoint y: 221, endPoint x: 557, endPoint y: 231, distance: 9.8
click at [441, 242] on div "DEHAM" at bounding box center [455, 250] width 70 height 16
click at [572, 248] on div "3" at bounding box center [595, 250] width 70 height 16
type input "2"
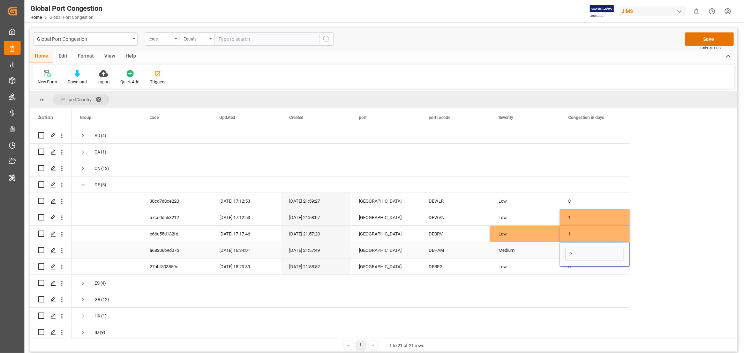
click at [506, 250] on div "Medium" at bounding box center [524, 250] width 53 height 16
click at [435, 260] on div "DEREG" at bounding box center [455, 266] width 70 height 16
click at [709, 39] on button "Save" at bounding box center [709, 38] width 49 height 13
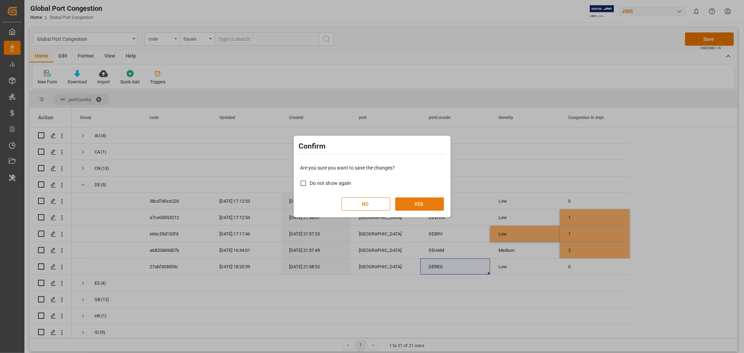
click at [421, 208] on button "YES" at bounding box center [419, 203] width 49 height 13
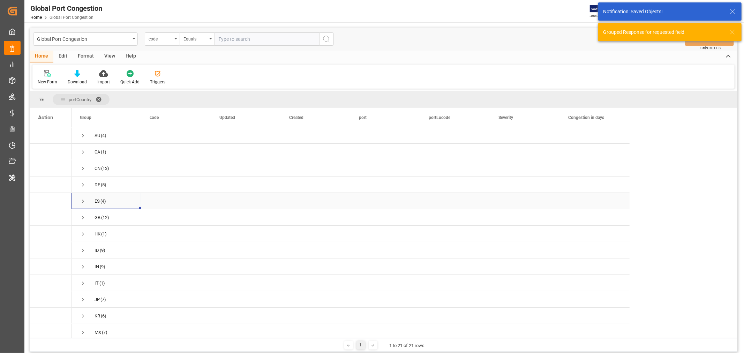
click at [83, 198] on span "Press SPACE to select this row." at bounding box center [83, 201] width 6 height 6
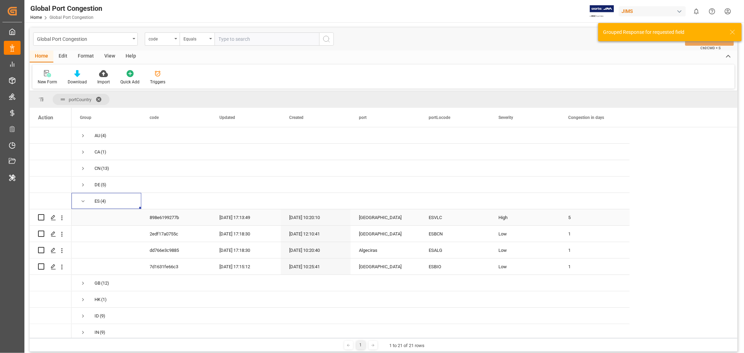
click at [452, 216] on div "ESVLC" at bounding box center [455, 217] width 70 height 16
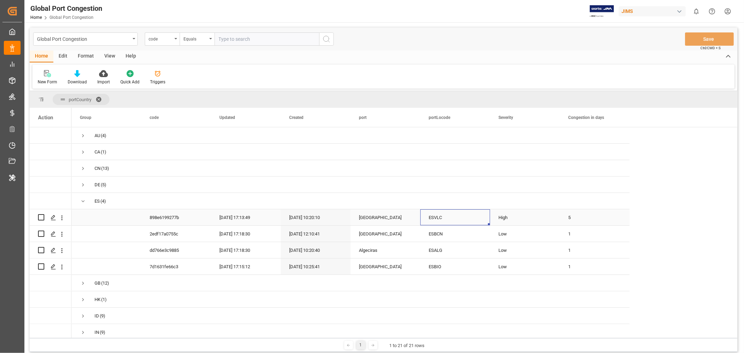
click at [573, 217] on div "5" at bounding box center [595, 217] width 70 height 16
click at [573, 217] on input "5" at bounding box center [594, 221] width 59 height 13
type input "7"
click at [497, 214] on div "High" at bounding box center [525, 217] width 70 height 16
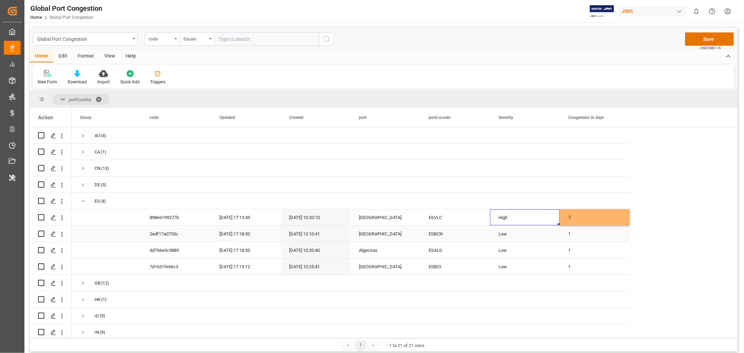
click at [437, 233] on div "ESBCN" at bounding box center [455, 234] width 70 height 16
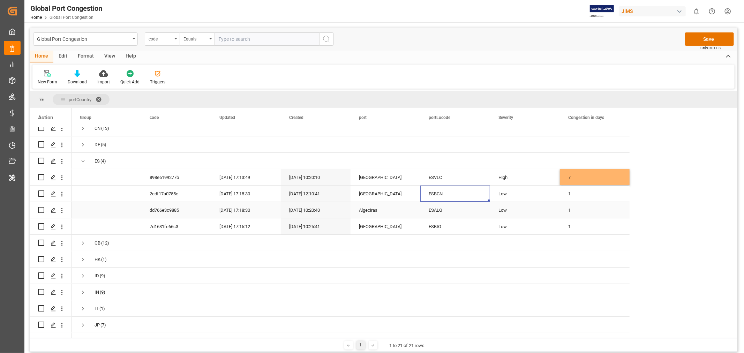
scroll to position [77, 0]
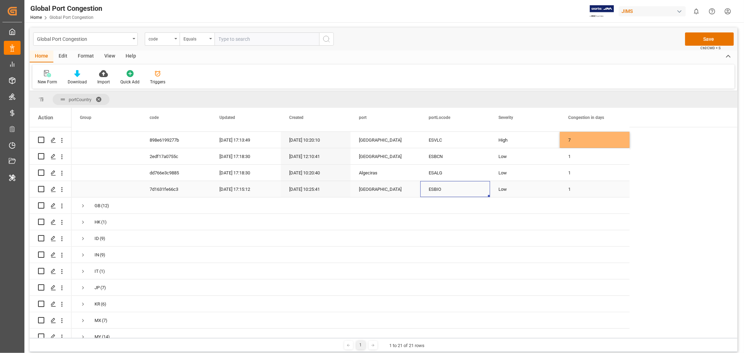
click at [431, 181] on div "ESBIO" at bounding box center [455, 189] width 70 height 16
click at [434, 169] on div "ESALG" at bounding box center [455, 173] width 70 height 16
click at [568, 172] on div "1" at bounding box center [595, 173] width 70 height 16
type input "0"
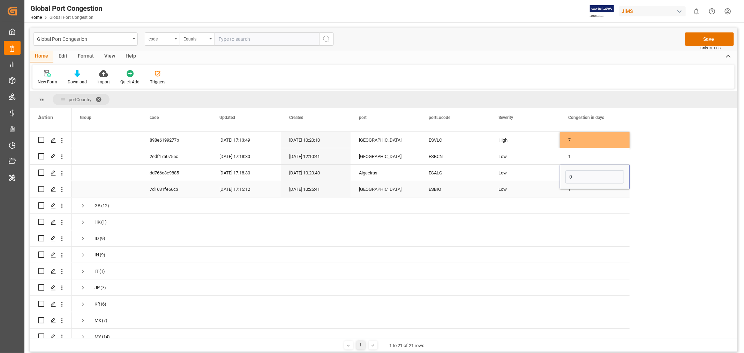
click at [444, 186] on div "ESBIO" at bounding box center [455, 189] width 70 height 16
click at [714, 35] on button "Save" at bounding box center [709, 38] width 49 height 13
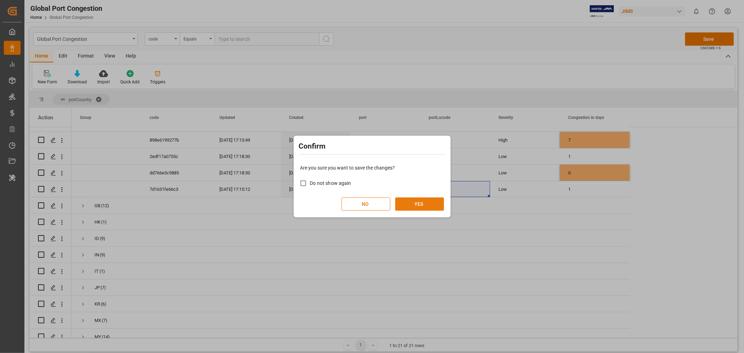
click at [417, 203] on button "YES" at bounding box center [419, 203] width 49 height 13
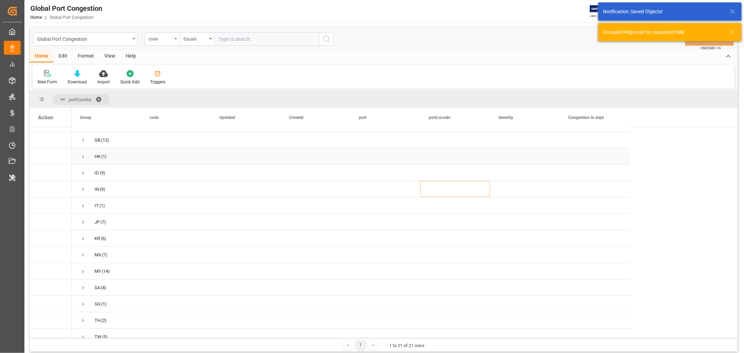
click at [83, 153] on span "Press SPACE to select this row." at bounding box center [83, 156] width 6 height 6
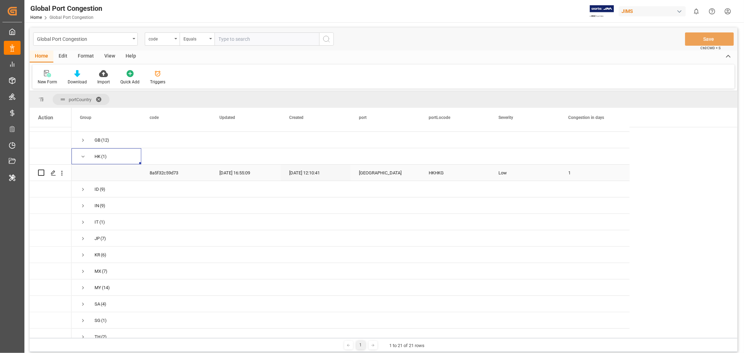
click at [434, 173] on div "HKHKG" at bounding box center [455, 173] width 70 height 16
click at [81, 154] on span "Press SPACE to select this row." at bounding box center [83, 156] width 6 height 6
click at [84, 170] on span "Press SPACE to select this row." at bounding box center [83, 173] width 6 height 6
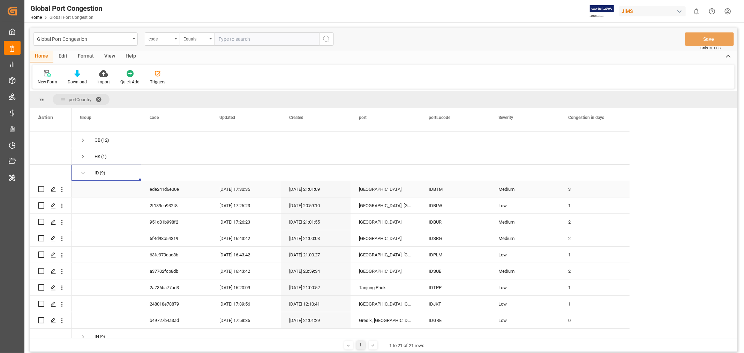
click at [434, 189] on div "IDBTM" at bounding box center [455, 189] width 70 height 16
click at [570, 189] on div "3" at bounding box center [595, 189] width 70 height 16
click at [570, 189] on input "3" at bounding box center [594, 193] width 59 height 13
type input "8"
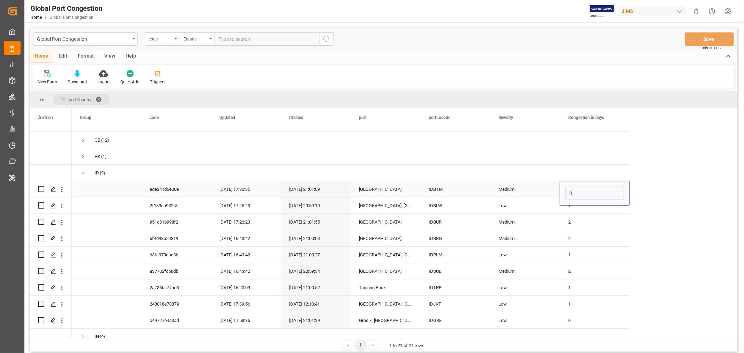
click at [540, 187] on div "Medium" at bounding box center [524, 189] width 53 height 16
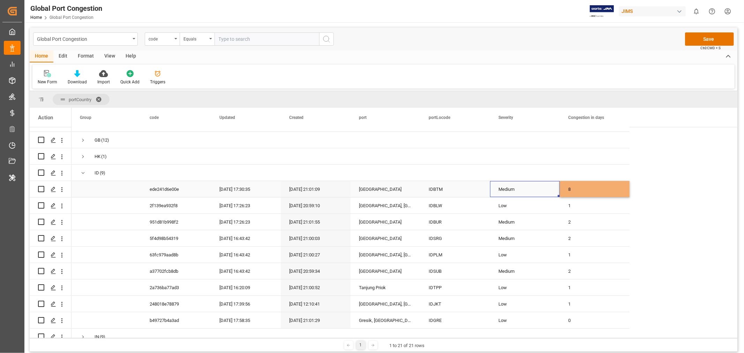
click at [545, 185] on div "Medium" at bounding box center [524, 189] width 53 height 16
click at [548, 193] on icon "open menu" at bounding box center [547, 193] width 8 height 8
click at [512, 253] on div "High" at bounding box center [525, 262] width 58 height 24
type input "High"
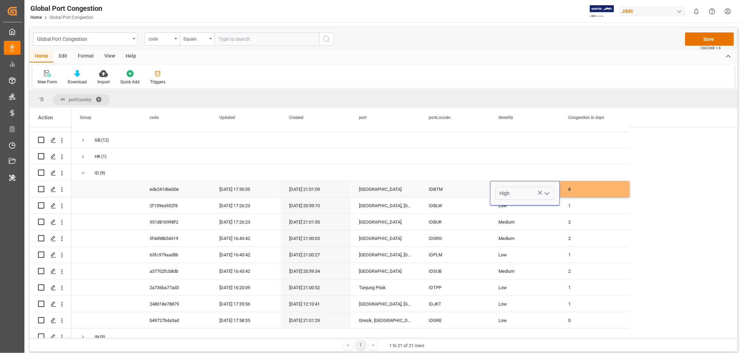
click at [454, 189] on div "IDBTM" at bounding box center [455, 189] width 70 height 16
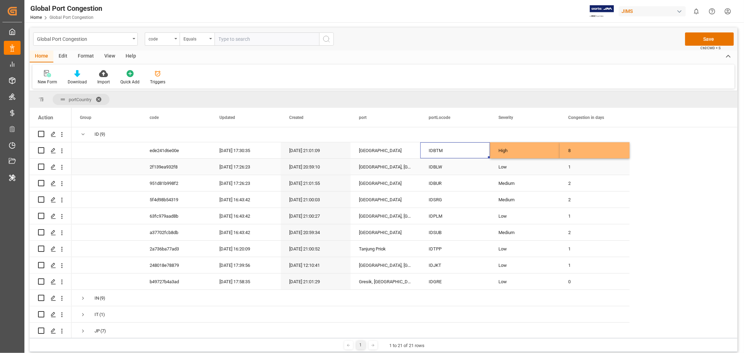
click at [453, 159] on div "IDBLW" at bounding box center [455, 167] width 70 height 16
click at [577, 164] on div "1" at bounding box center [595, 167] width 70 height 16
type input "3"
click at [532, 161] on div "Low" at bounding box center [524, 167] width 53 height 16
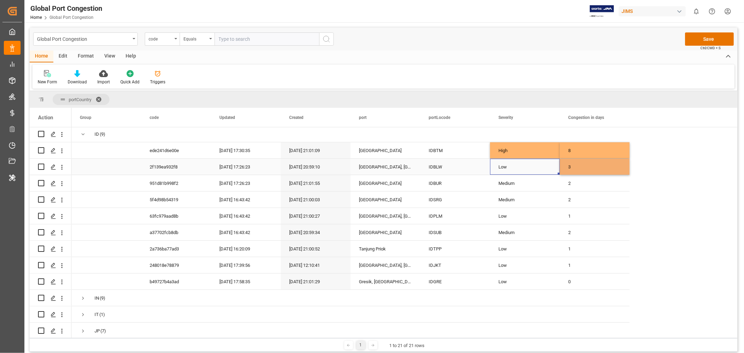
click at [532, 161] on div "Low" at bounding box center [524, 167] width 53 height 16
click at [546, 170] on polyline "open menu" at bounding box center [547, 171] width 4 height 2
click at [527, 204] on div "Medium" at bounding box center [525, 215] width 58 height 24
type input "Medium"
click at [453, 162] on div "IDBLW" at bounding box center [455, 167] width 70 height 16
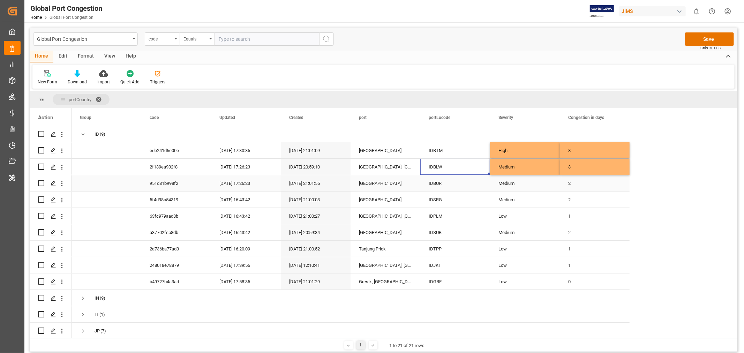
click at [439, 182] on div "IDBUR" at bounding box center [455, 183] width 70 height 16
click at [450, 202] on div "IDSRG" at bounding box center [455, 199] width 70 height 16
click at [438, 217] on div "IDPLM" at bounding box center [455, 216] width 70 height 16
click at [454, 232] on div "IDSUB" at bounding box center [455, 232] width 70 height 16
click at [536, 213] on div "Low" at bounding box center [524, 216] width 53 height 16
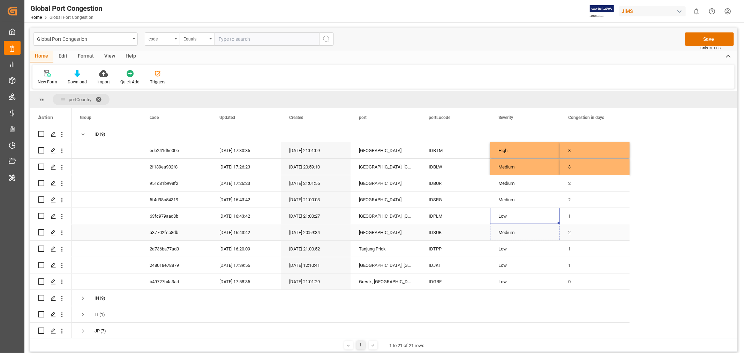
drag, startPoint x: 557, startPoint y: 220, endPoint x: 561, endPoint y: 233, distance: 13.4
click at [610, 215] on div "1" at bounding box center [595, 216] width 70 height 16
drag, startPoint x: 626, startPoint y: 220, endPoint x: 626, endPoint y: 227, distance: 7.3
click at [626, 227] on div "AU (4) CA (1) CN (13) DE (5) ES (4) GB (12) HK (1) ID (9) IN (9) IT (1) JP (7) …" at bounding box center [350, 257] width 558 height 492
click at [615, 216] on div "1" at bounding box center [595, 216] width 70 height 16
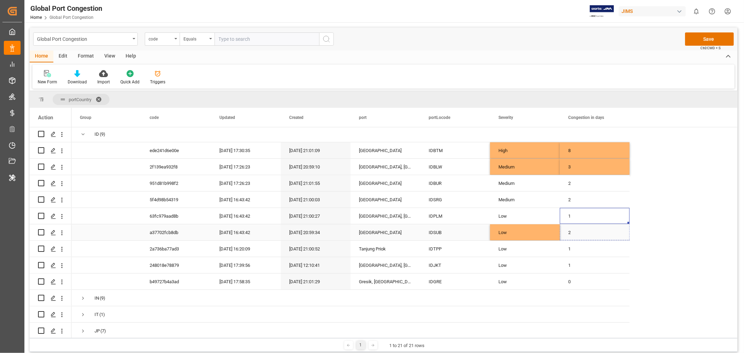
drag, startPoint x: 629, startPoint y: 221, endPoint x: 629, endPoint y: 230, distance: 9.4
click at [429, 242] on div "IDTPP" at bounding box center [455, 249] width 70 height 16
click at [437, 245] on div "IDTPP" at bounding box center [455, 249] width 70 height 16
click at [539, 246] on div "Low" at bounding box center [524, 249] width 53 height 16
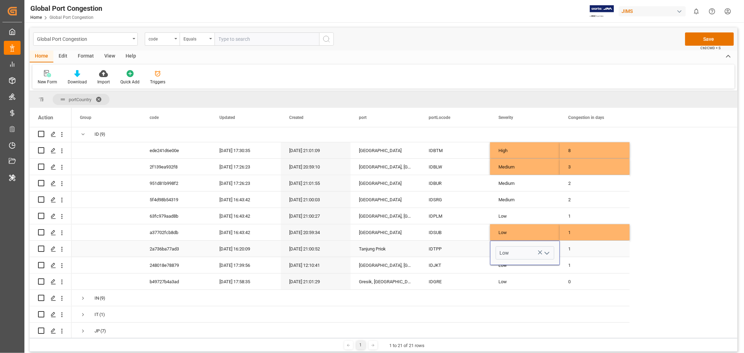
click at [546, 249] on icon "open menu" at bounding box center [547, 253] width 8 height 8
click at [515, 316] on div "High" at bounding box center [525, 321] width 58 height 24
type input "High"
click at [572, 243] on div "1" at bounding box center [595, 249] width 70 height 16
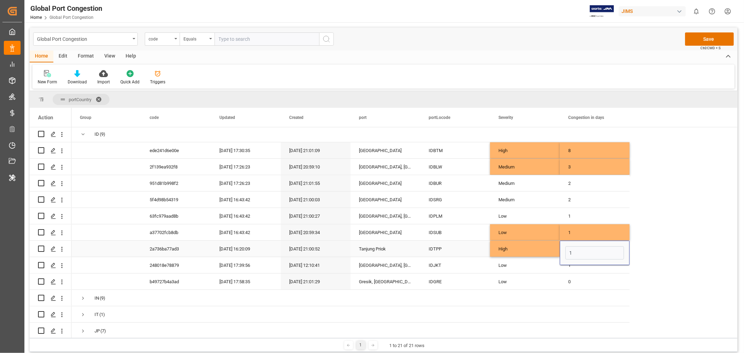
type input "14"
click at [505, 262] on div "Low" at bounding box center [524, 265] width 53 height 16
click at [447, 264] on div "IDJKT" at bounding box center [455, 265] width 70 height 16
click at [449, 282] on div "IDGRE" at bounding box center [455, 281] width 70 height 16
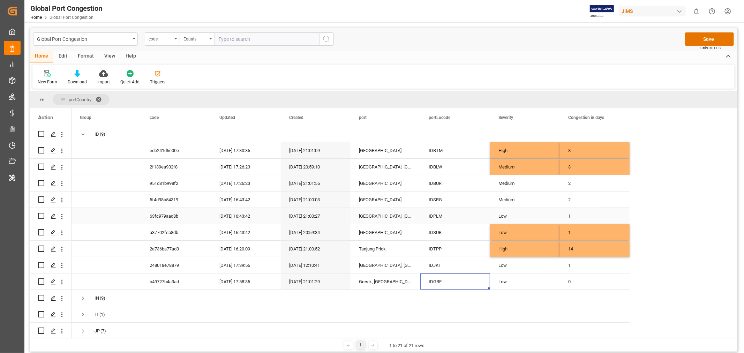
scroll to position [0, 0]
click at [711, 36] on button "Save" at bounding box center [709, 38] width 49 height 13
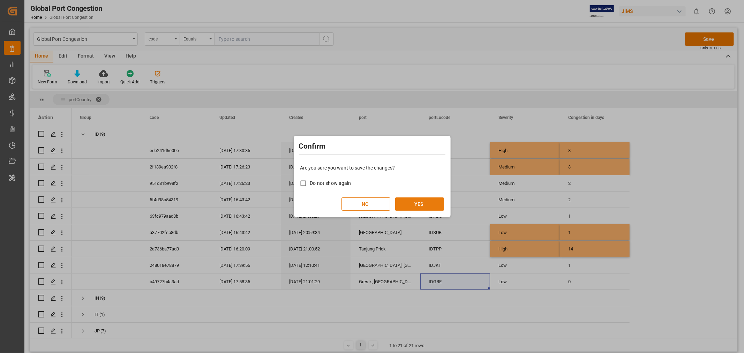
click at [428, 206] on button "YES" at bounding box center [419, 203] width 49 height 13
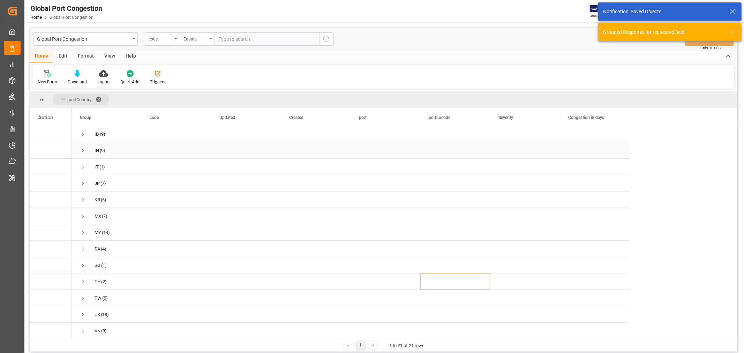
click at [84, 148] on span "Press SPACE to select this row." at bounding box center [83, 151] width 6 height 6
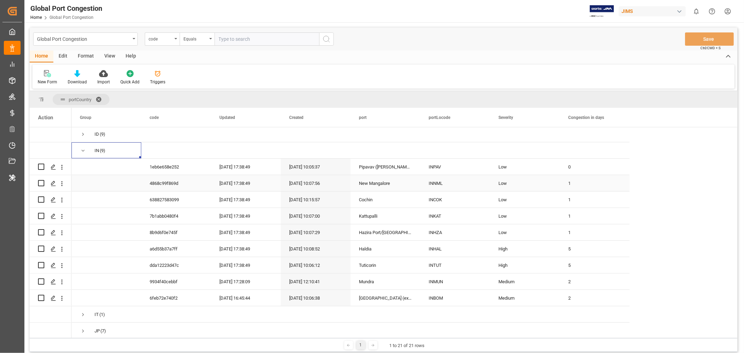
click at [435, 172] on div "INPAV" at bounding box center [455, 167] width 70 height 16
click at [569, 183] on div "1" at bounding box center [595, 183] width 70 height 16
drag, startPoint x: 627, startPoint y: 190, endPoint x: 626, endPoint y: 165, distance: 24.8
click at [626, 165] on div "AU (4) CA (1) CN (13) DE (5) ES (4) GB (12) HK (1) ID (9) IN (9) IT (1) JP (7) …" at bounding box center [350, 257] width 558 height 492
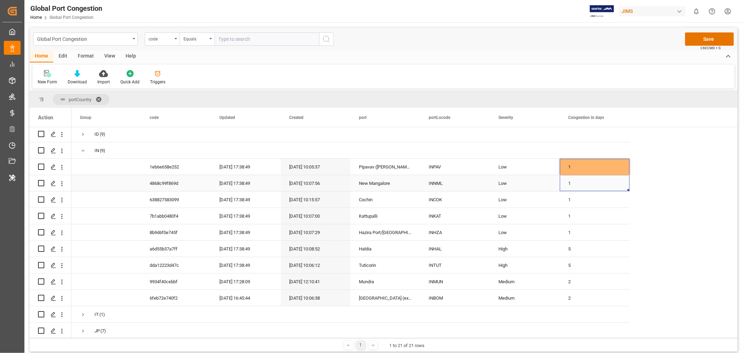
click at [458, 180] on div "INNML" at bounding box center [455, 183] width 70 height 16
click at [452, 200] on div "INCOK" at bounding box center [455, 199] width 70 height 16
click at [457, 217] on div "INKAT" at bounding box center [455, 216] width 70 height 16
click at [571, 215] on div "1" at bounding box center [595, 216] width 70 height 16
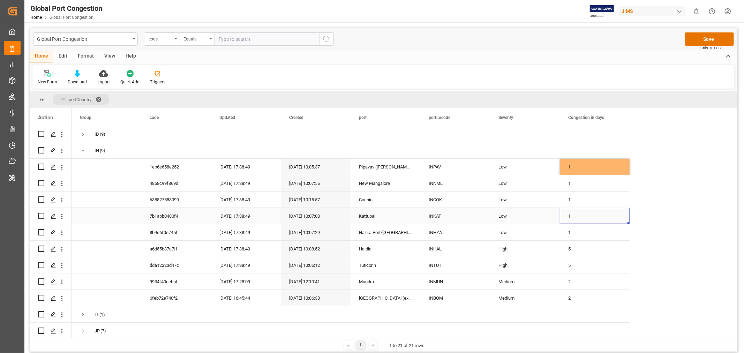
click at [571, 215] on div "1" at bounding box center [595, 216] width 70 height 16
click at [571, 215] on input "1" at bounding box center [594, 219] width 59 height 13
type input "0"
click at [434, 214] on div "INKAT" at bounding box center [455, 216] width 70 height 16
click at [446, 231] on div "INHZA" at bounding box center [455, 232] width 70 height 16
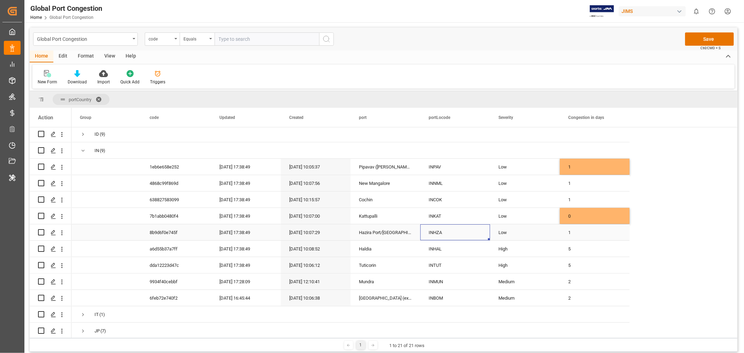
click at [523, 228] on div "Low" at bounding box center [524, 233] width 53 height 16
click at [545, 235] on icon "open menu" at bounding box center [547, 237] width 8 height 8
click at [518, 274] on div "Medium" at bounding box center [525, 281] width 58 height 24
type input "Medium"
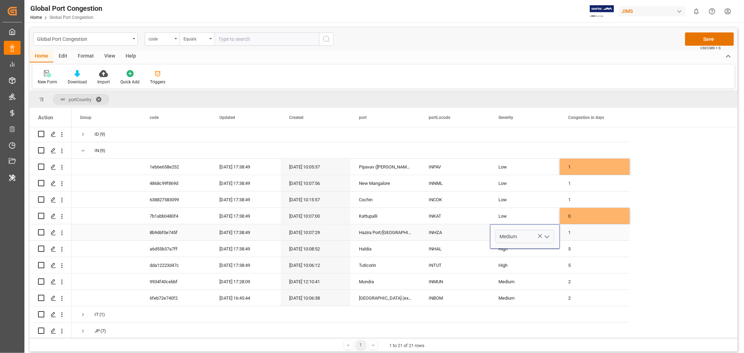
click at [571, 228] on div "1" at bounding box center [595, 232] width 70 height 16
click at [571, 230] on input "1" at bounding box center [594, 236] width 59 height 13
type input "3"
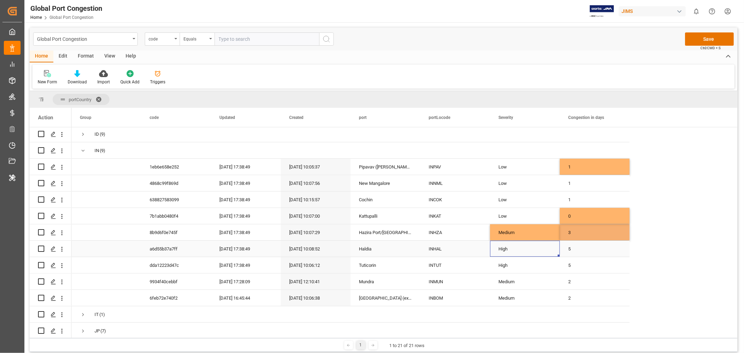
click at [512, 243] on div "High" at bounding box center [524, 249] width 53 height 16
click at [441, 249] on div "INHAL" at bounding box center [455, 249] width 70 height 16
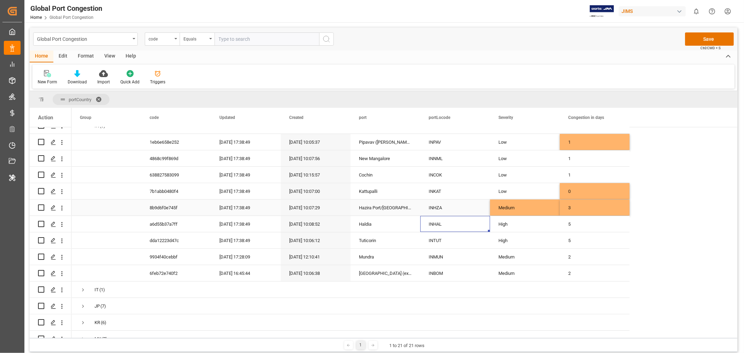
scroll to position [155, 0]
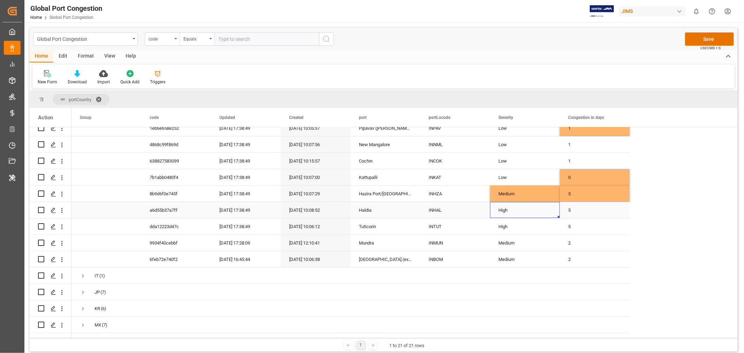
click at [536, 203] on div "High" at bounding box center [524, 210] width 53 height 16
click at [549, 212] on icon "open menu" at bounding box center [547, 214] width 8 height 8
click at [520, 235] on div "Low" at bounding box center [525, 234] width 58 height 24
type input "Low"
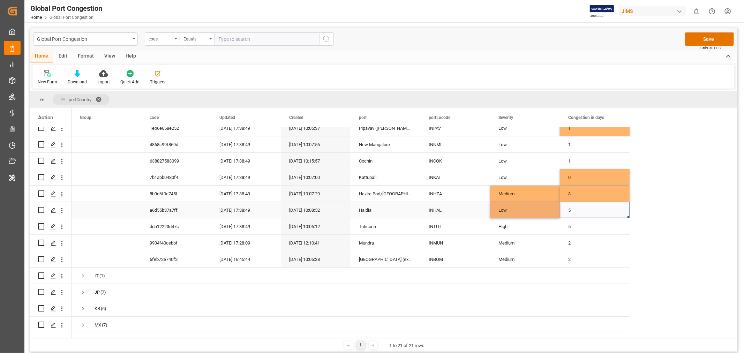
click at [571, 210] on div "5" at bounding box center [595, 210] width 70 height 16
click at [571, 210] on input "5" at bounding box center [594, 214] width 59 height 13
type input "0"
click at [445, 206] on div "INHAL" at bounding box center [455, 210] width 70 height 16
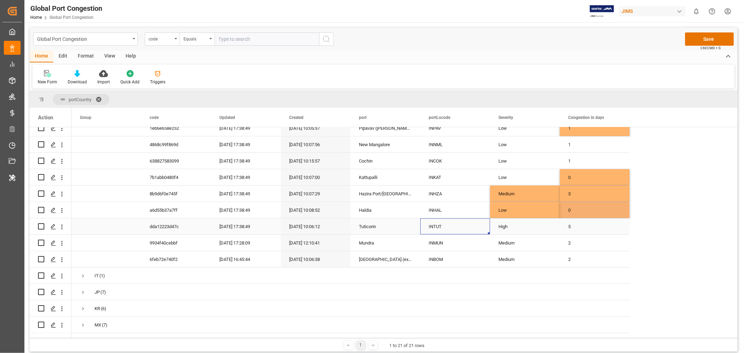
click at [432, 227] on div "INTUT" at bounding box center [455, 226] width 70 height 16
click at [529, 206] on div "Low" at bounding box center [524, 210] width 53 height 16
drag, startPoint x: 558, startPoint y: 214, endPoint x: 559, endPoint y: 219, distance: 4.9
click at [577, 223] on div "5" at bounding box center [595, 226] width 70 height 16
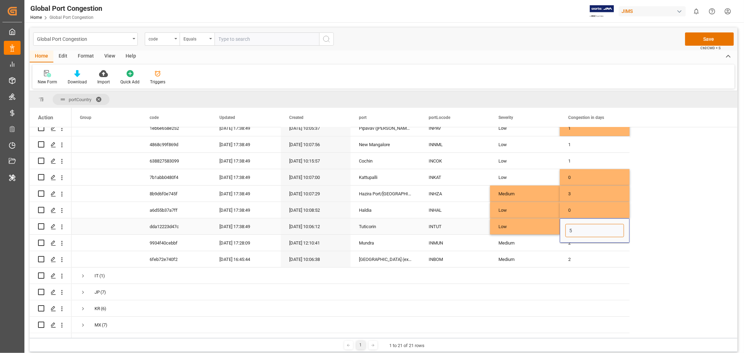
click at [577, 224] on input "5" at bounding box center [594, 230] width 59 height 13
type input "1"
click at [504, 225] on div "Low" at bounding box center [524, 227] width 53 height 16
click at [456, 235] on div "INMUN" at bounding box center [455, 243] width 70 height 16
click at [444, 259] on div "INBOM" at bounding box center [455, 259] width 70 height 16
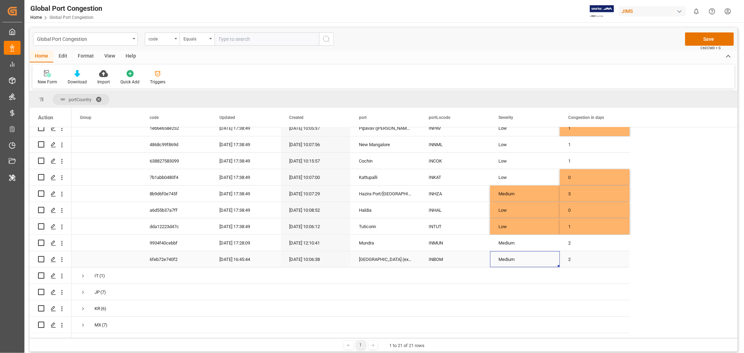
click at [543, 254] on div "Medium" at bounding box center [524, 259] width 53 height 16
click at [548, 262] on icon "open menu" at bounding box center [547, 263] width 8 height 8
click at [520, 281] on div "Low" at bounding box center [525, 283] width 58 height 24
type input "Low"
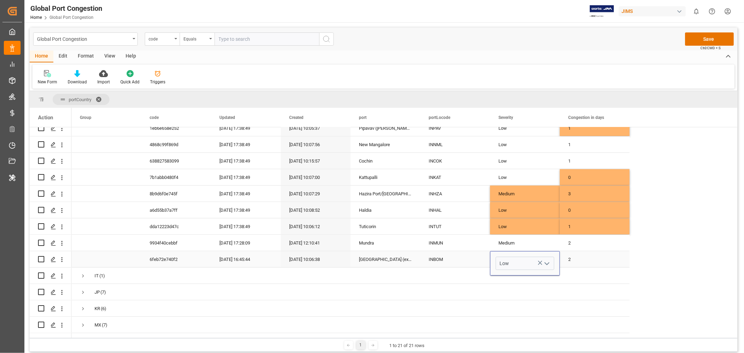
click at [568, 256] on div "2" at bounding box center [595, 259] width 70 height 16
click at [568, 257] on input "2" at bounding box center [594, 263] width 59 height 13
type input "1"
click at [461, 256] on div "INBOM" at bounding box center [455, 259] width 70 height 16
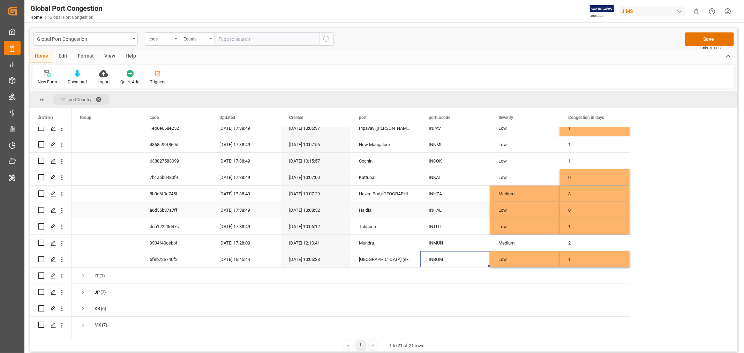
scroll to position [39, 0]
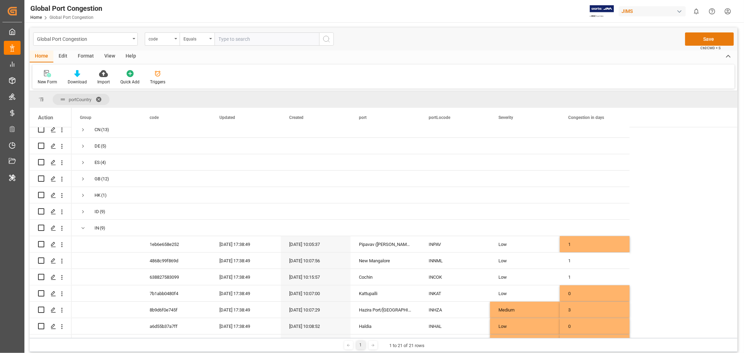
click at [714, 36] on button "Save" at bounding box center [709, 38] width 49 height 13
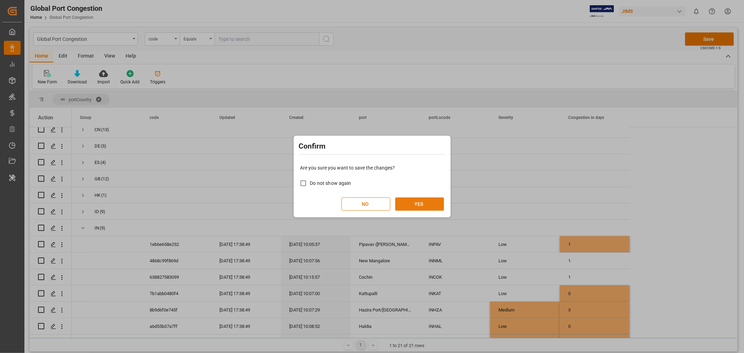
click at [412, 200] on button "YES" at bounding box center [419, 203] width 49 height 13
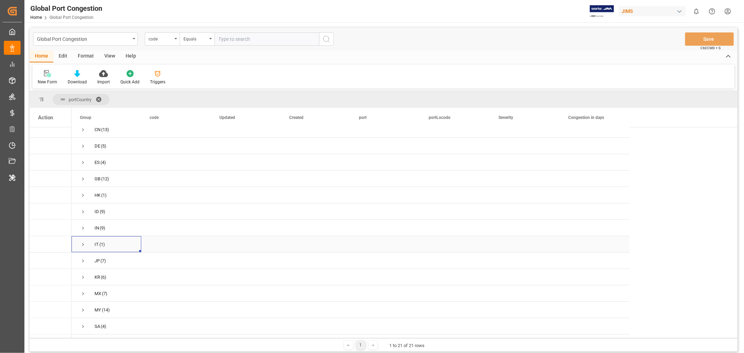
click at [83, 244] on span "Press SPACE to select this row." at bounding box center [83, 244] width 6 height 6
click at [443, 260] on div "ITLIV" at bounding box center [455, 261] width 70 height 16
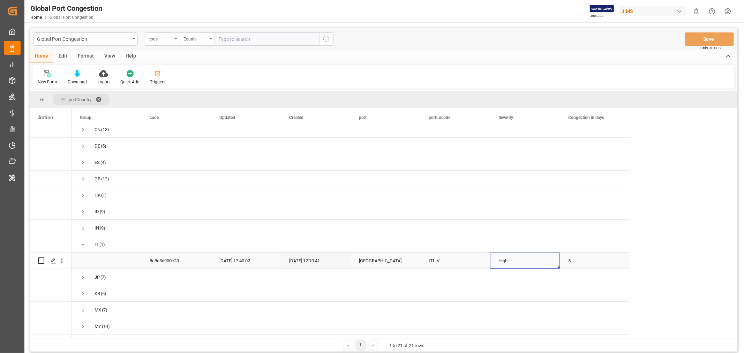
click at [543, 260] on div "High" at bounding box center [524, 261] width 53 height 16
click at [550, 258] on input "High" at bounding box center [525, 264] width 59 height 13
click at [549, 265] on icon "open menu" at bounding box center [547, 265] width 8 height 8
click at [522, 281] on div "Low" at bounding box center [525, 284] width 58 height 24
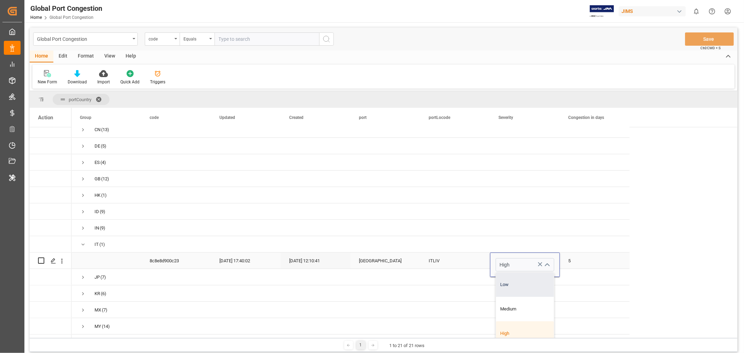
type input "Low"
click at [573, 260] on div "5" at bounding box center [595, 261] width 70 height 16
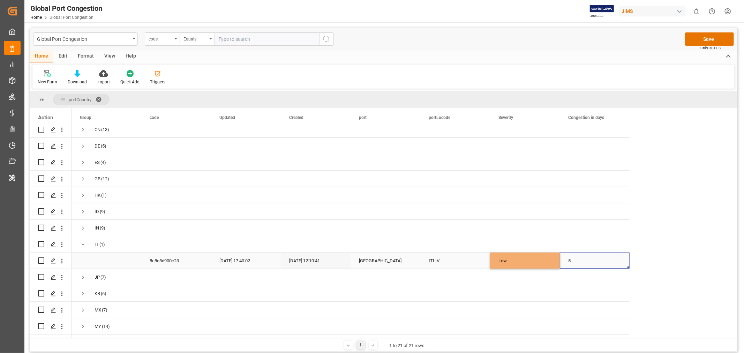
click at [573, 260] on div "5" at bounding box center [595, 261] width 70 height 16
click at [573, 260] on input "5" at bounding box center [594, 264] width 59 height 13
type input "1"
click at [447, 259] on div "ITLIV" at bounding box center [455, 261] width 70 height 16
click at [705, 40] on button "Save" at bounding box center [709, 38] width 49 height 13
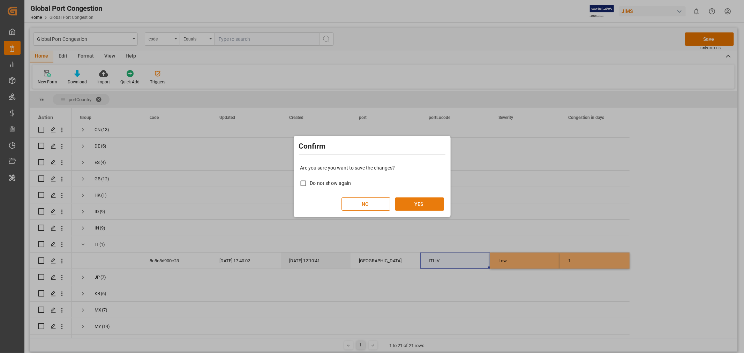
click at [417, 201] on button "YES" at bounding box center [419, 203] width 49 height 13
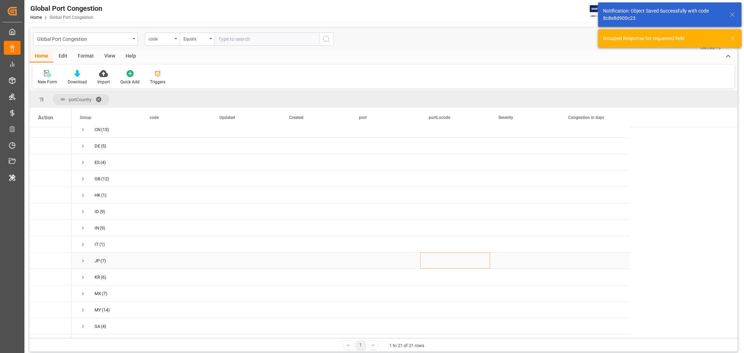
click at [84, 258] on span "Press SPACE to select this row." at bounding box center [83, 261] width 6 height 6
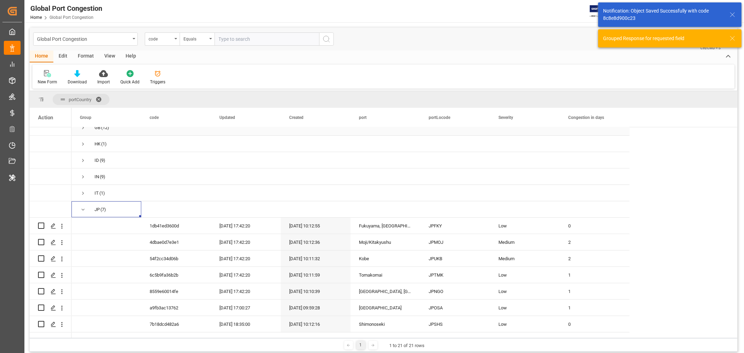
scroll to position [155, 0]
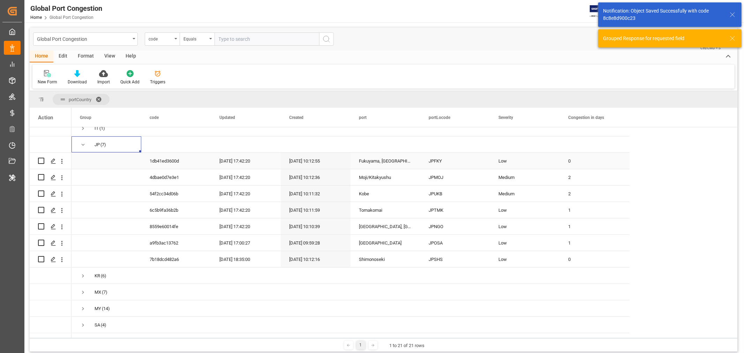
click at [435, 158] on div "JPFKY" at bounding box center [455, 161] width 70 height 16
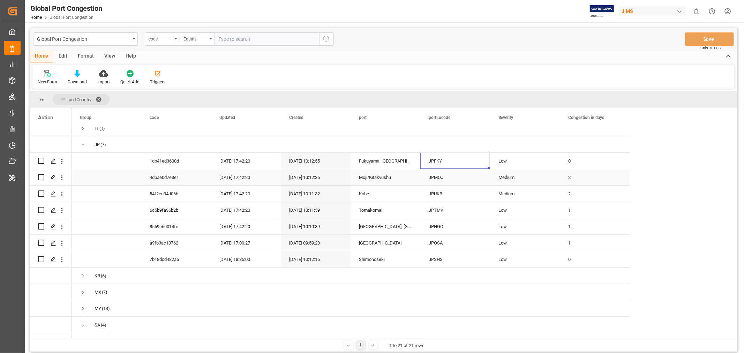
click at [428, 179] on div "JPMOJ" at bounding box center [455, 177] width 70 height 16
click at [434, 194] on div "JPUKB" at bounding box center [455, 194] width 70 height 16
click at [526, 189] on div "Medium" at bounding box center [524, 194] width 53 height 16
click at [537, 204] on div "Low" at bounding box center [524, 210] width 53 height 16
drag, startPoint x: 557, startPoint y: 214, endPoint x: 559, endPoint y: 191, distance: 23.4
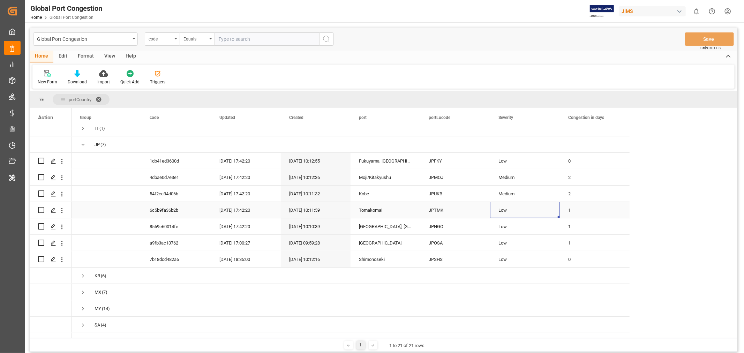
click at [559, 192] on div "AU (4) CA (1) CN (13) DE (5) ES (4) GB (12) HK (1) ID (9) IN (9) IT (1) JP (7) …" at bounding box center [350, 201] width 558 height 459
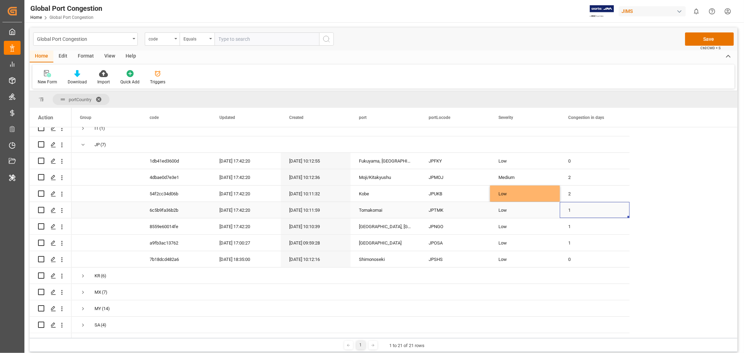
click at [586, 210] on div "1" at bounding box center [595, 210] width 70 height 16
drag, startPoint x: 629, startPoint y: 214, endPoint x: 625, endPoint y: 185, distance: 29.2
click at [625, 185] on div "AU (4) CA (1) CN (13) DE (5) ES (4) GB (12) HK (1) ID (9) IN (9) IT (1) JP (7) …" at bounding box center [350, 201] width 558 height 459
click at [445, 202] on div "JPTMK" at bounding box center [455, 210] width 70 height 16
click at [543, 205] on div "Low" at bounding box center [524, 210] width 53 height 16
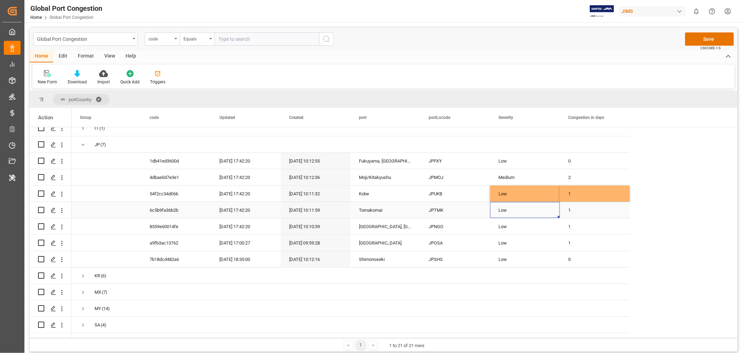
click at [543, 205] on div "Low" at bounding box center [524, 210] width 53 height 16
click at [550, 213] on icon "open menu" at bounding box center [547, 214] width 8 height 8
click at [522, 254] on div "Medium" at bounding box center [525, 258] width 58 height 24
type input "Medium"
click at [570, 210] on div "1" at bounding box center [595, 210] width 70 height 16
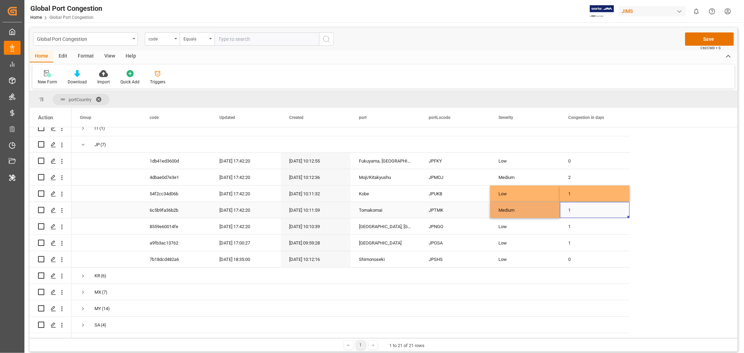
click at [570, 210] on div "1" at bounding box center [595, 210] width 70 height 16
click at [570, 210] on input "1" at bounding box center [594, 214] width 59 height 13
type input "3"
click at [436, 224] on div "JPNGO" at bounding box center [455, 226] width 70 height 16
click at [451, 241] on div "JPOSA" at bounding box center [455, 243] width 70 height 16
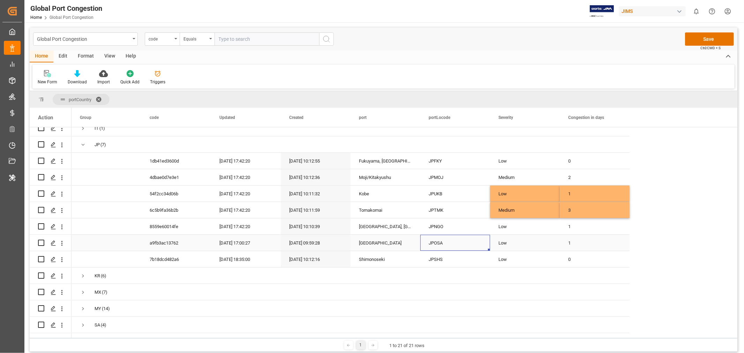
click at [547, 238] on div "Low" at bounding box center [524, 243] width 53 height 16
click at [550, 245] on icon "open menu" at bounding box center [547, 247] width 8 height 8
click at [523, 310] on div "High" at bounding box center [525, 315] width 58 height 24
type input "High"
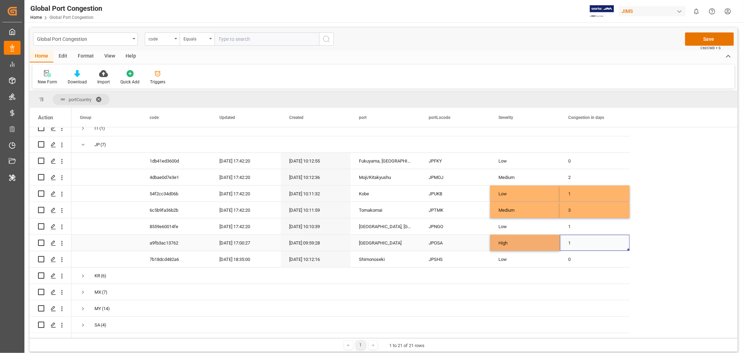
click at [567, 242] on div "1" at bounding box center [595, 243] width 70 height 16
click at [567, 242] on input "1" at bounding box center [594, 246] width 59 height 13
type input "10"
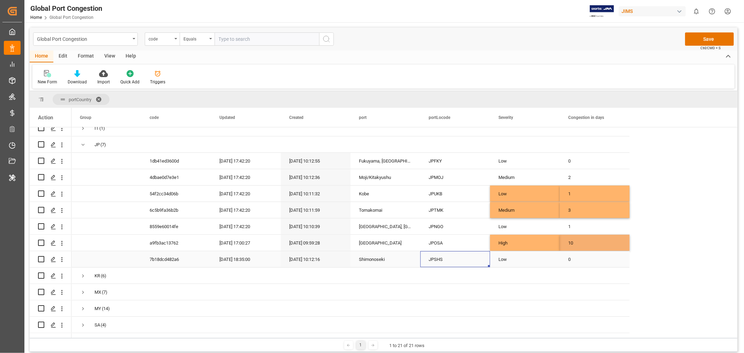
click at [447, 251] on div "JPSHS" at bounding box center [455, 259] width 70 height 16
click at [710, 34] on button "Save" at bounding box center [709, 38] width 49 height 13
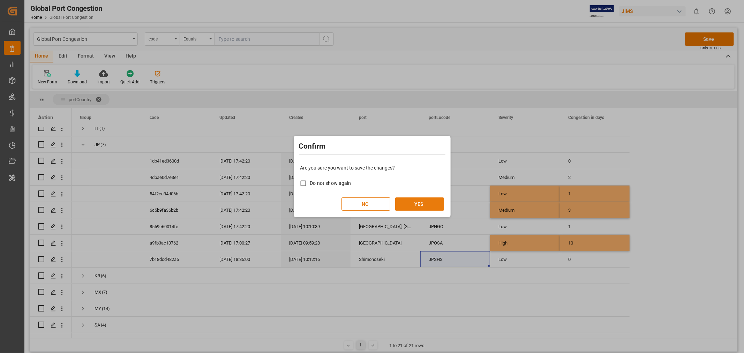
click at [419, 204] on button "YES" at bounding box center [419, 203] width 49 height 13
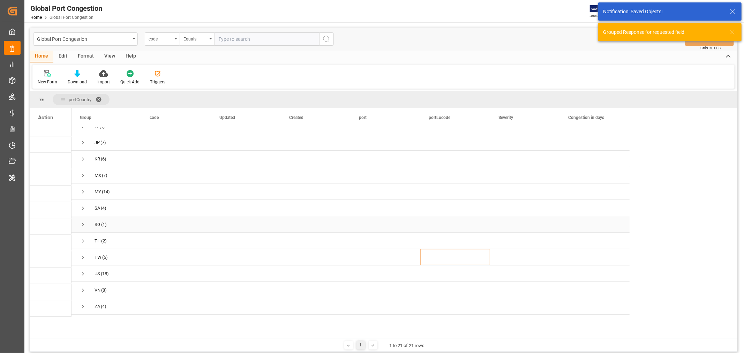
scroll to position [135, 0]
click at [84, 179] on span "Press SPACE to select this row." at bounding box center [83, 182] width 6 height 6
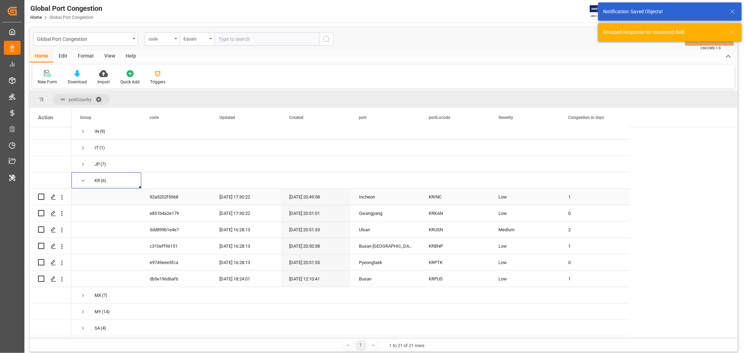
click at [438, 197] on div "KRINC" at bounding box center [455, 197] width 70 height 16
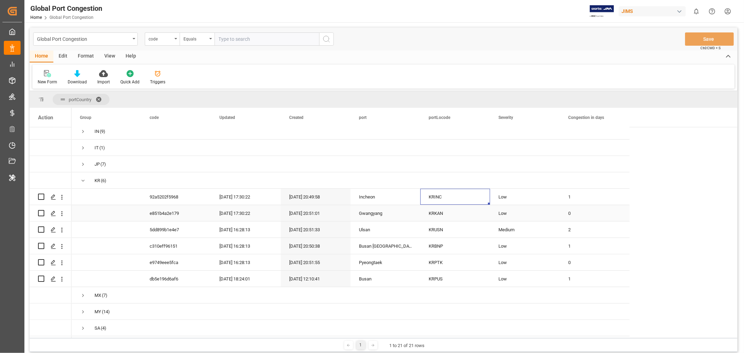
click at [442, 205] on div "KRKAN" at bounding box center [455, 213] width 70 height 16
click at [451, 229] on div "KRUSN" at bounding box center [455, 229] width 70 height 16
click at [537, 212] on div "Low" at bounding box center [524, 213] width 53 height 16
drag, startPoint x: 559, startPoint y: 217, endPoint x: 559, endPoint y: 227, distance: 9.4
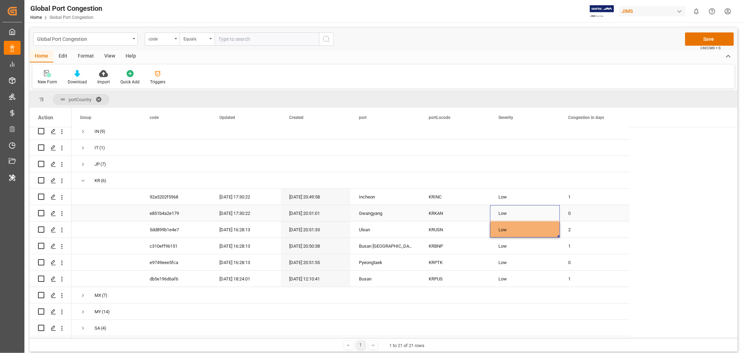
click at [604, 209] on div "0" at bounding box center [595, 213] width 70 height 16
drag, startPoint x: 627, startPoint y: 217, endPoint x: 627, endPoint y: 227, distance: 10.8
click at [434, 243] on div "KRBNP" at bounding box center [455, 246] width 70 height 16
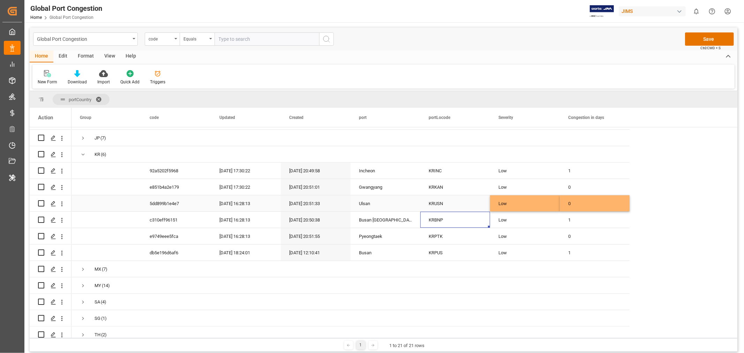
scroll to position [174, 0]
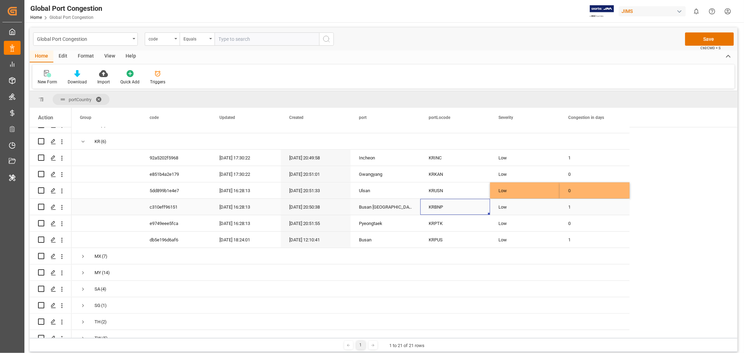
click at [529, 201] on div "Low" at bounding box center [524, 207] width 53 height 16
click at [544, 210] on icon "open menu" at bounding box center [547, 211] width 8 height 8
click at [514, 253] on div "Medium" at bounding box center [525, 255] width 58 height 24
type input "Medium"
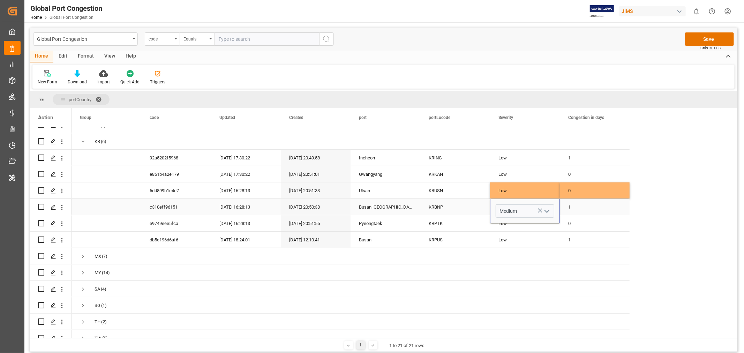
click at [572, 205] on div "1" at bounding box center [595, 207] width 70 height 16
type input "3"
click at [514, 204] on div "Medium" at bounding box center [524, 207] width 53 height 16
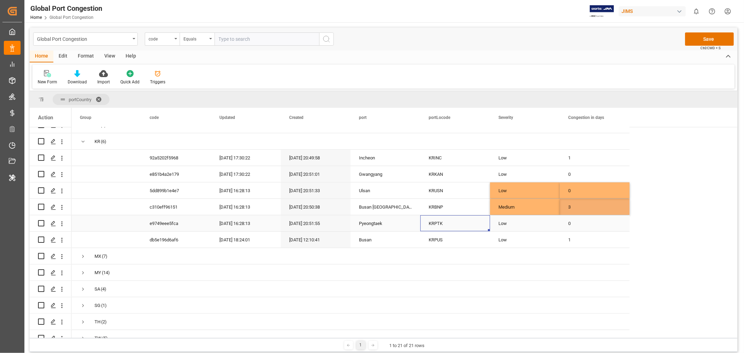
click at [439, 221] on div "KRPTK" at bounding box center [455, 223] width 70 height 16
click at [435, 236] on div "KRPUS" at bounding box center [455, 240] width 70 height 16
click at [525, 236] on div "Low" at bounding box center [524, 240] width 53 height 16
click at [547, 240] on icon "open menu" at bounding box center [547, 244] width 8 height 8
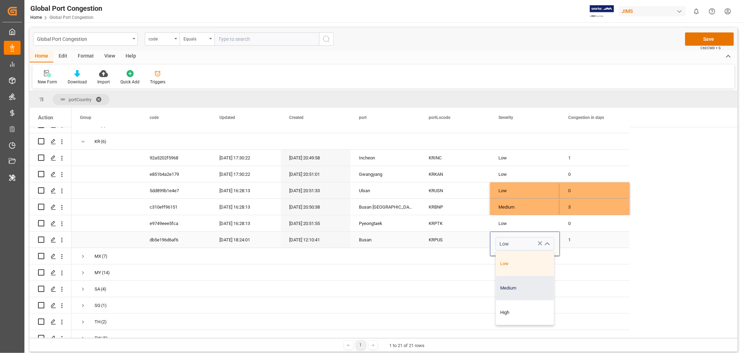
click at [515, 281] on div "Medium" at bounding box center [525, 288] width 58 height 24
type input "Medium"
click at [572, 240] on div "1" at bounding box center [595, 240] width 70 height 16
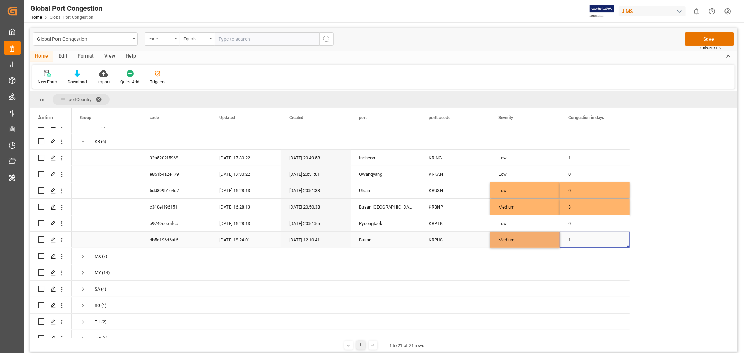
click at [572, 240] on div "1" at bounding box center [595, 240] width 70 height 16
click at [572, 240] on input "1" at bounding box center [594, 243] width 59 height 13
type input "2"
click at [466, 234] on div "KRPUS" at bounding box center [455, 240] width 70 height 16
click at [710, 43] on button "Save" at bounding box center [709, 38] width 49 height 13
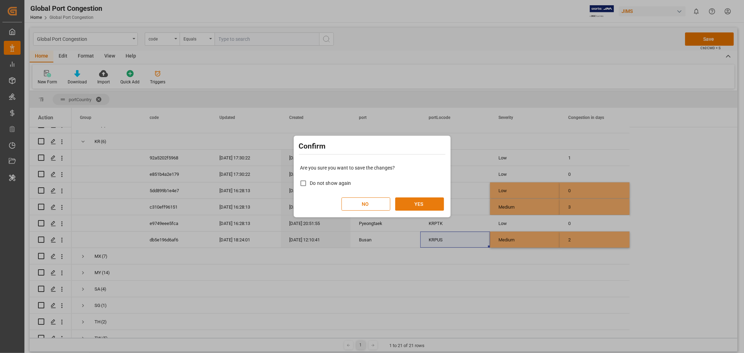
click at [418, 202] on button "YES" at bounding box center [419, 203] width 49 height 13
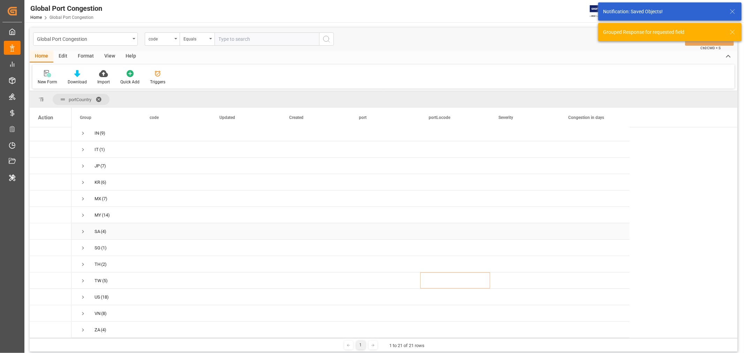
scroll to position [135, 0]
click at [81, 196] on span "Press SPACE to select this row." at bounding box center [83, 199] width 6 height 6
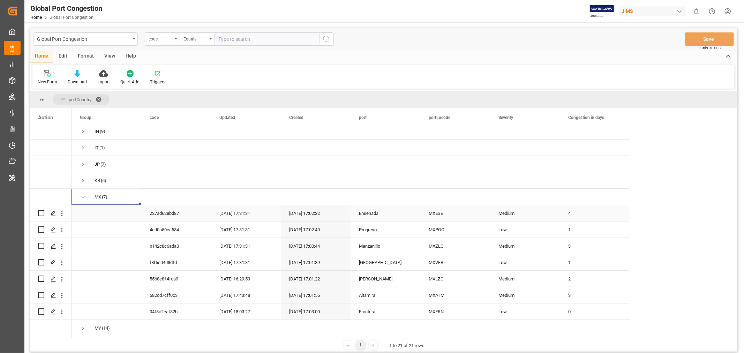
click at [433, 212] on div "MXESE" at bounding box center [455, 213] width 70 height 16
click at [580, 222] on div "1" at bounding box center [595, 229] width 70 height 16
drag, startPoint x: 628, startPoint y: 233, endPoint x: 627, endPoint y: 206, distance: 26.5
click at [627, 207] on div "AU (4) CA (1) CN (13) DE (5) ES (4) GB (12) HK (1) ID (9) IN (9) IT (1) JP (7) …" at bounding box center [350, 221] width 558 height 459
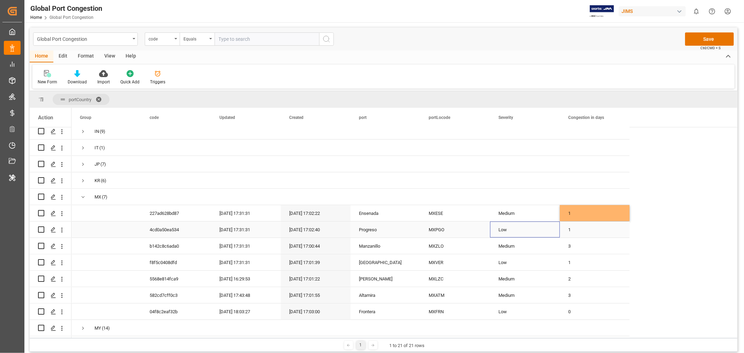
click at [519, 228] on div "Low" at bounding box center [524, 230] width 53 height 16
drag, startPoint x: 557, startPoint y: 234, endPoint x: 549, endPoint y: 208, distance: 27.1
click at [554, 211] on div "AU (4) CA (1) CN (13) DE (5) ES (4) GB (12) HK (1) ID (9) IN (9) IT (1) JP (7) …" at bounding box center [350, 221] width 558 height 459
click at [438, 232] on div "MXPGO" at bounding box center [455, 229] width 70 height 16
click at [567, 226] on div "1" at bounding box center [595, 229] width 70 height 16
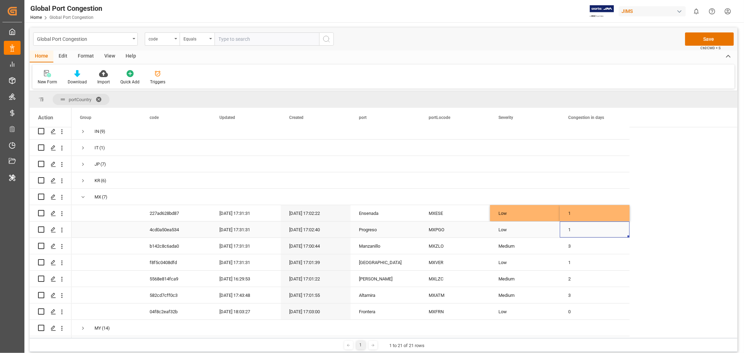
click at [567, 226] on div "1" at bounding box center [595, 229] width 70 height 16
click at [567, 227] on input "1" at bounding box center [594, 233] width 59 height 13
type input "0"
click at [450, 242] on div "MXZLO" at bounding box center [455, 246] width 70 height 16
click at [434, 249] on div "MXZLO" at bounding box center [455, 246] width 70 height 16
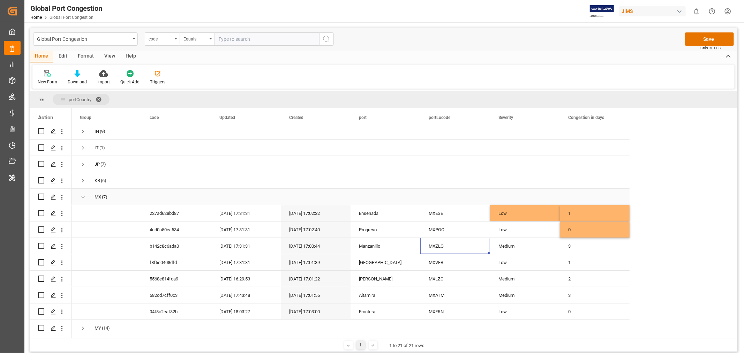
scroll to position [213, 0]
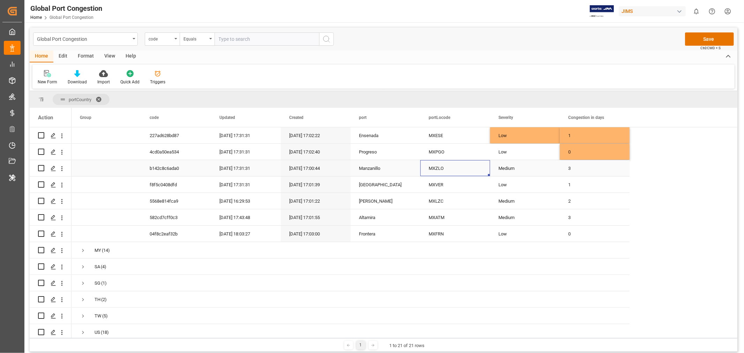
click at [569, 167] on div "3" at bounding box center [595, 168] width 70 height 16
type input "2"
click at [511, 170] on div "Medium" at bounding box center [524, 168] width 53 height 16
click at [437, 181] on div "MXVER" at bounding box center [455, 184] width 70 height 16
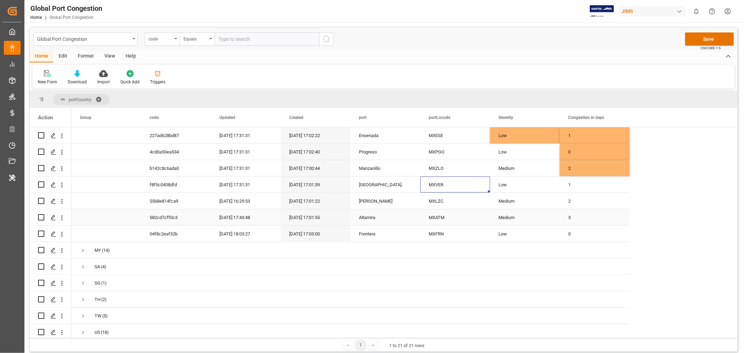
click at [578, 199] on div "2" at bounding box center [595, 201] width 70 height 16
drag, startPoint x: 629, startPoint y: 205, endPoint x: 610, endPoint y: 178, distance: 32.1
click at [629, 177] on div "AU (4) CA (1) CN (13) DE (5) ES (4) GB (12) HK (1) ID (9) IN (9) IT (1) JP (7) …" at bounding box center [350, 143] width 558 height 459
click at [539, 195] on div "Medium" at bounding box center [524, 201] width 53 height 16
drag, startPoint x: 558, startPoint y: 205, endPoint x: 557, endPoint y: 181, distance: 24.1
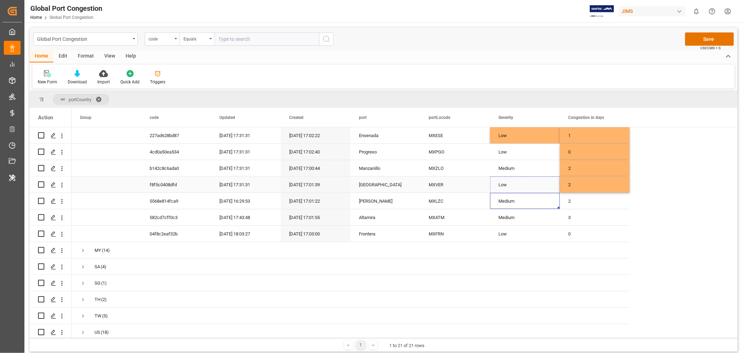
click at [557, 182] on div "AU (4) CA (1) CN (13) DE (5) ES (4) GB (12) HK (1) ID (9) IN (9) IT (1) JP (7) …" at bounding box center [350, 143] width 558 height 459
click at [444, 202] on div "MXLZC" at bounding box center [455, 201] width 70 height 16
click at [579, 200] on div "2" at bounding box center [595, 201] width 70 height 16
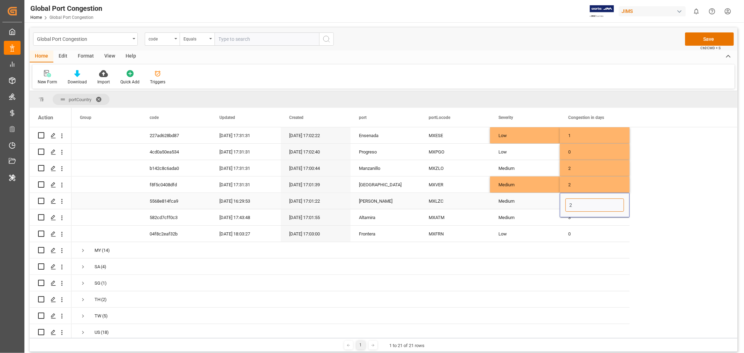
click at [578, 202] on input "2" at bounding box center [594, 204] width 59 height 13
type input "1"
click at [532, 193] on div "Medium" at bounding box center [524, 201] width 53 height 16
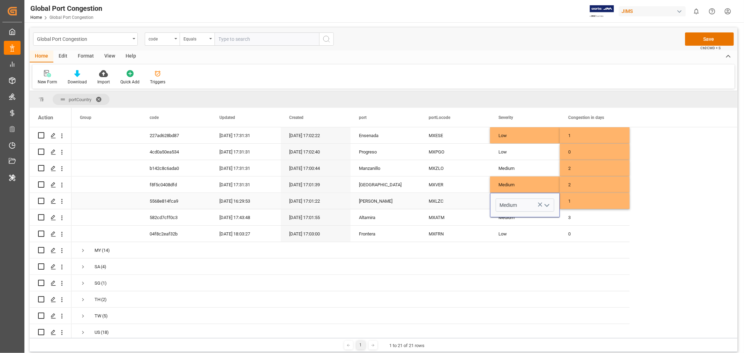
click at [547, 201] on icon "open menu" at bounding box center [547, 205] width 8 height 8
click at [526, 219] on div "Low" at bounding box center [525, 225] width 58 height 24
type input "Low"
click at [448, 204] on div "MXLZC" at bounding box center [455, 201] width 70 height 16
click at [430, 223] on div "MXATM" at bounding box center [455, 217] width 70 height 16
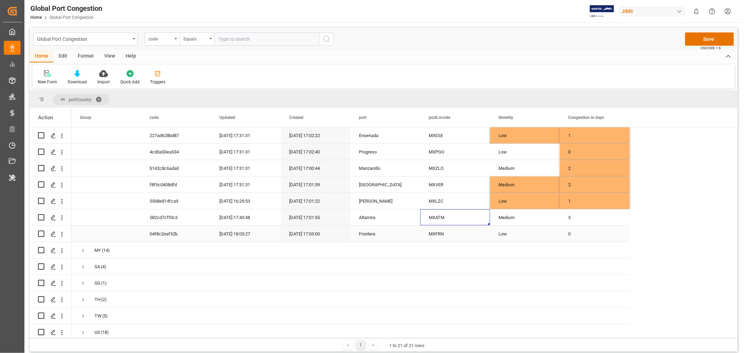
click at [446, 233] on div "MXFRN" at bounding box center [455, 234] width 70 height 16
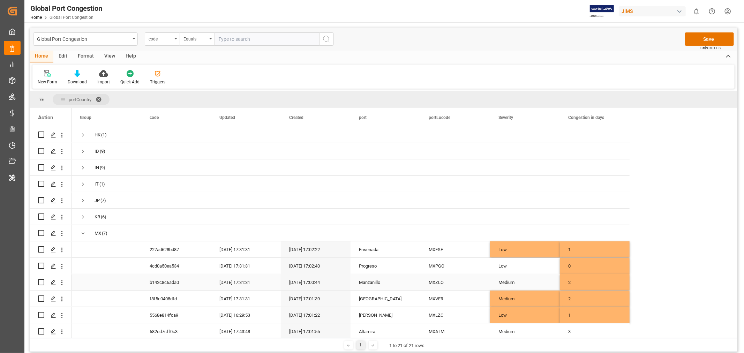
scroll to position [97, 0]
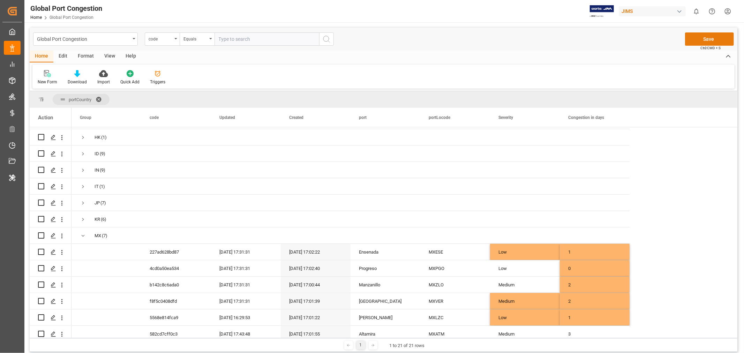
click at [718, 37] on button "Save" at bounding box center [709, 38] width 49 height 13
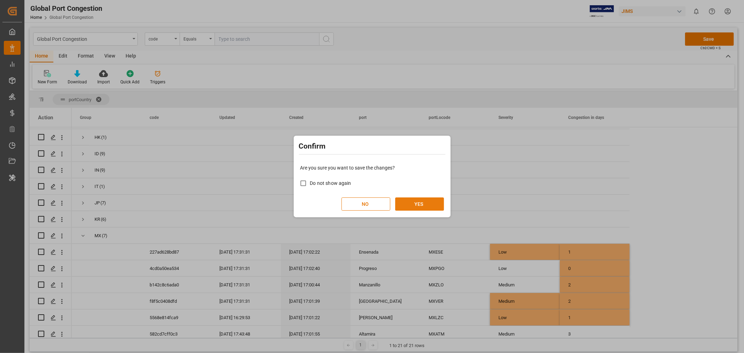
click at [424, 200] on button "YES" at bounding box center [419, 203] width 49 height 13
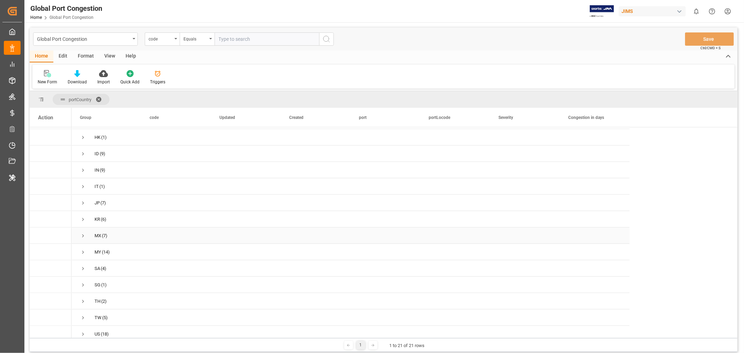
click at [83, 236] on span "Press SPACE to select this row." at bounding box center [83, 236] width 6 height 6
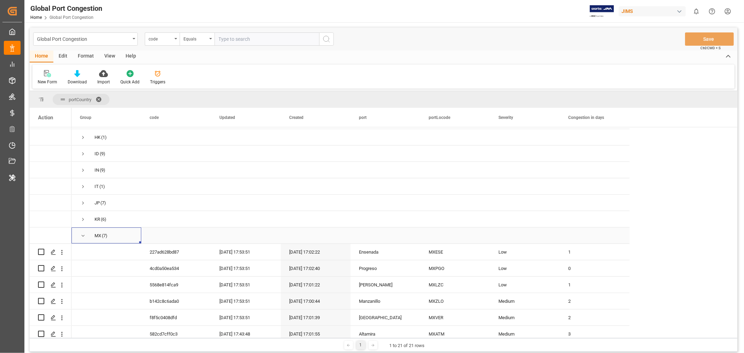
click at [83, 236] on span "Press SPACE to select this row." at bounding box center [83, 236] width 6 height 6
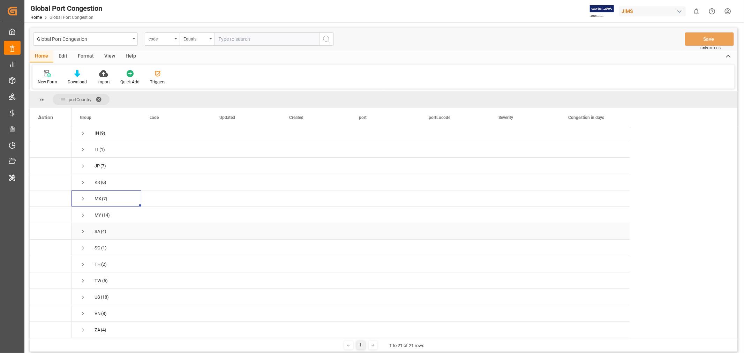
scroll to position [135, 0]
click at [85, 228] on span "Press SPACE to select this row." at bounding box center [83, 231] width 6 height 6
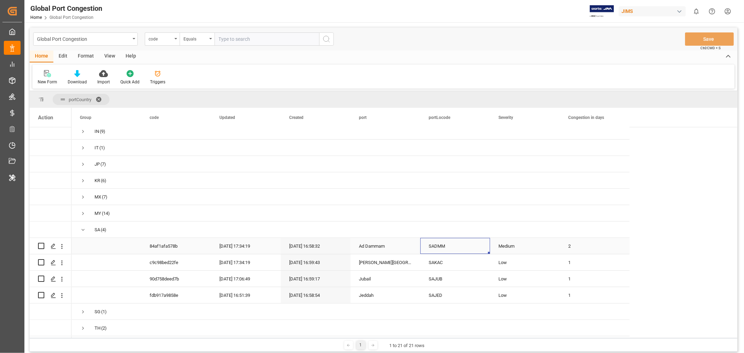
drag, startPoint x: 443, startPoint y: 247, endPoint x: 443, endPoint y: 243, distance: 3.8
click at [443, 246] on div "SADMM" at bounding box center [455, 246] width 70 height 16
click at [431, 263] on div "SAKAC" at bounding box center [455, 262] width 70 height 16
click at [438, 275] on div "SAJUB" at bounding box center [455, 279] width 70 height 16
click at [447, 294] on div "SAJED" at bounding box center [455, 295] width 70 height 16
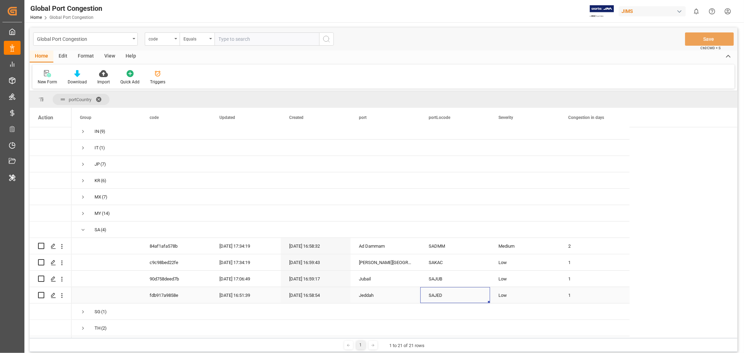
click at [527, 290] on div "Low" at bounding box center [524, 295] width 53 height 16
click at [549, 298] on icon "open menu" at bounding box center [547, 299] width 8 height 8
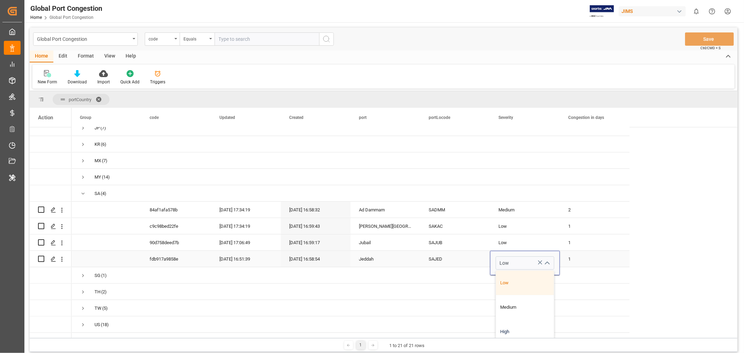
scroll to position [201, 0]
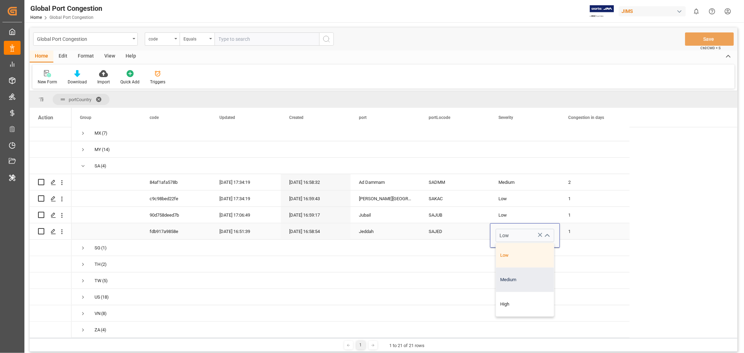
click at [519, 278] on div "Medium" at bounding box center [525, 280] width 58 height 24
type input "Medium"
click at [573, 228] on div "1" at bounding box center [595, 231] width 70 height 16
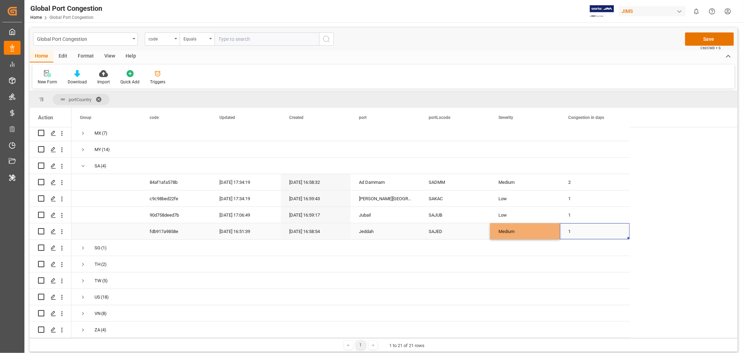
click at [573, 228] on div "1" at bounding box center [595, 231] width 70 height 16
click at [573, 229] on input "1" at bounding box center [594, 235] width 59 height 13
type input "2"
click at [344, 224] on div "[DATE] 16:58:54" at bounding box center [316, 231] width 70 height 16
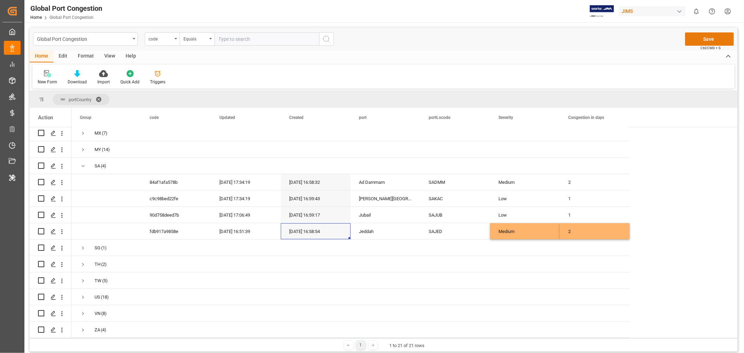
click at [710, 37] on button "Save" at bounding box center [709, 38] width 49 height 13
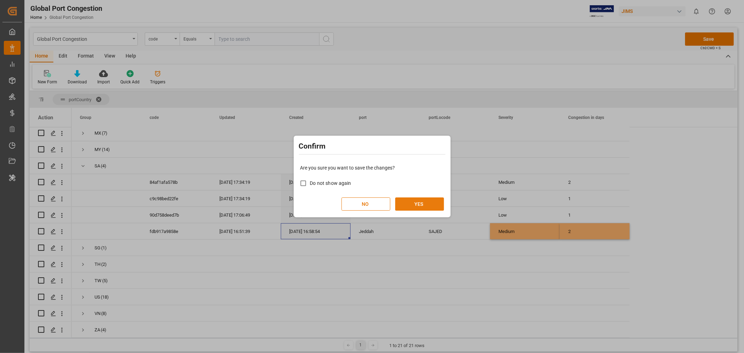
click at [416, 203] on button "YES" at bounding box center [419, 203] width 49 height 13
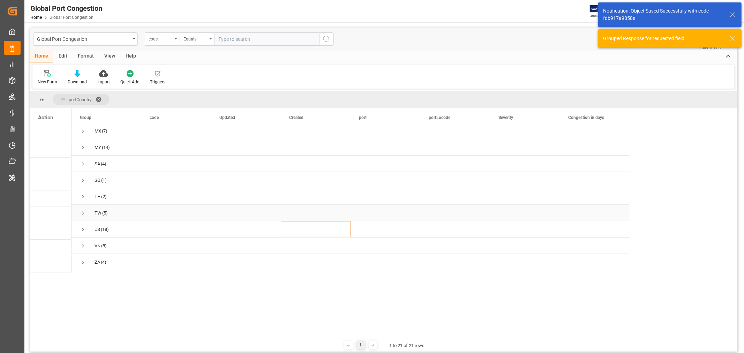
scroll to position [135, 0]
